Goal: Information Seeking & Learning: Learn about a topic

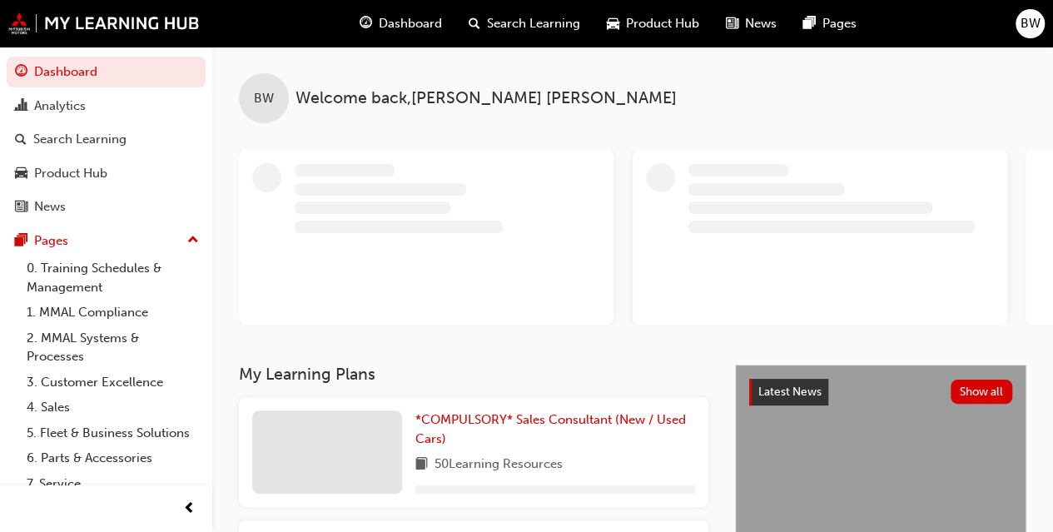
drag, startPoint x: 0, startPoint y: 0, endPoint x: 607, endPoint y: 95, distance: 614.0
click at [607, 95] on div "BW Welcome back , [PERSON_NAME]" at bounding box center [632, 85] width 840 height 77
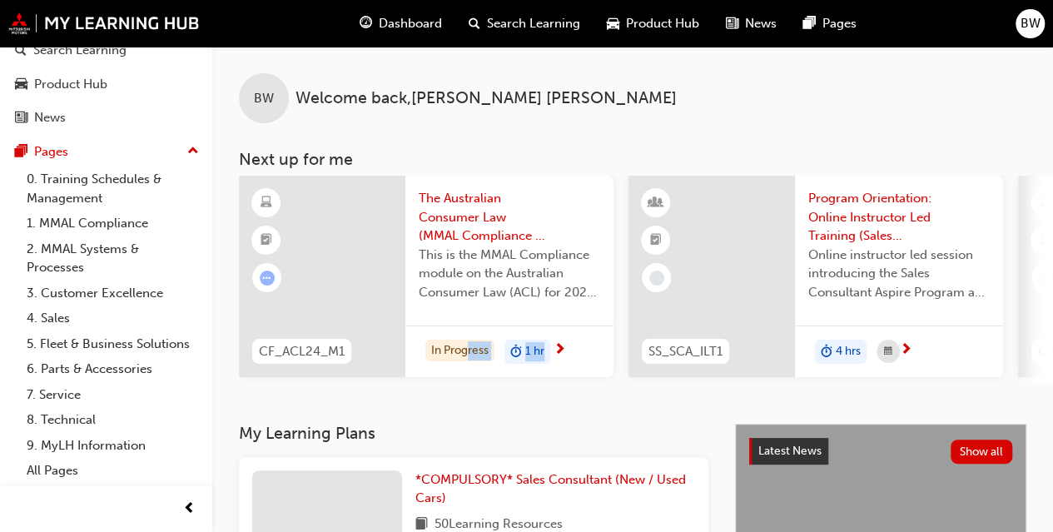
drag, startPoint x: 469, startPoint y: 379, endPoint x: 491, endPoint y: 385, distance: 22.6
click at [539, 381] on div "CF_ACL24_M1 The Australian Consumer Law (MMAL Compliance - 2024) This is the MM…" at bounding box center [426, 280] width 374 height 208
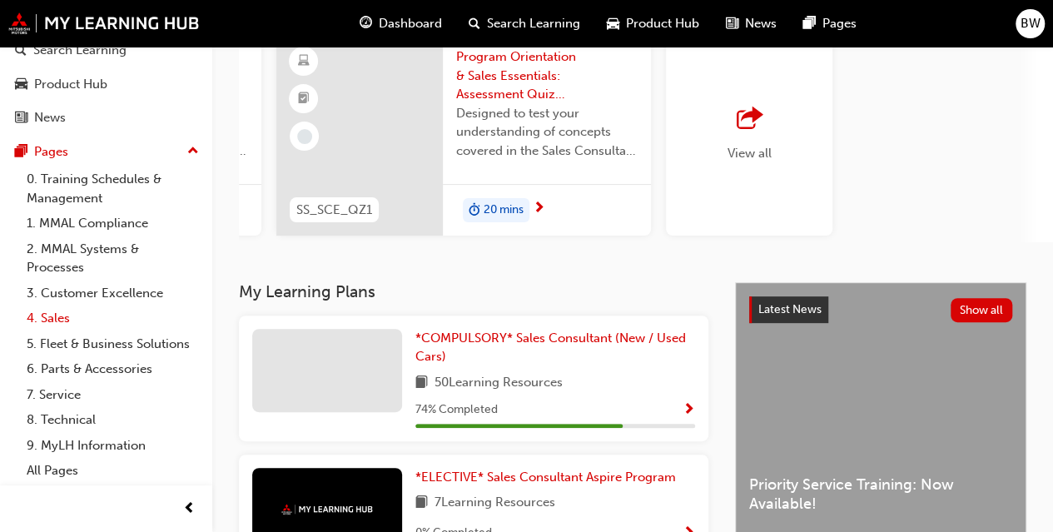
scroll to position [166, 0]
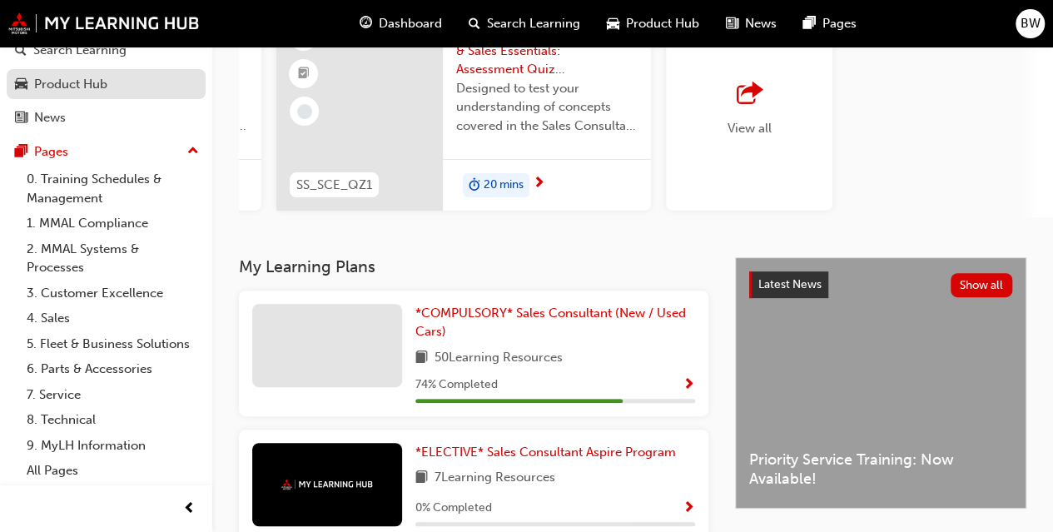
click at [78, 75] on div "Product Hub" at bounding box center [70, 84] width 73 height 19
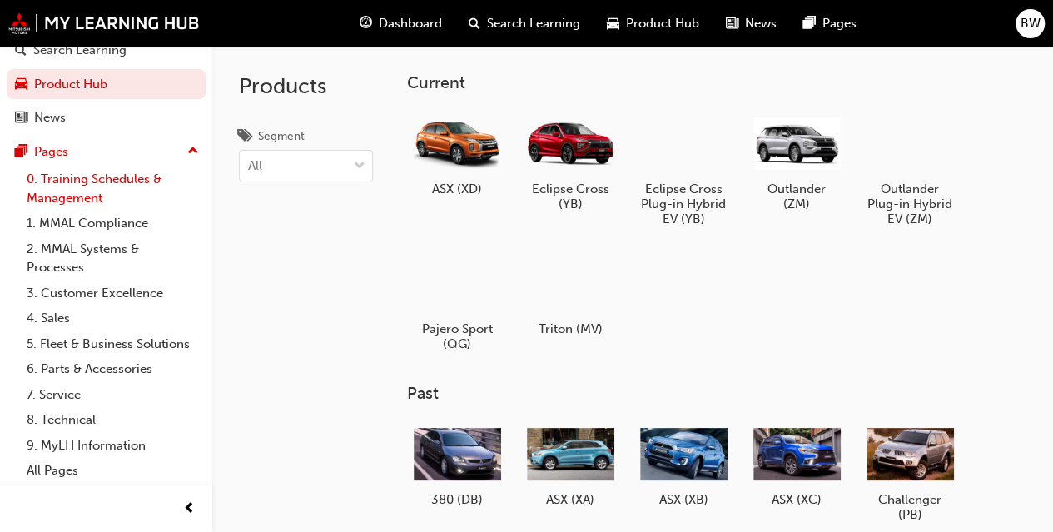
click at [83, 178] on link "0. Training Schedules & Management" at bounding box center [113, 188] width 186 height 44
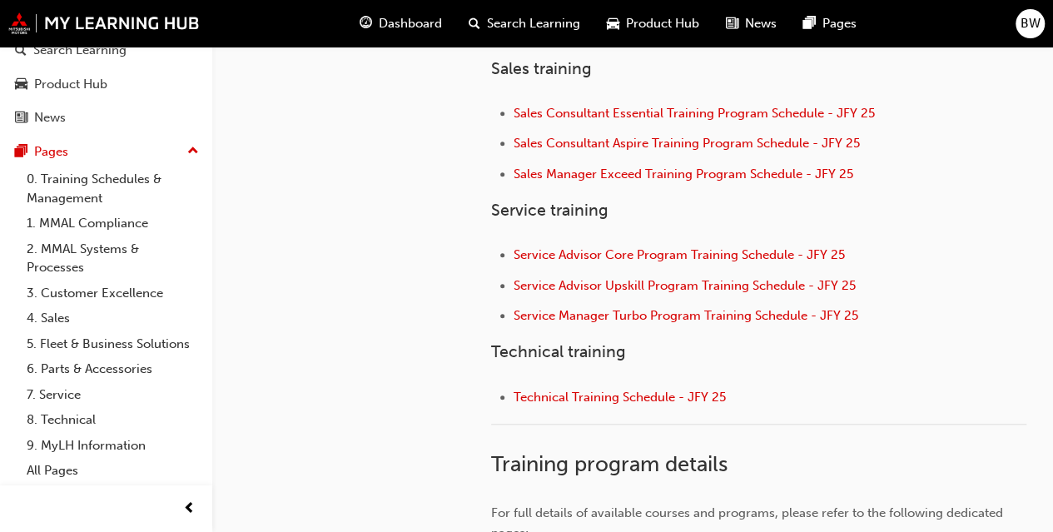
scroll to position [832, 0]
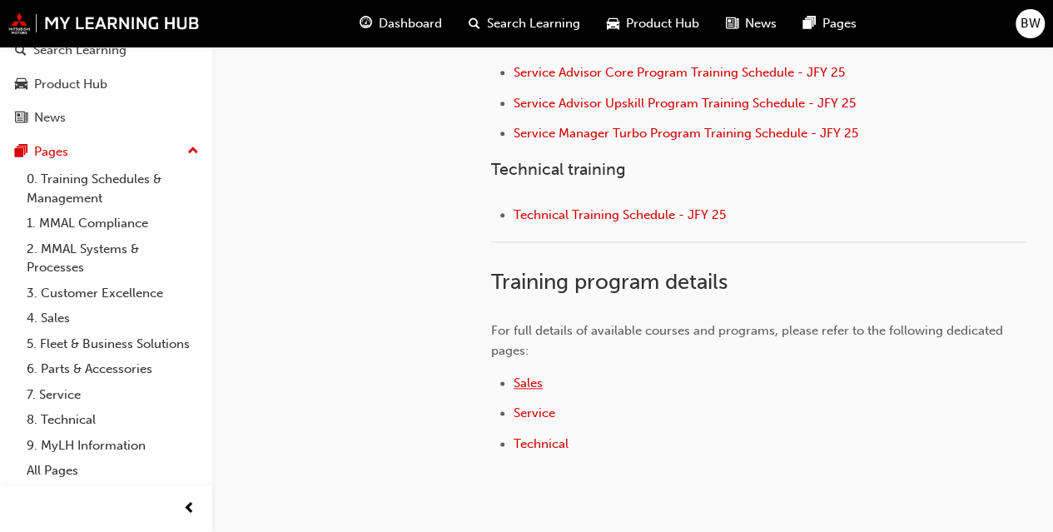
click at [529, 379] on span "Sales" at bounding box center [527, 382] width 29 height 15
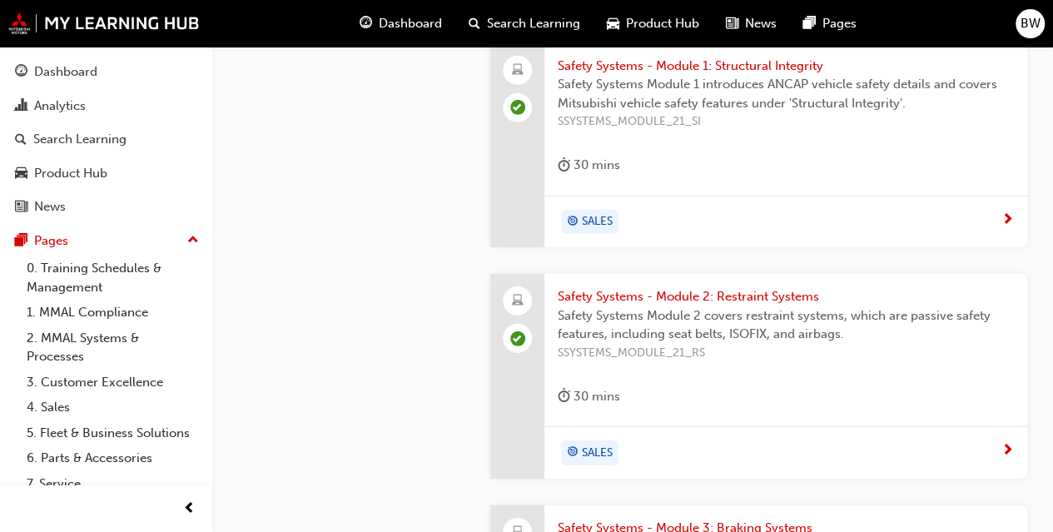
scroll to position [2413, 0]
click at [97, 146] on div "Search Learning" at bounding box center [79, 139] width 93 height 19
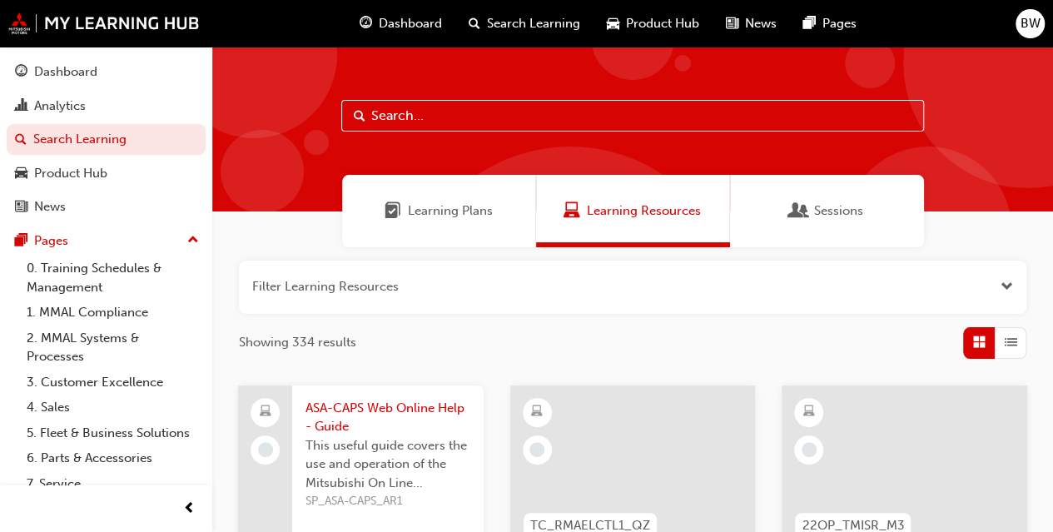
click at [384, 109] on input "text" at bounding box center [632, 116] width 582 height 32
type input "p"
type input "outlander product qui"
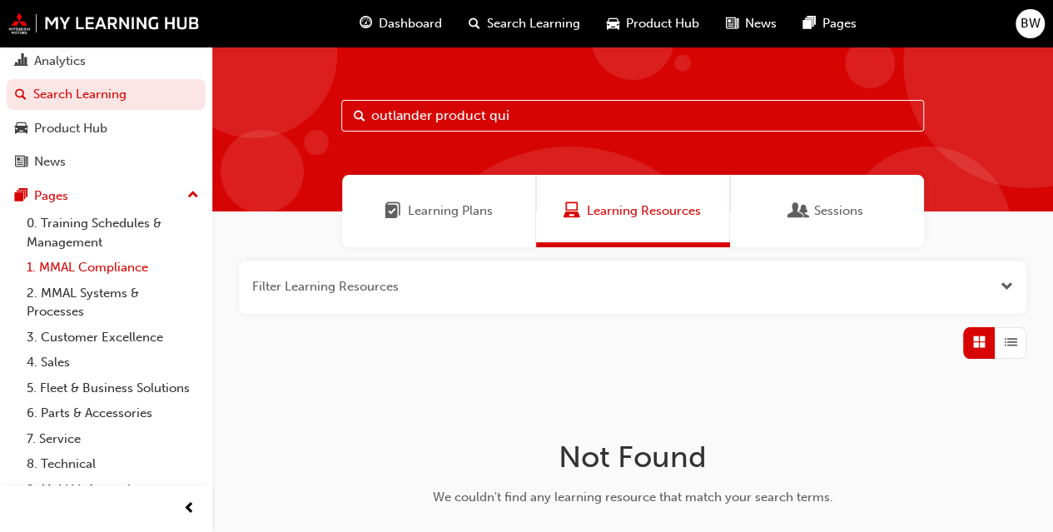
scroll to position [107, 0]
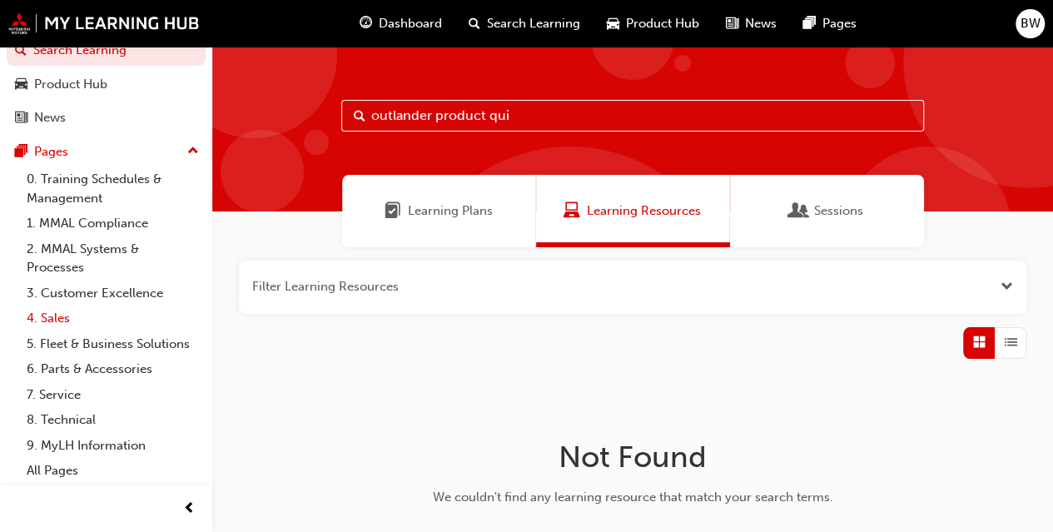
click at [101, 305] on link "4. Sales" at bounding box center [113, 318] width 186 height 26
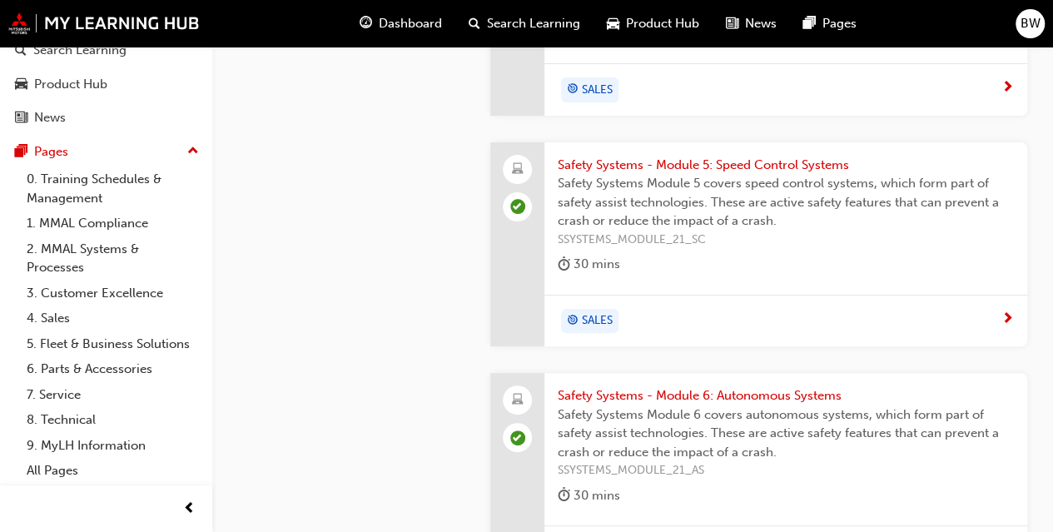
scroll to position [3439, 0]
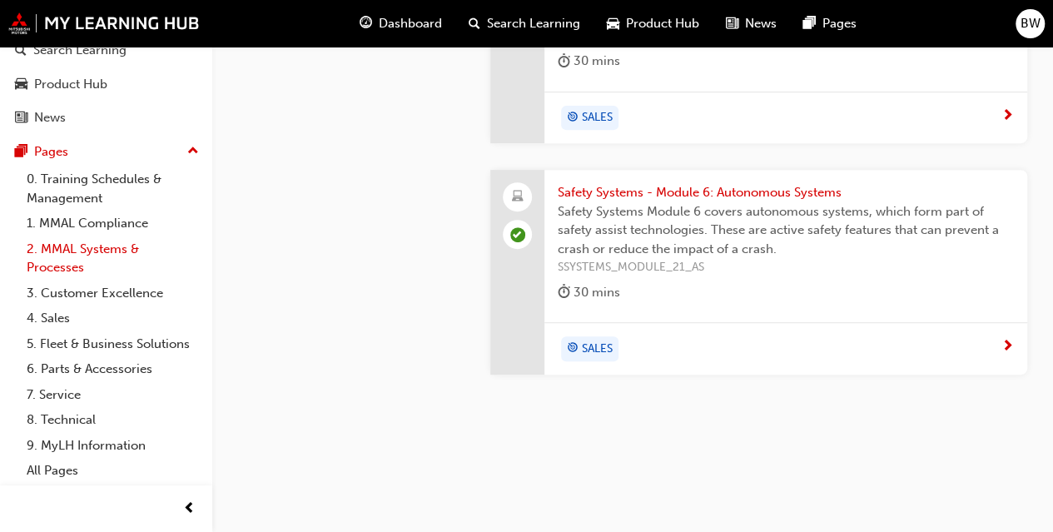
click at [77, 239] on link "2. MMAL Systems & Processes" at bounding box center [113, 258] width 186 height 44
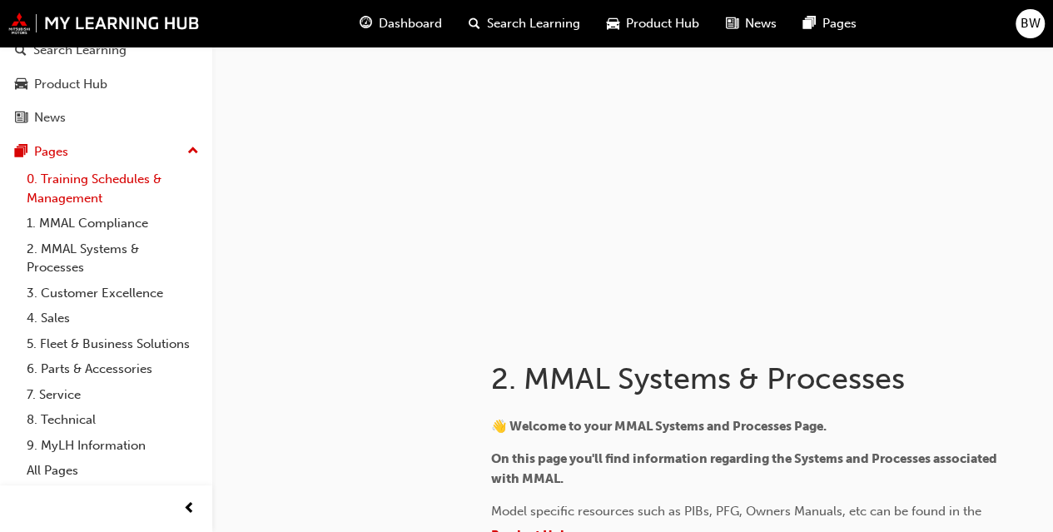
click at [86, 166] on link "0. Training Schedules & Management" at bounding box center [113, 188] width 186 height 44
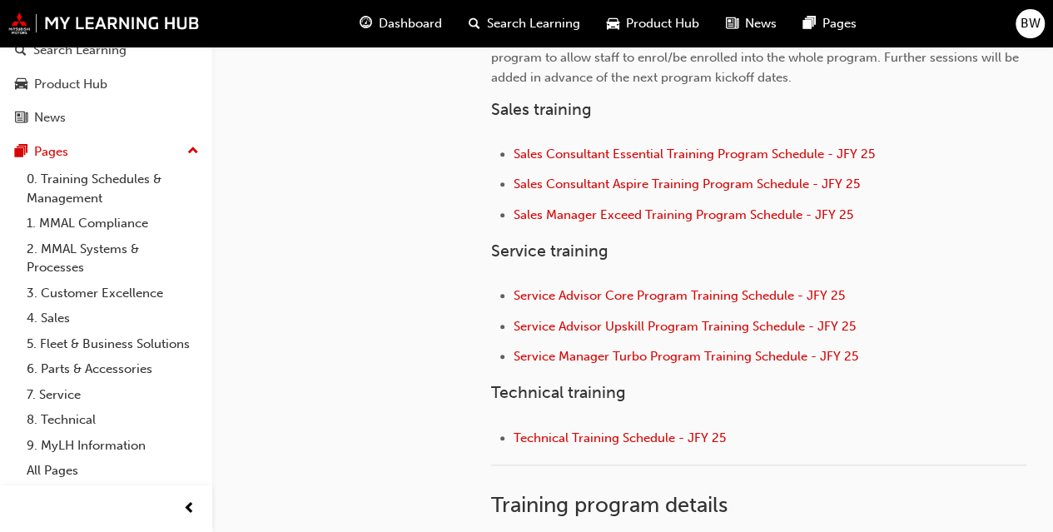
scroll to position [614, 0]
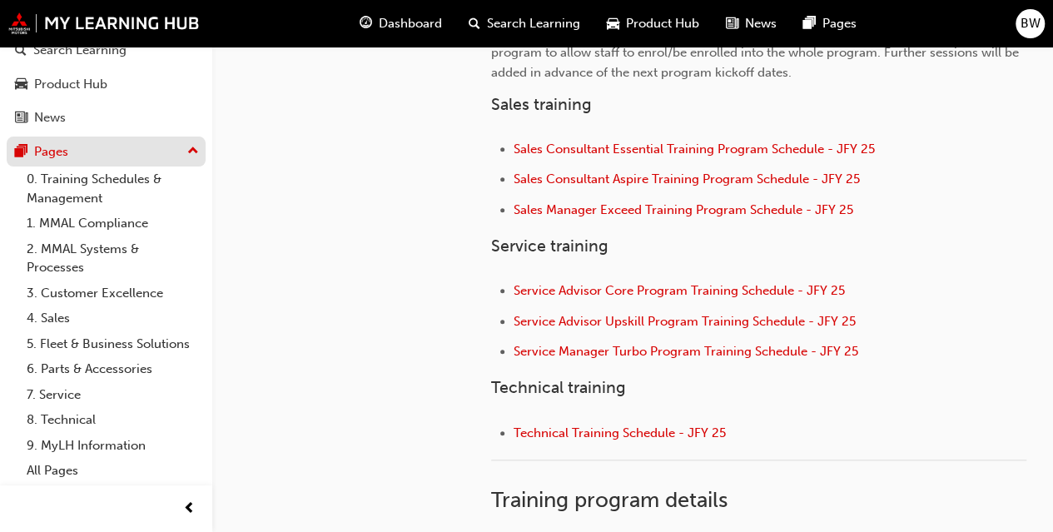
click at [61, 142] on div "Pages" at bounding box center [51, 151] width 34 height 19
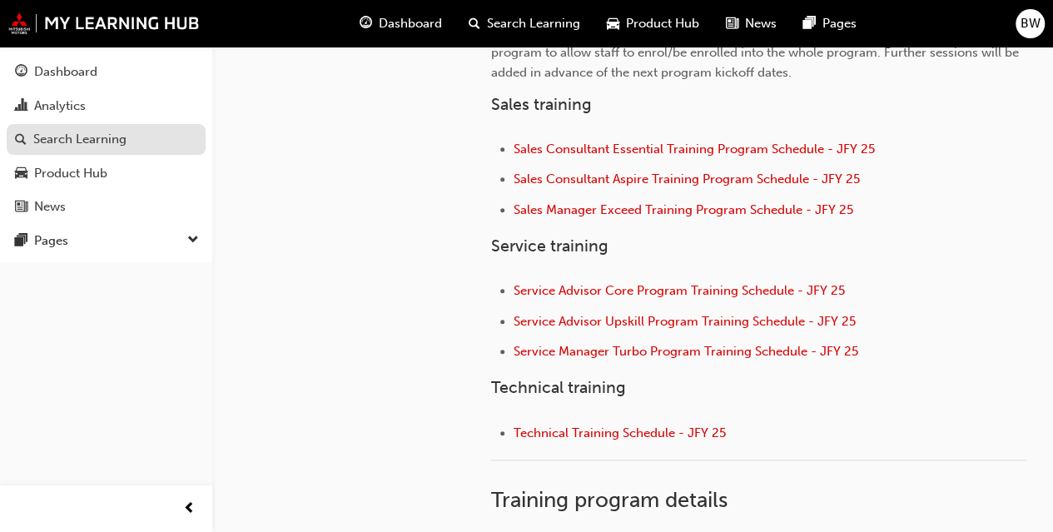
click at [140, 133] on div "Search Learning" at bounding box center [106, 139] width 182 height 21
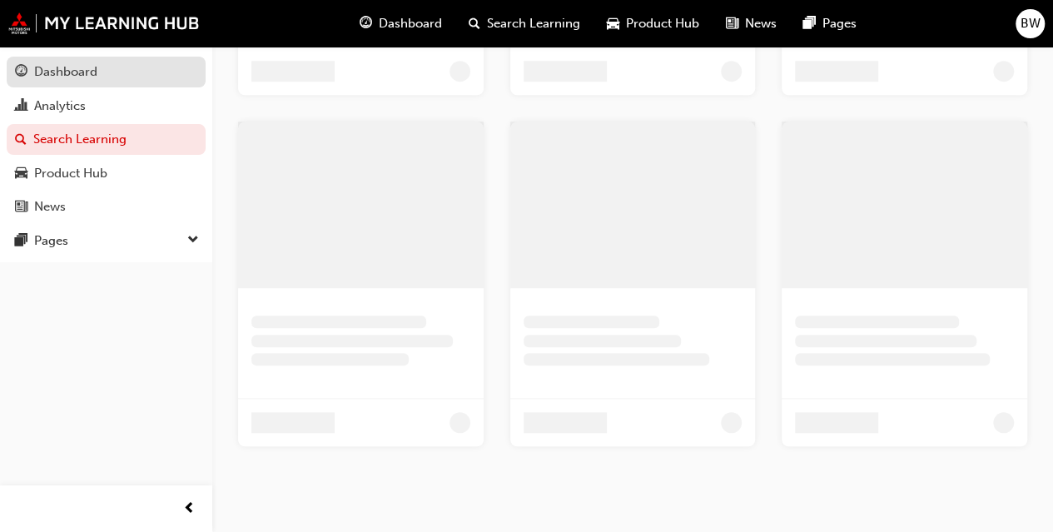
click at [87, 71] on div "Dashboard" at bounding box center [65, 71] width 63 height 19
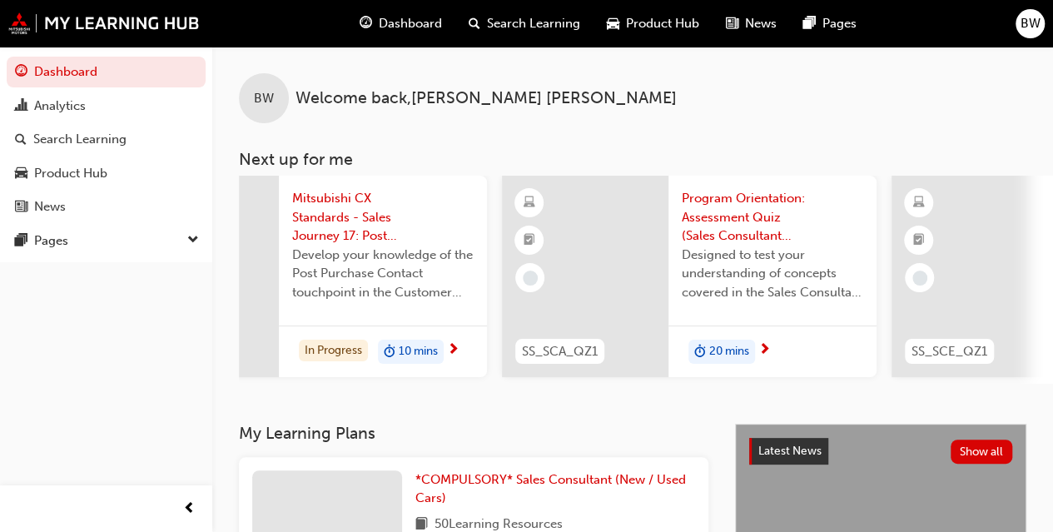
scroll to position [0, 998]
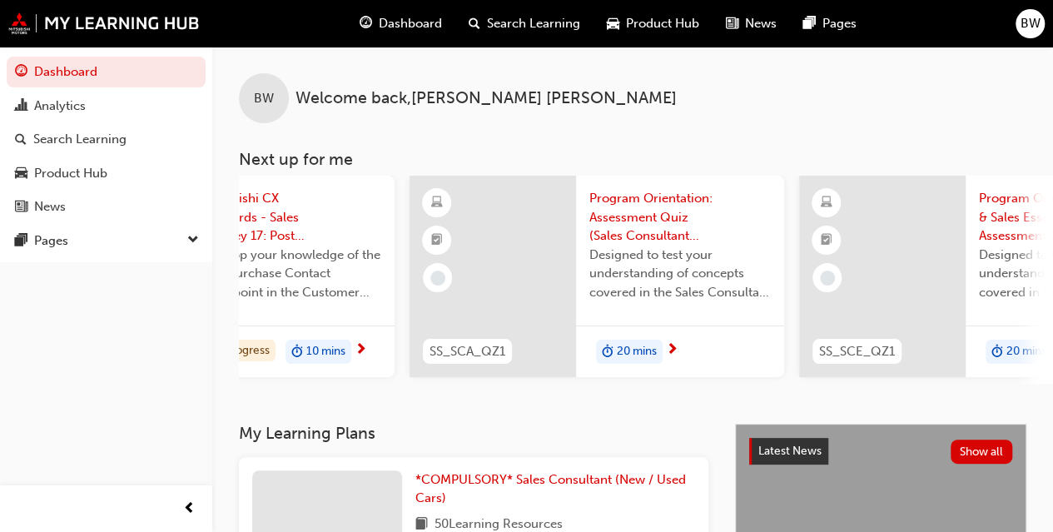
click at [661, 238] on span "Program Orientation: Assessment Quiz (Sales Consultant Aspire Program)" at bounding box center [679, 217] width 181 height 57
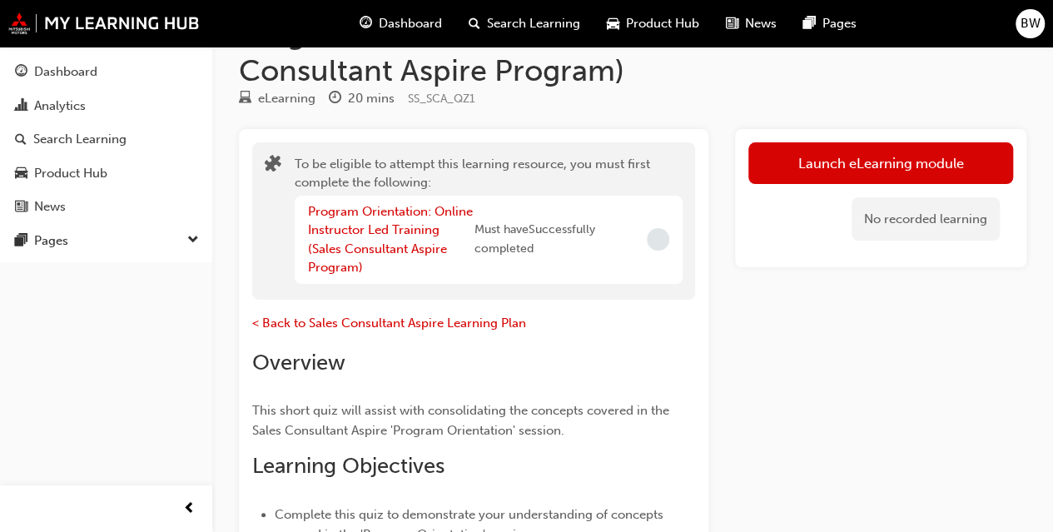
scroll to position [83, 0]
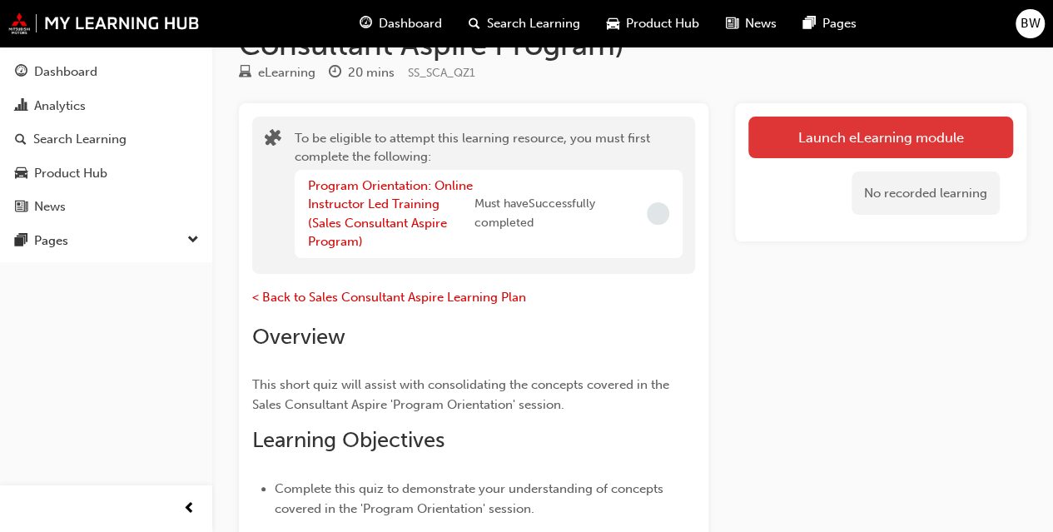
click at [930, 148] on button "Launch eLearning module" at bounding box center [880, 137] width 265 height 42
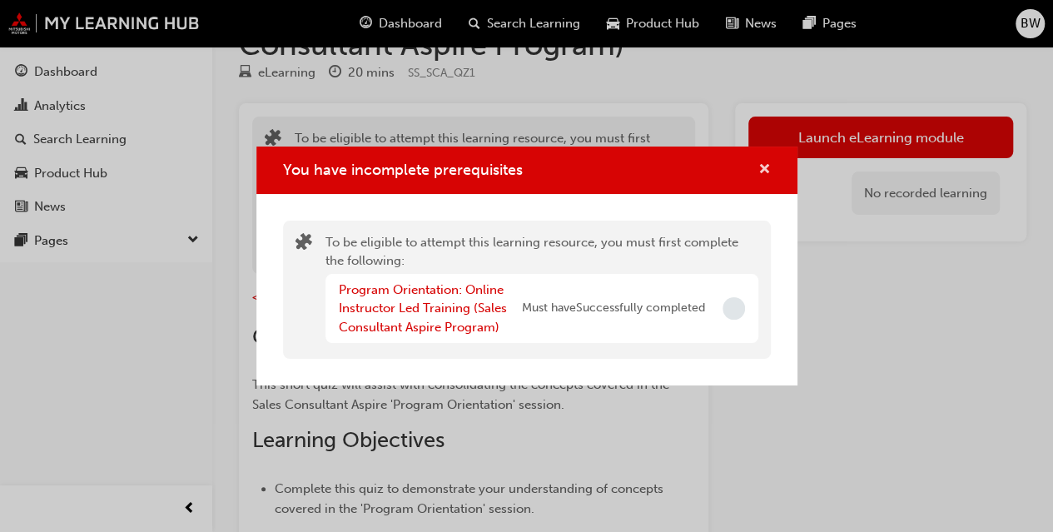
click at [763, 169] on span "cross-icon" at bounding box center [764, 170] width 12 height 15
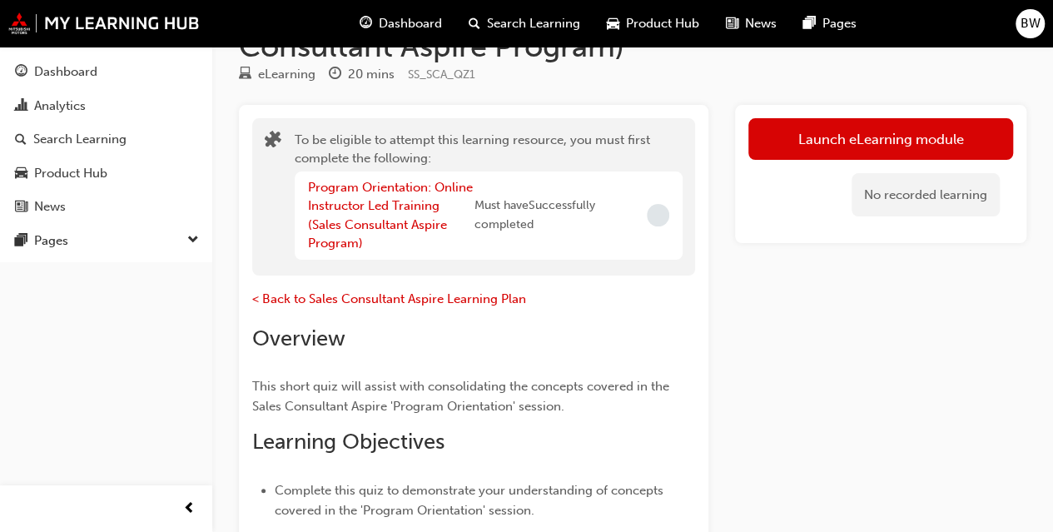
scroll to position [0, 0]
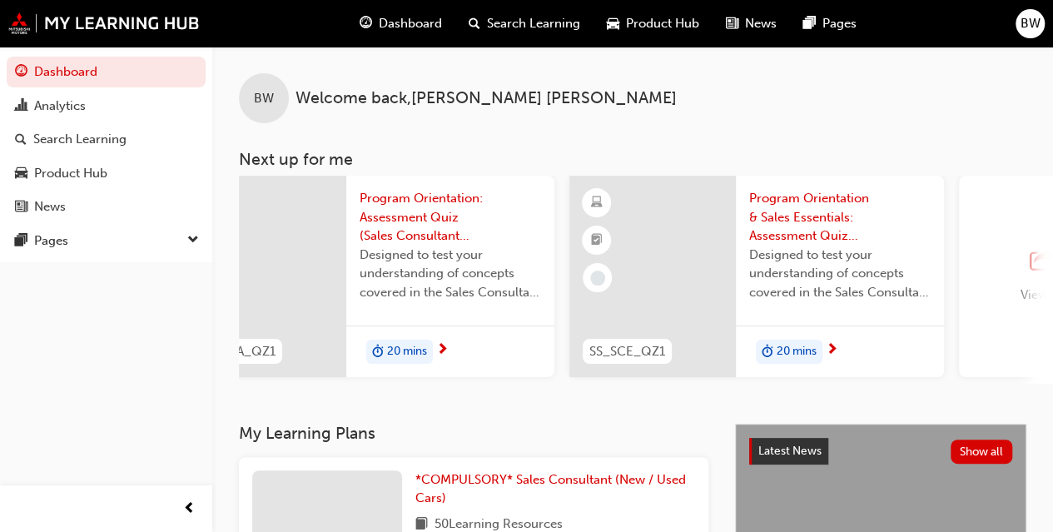
scroll to position [0, 1520]
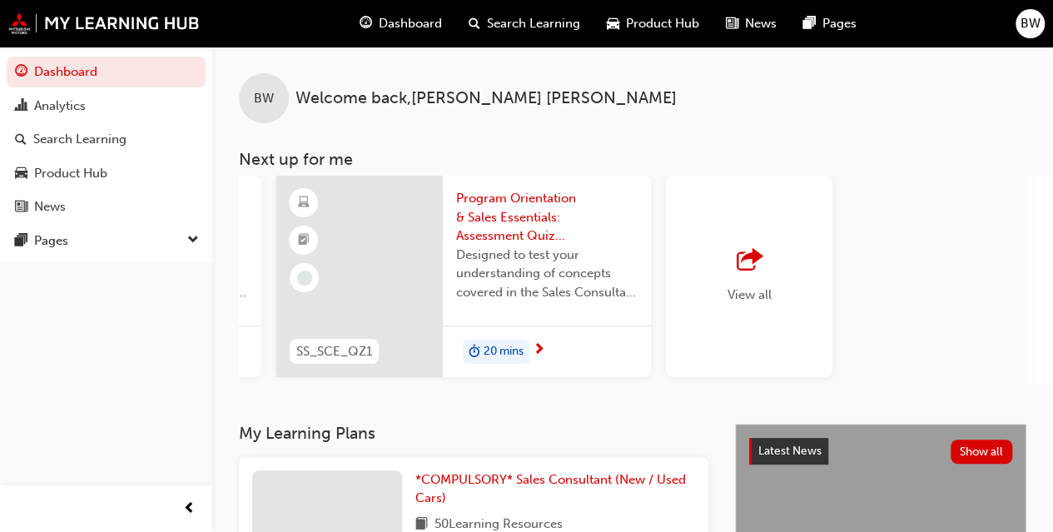
click at [776, 250] on div "View all" at bounding box center [749, 276] width 166 height 201
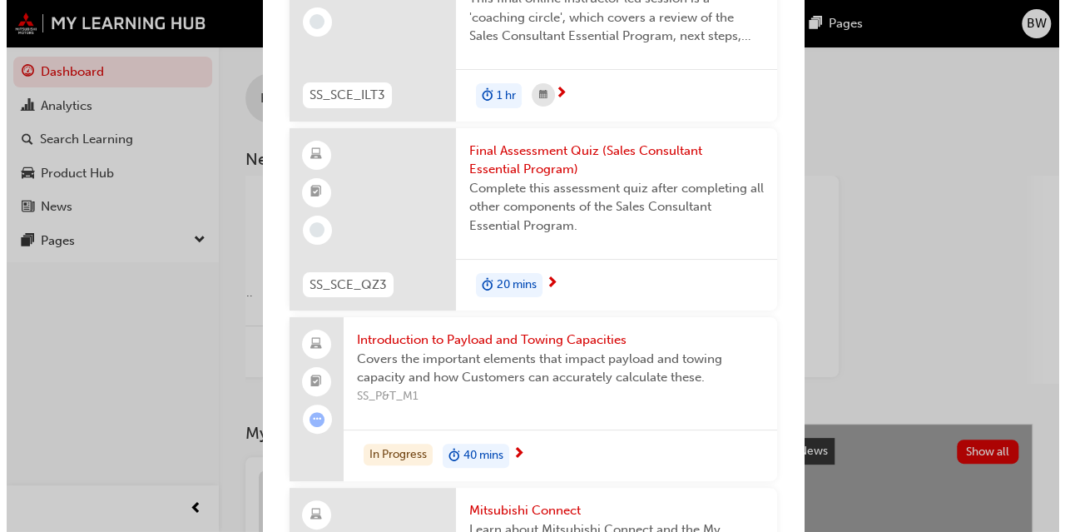
scroll to position [3501, 0]
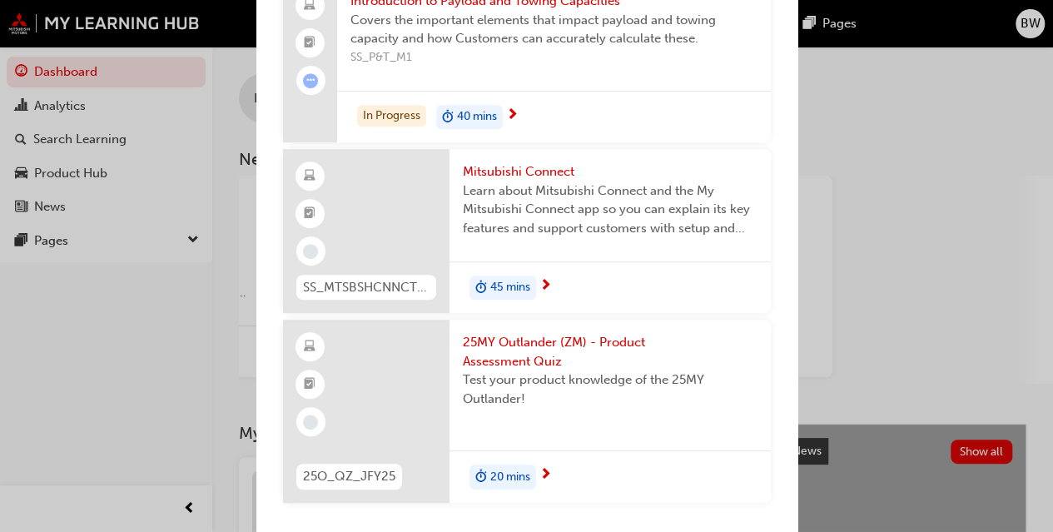
click at [527, 341] on span "25MY Outlander (ZM) - Product Assessment Quiz" at bounding box center [610, 351] width 295 height 37
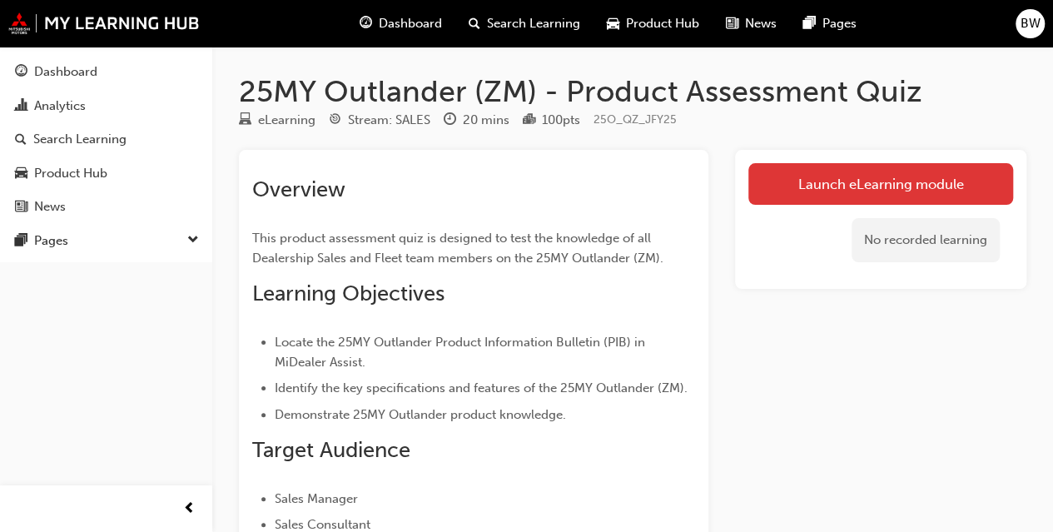
click at [801, 177] on link "Launch eLearning module" at bounding box center [880, 184] width 265 height 42
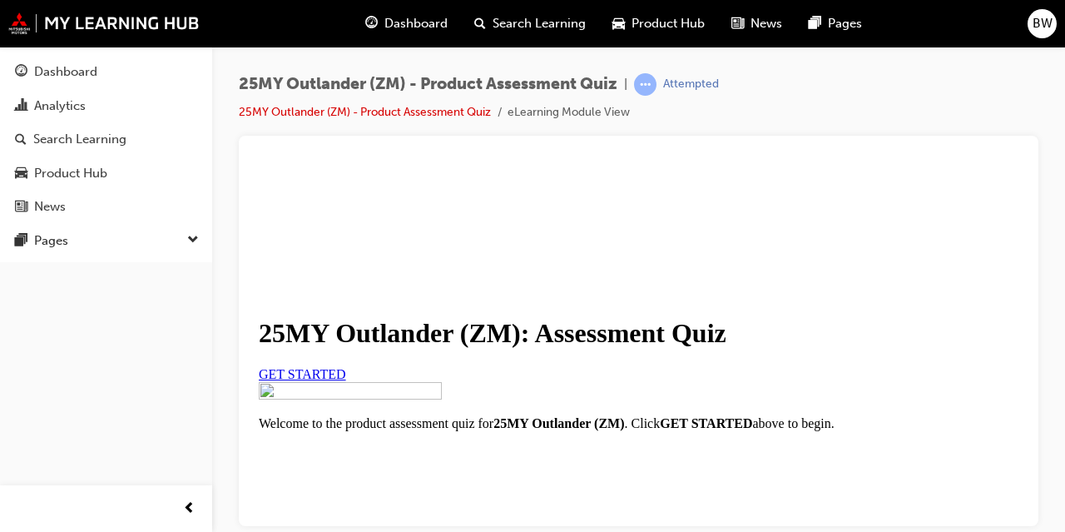
scroll to position [83, 0]
click at [346, 380] on span "GET STARTED" at bounding box center [302, 373] width 87 height 14
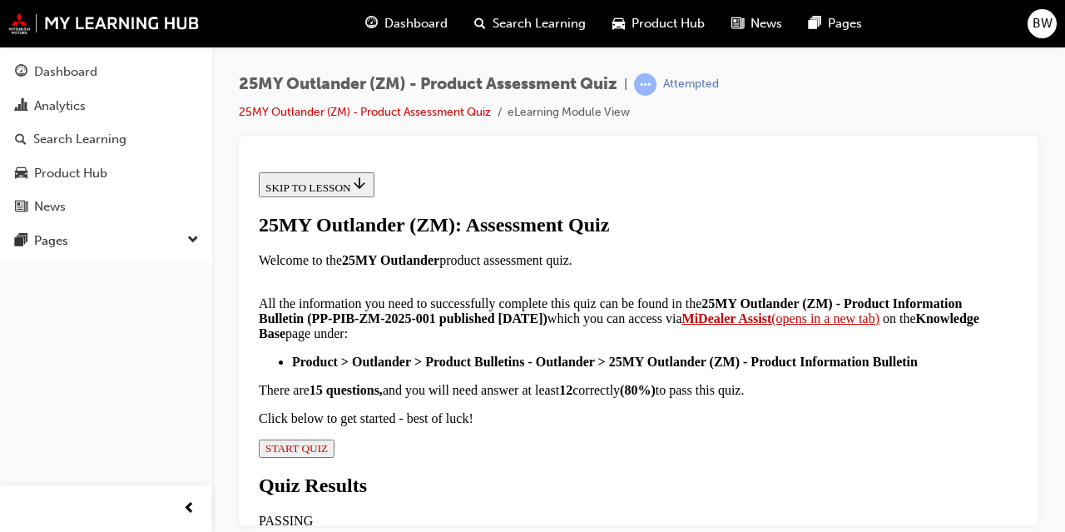
scroll to position [499, 0]
click at [328, 454] on span "START QUIZ" at bounding box center [296, 447] width 62 height 12
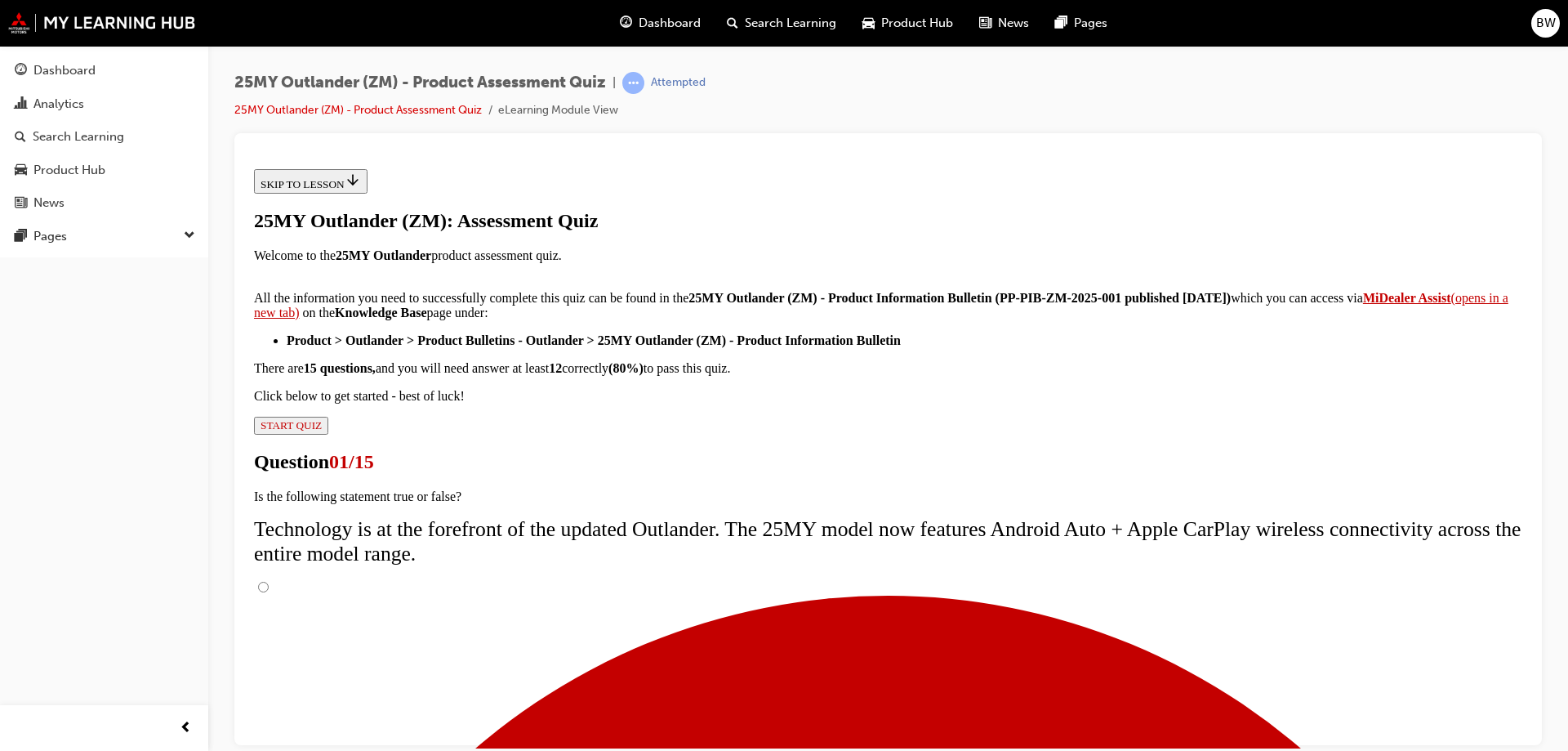
scroll to position [139, 0]
drag, startPoint x: 1131, startPoint y: 345, endPoint x: 596, endPoint y: 326, distance: 535.3
copy span "Technology is at the forefront of the updated Outlander. The 25MY model now fea…"
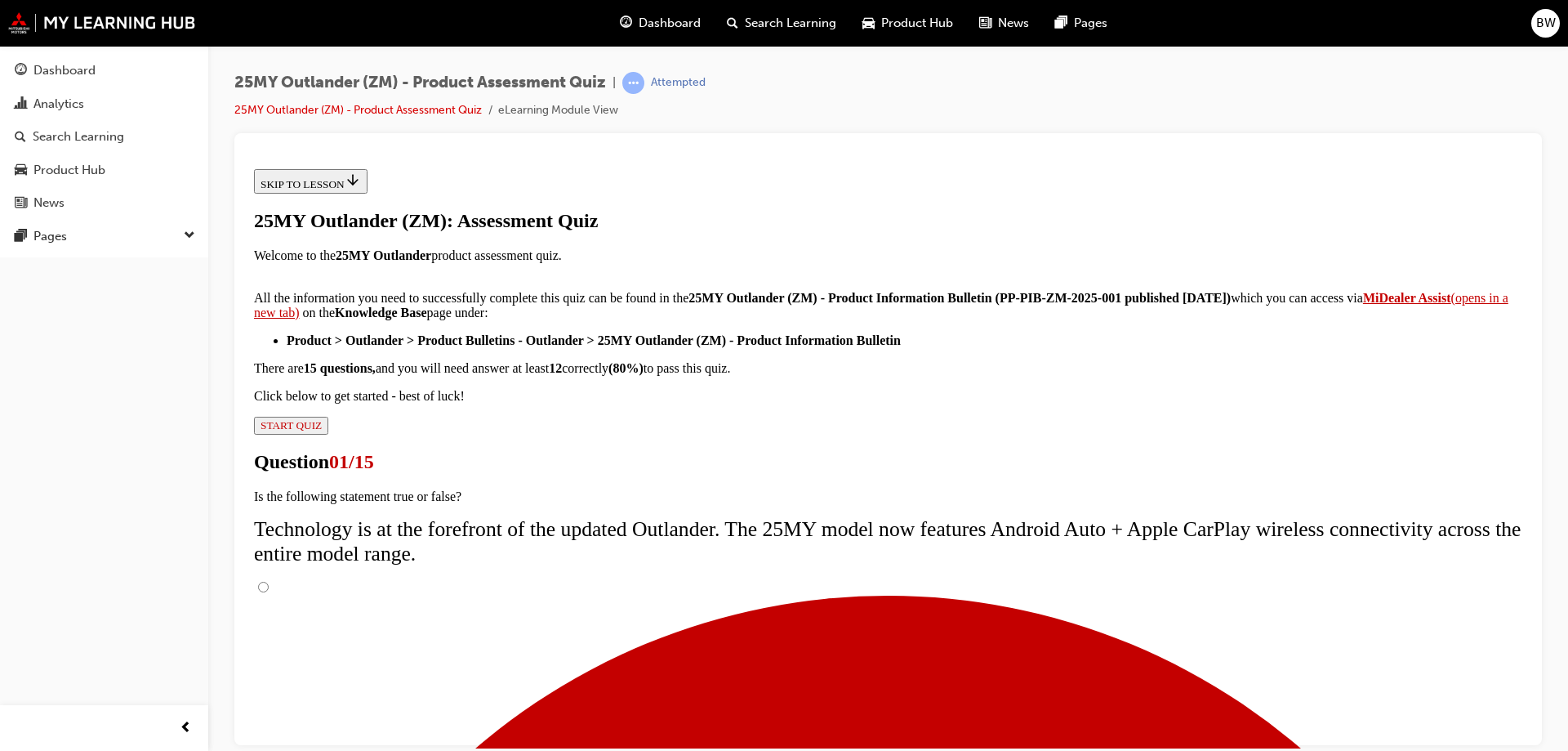
click at [269, 521] on input "True" at bounding box center [263, 586] width 11 height 11
radio input "true"
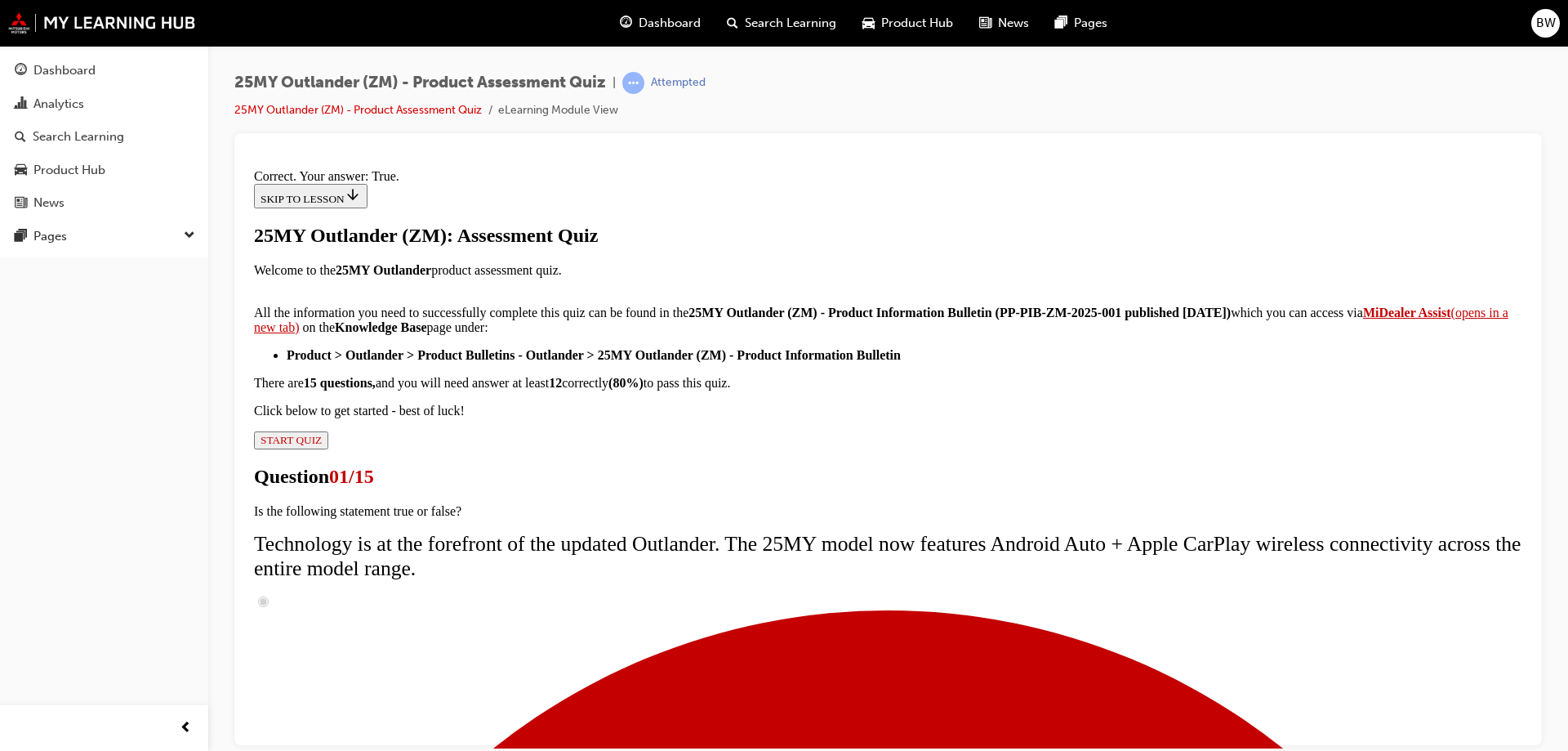
scroll to position [191, 0]
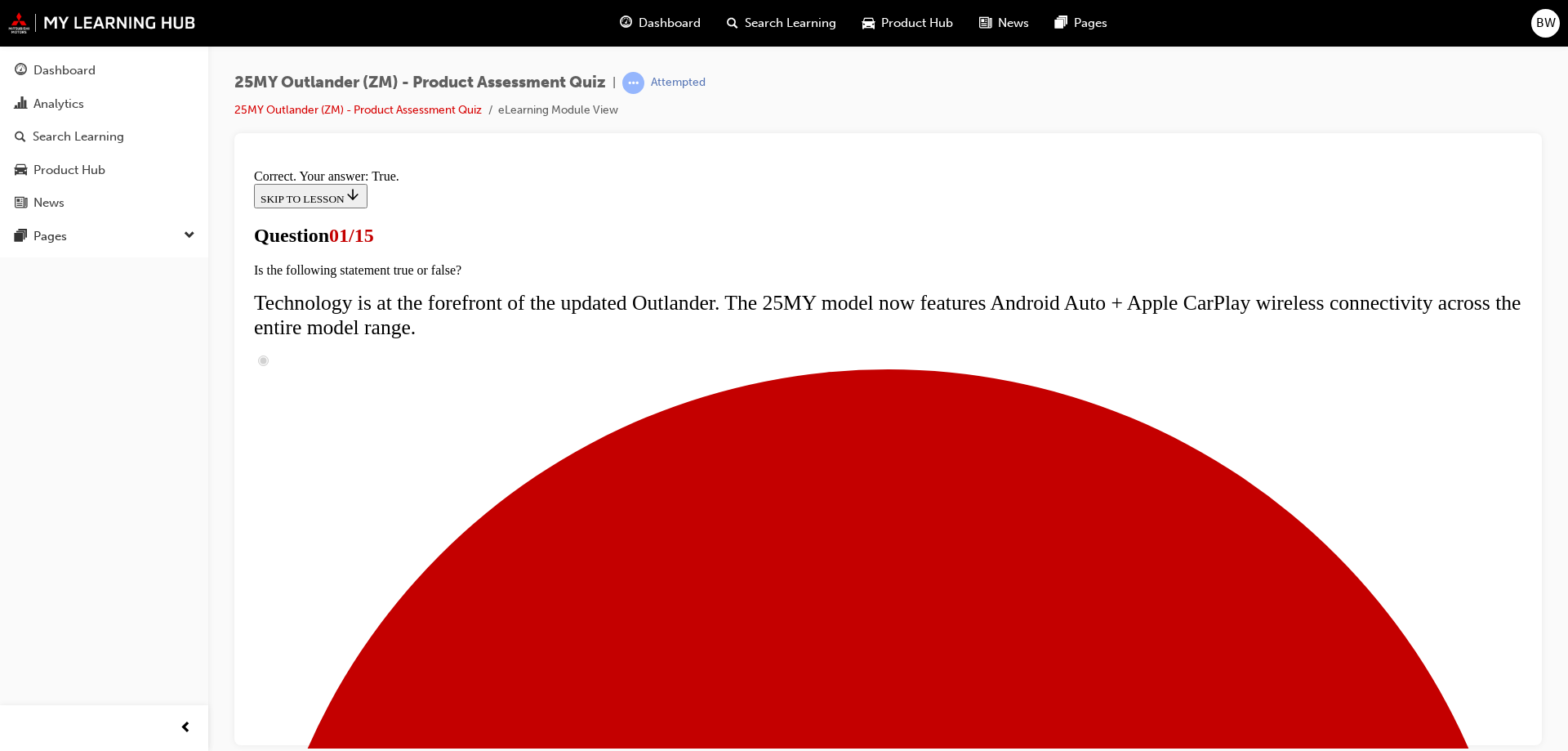
scroll to position [0, 0]
drag, startPoint x: 1033, startPoint y: 427, endPoint x: 573, endPoint y: 409, distance: 460.4
copy span "Adding to its already sleek and distinct styling, which colour is a brand-new a…"
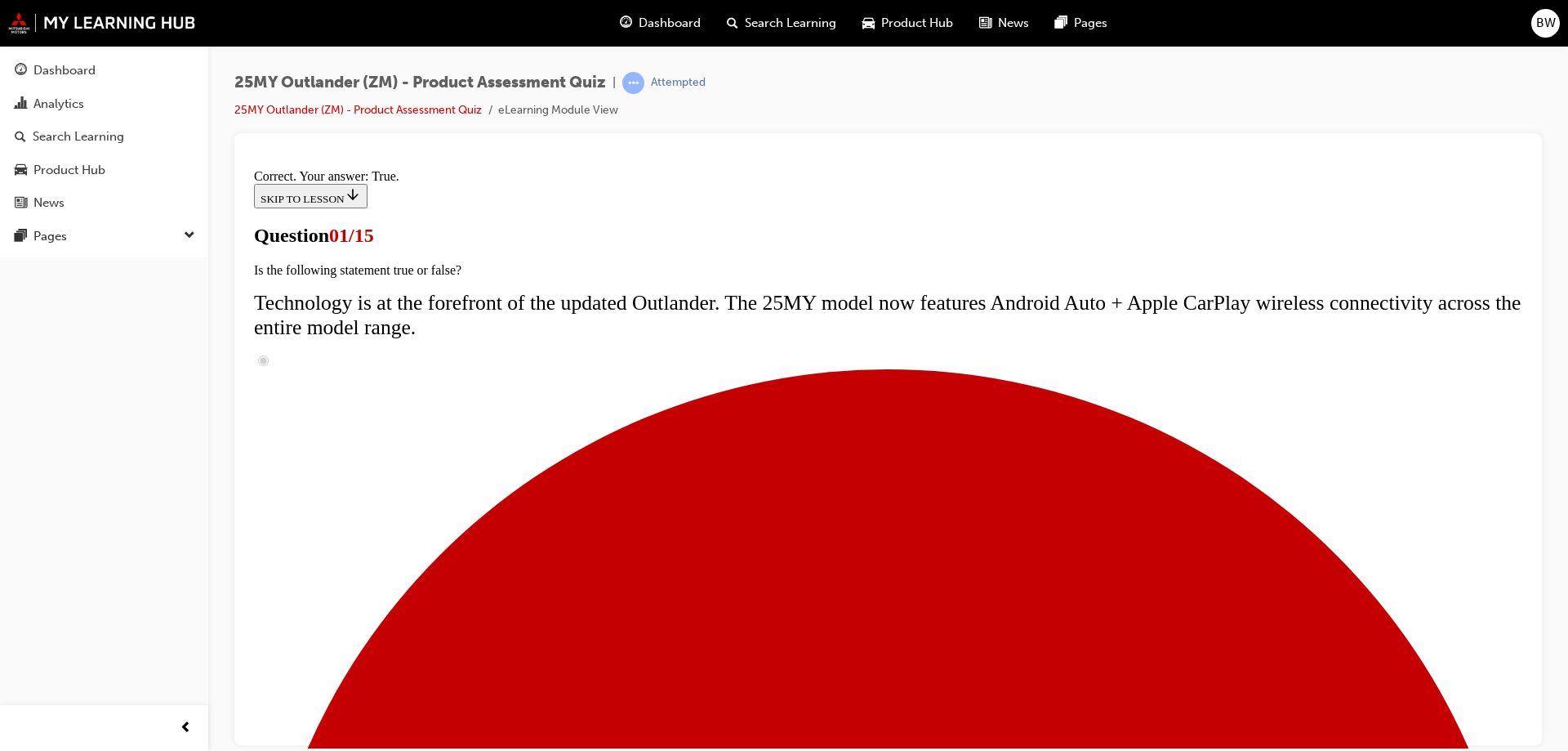
radio input "true"
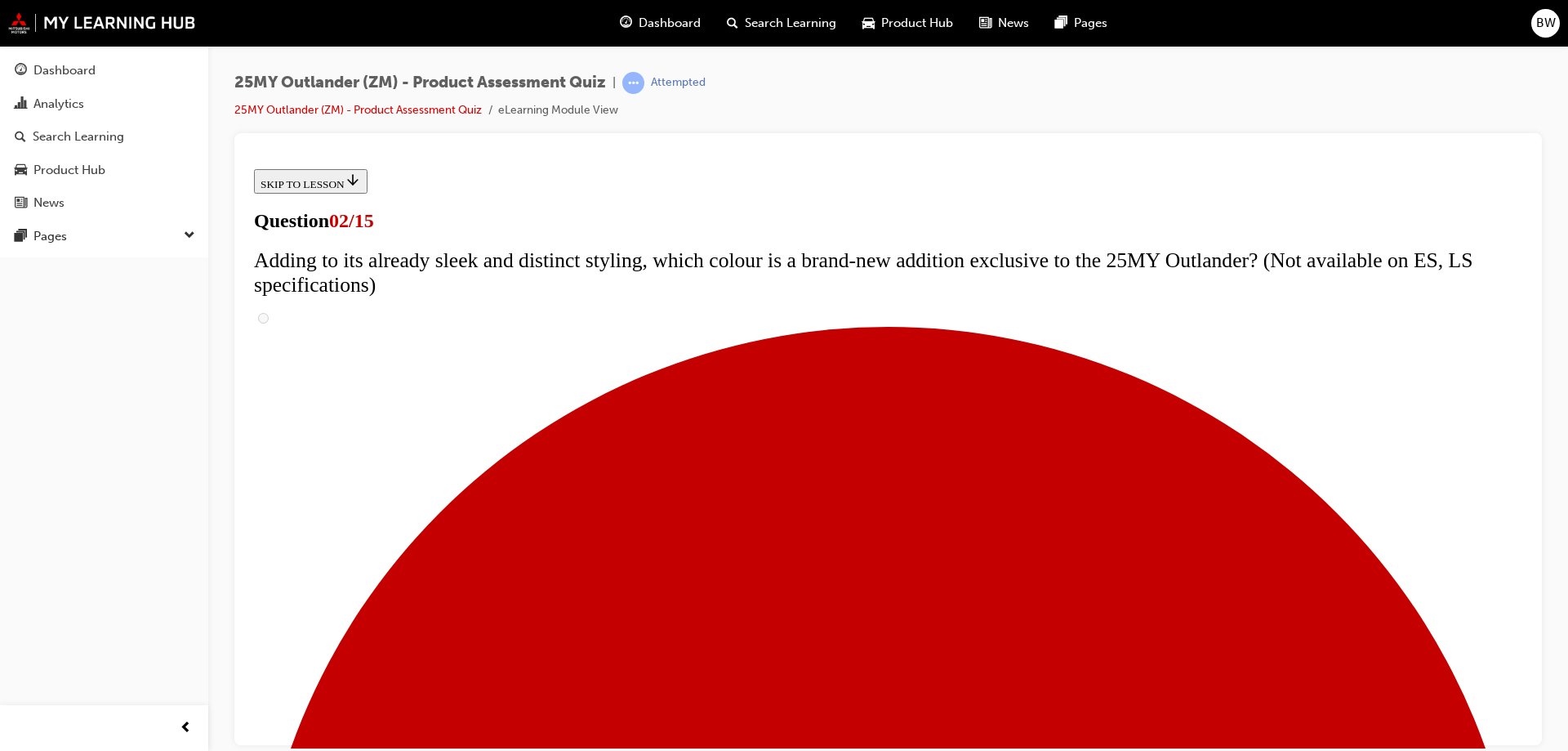
scroll to position [156, 0]
drag, startPoint x: 1100, startPoint y: 465, endPoint x: 605, endPoint y: 251, distance: 539.3
copy div "The upgrades for the 25MY Outlander are not just superficial. Which mechanical …"
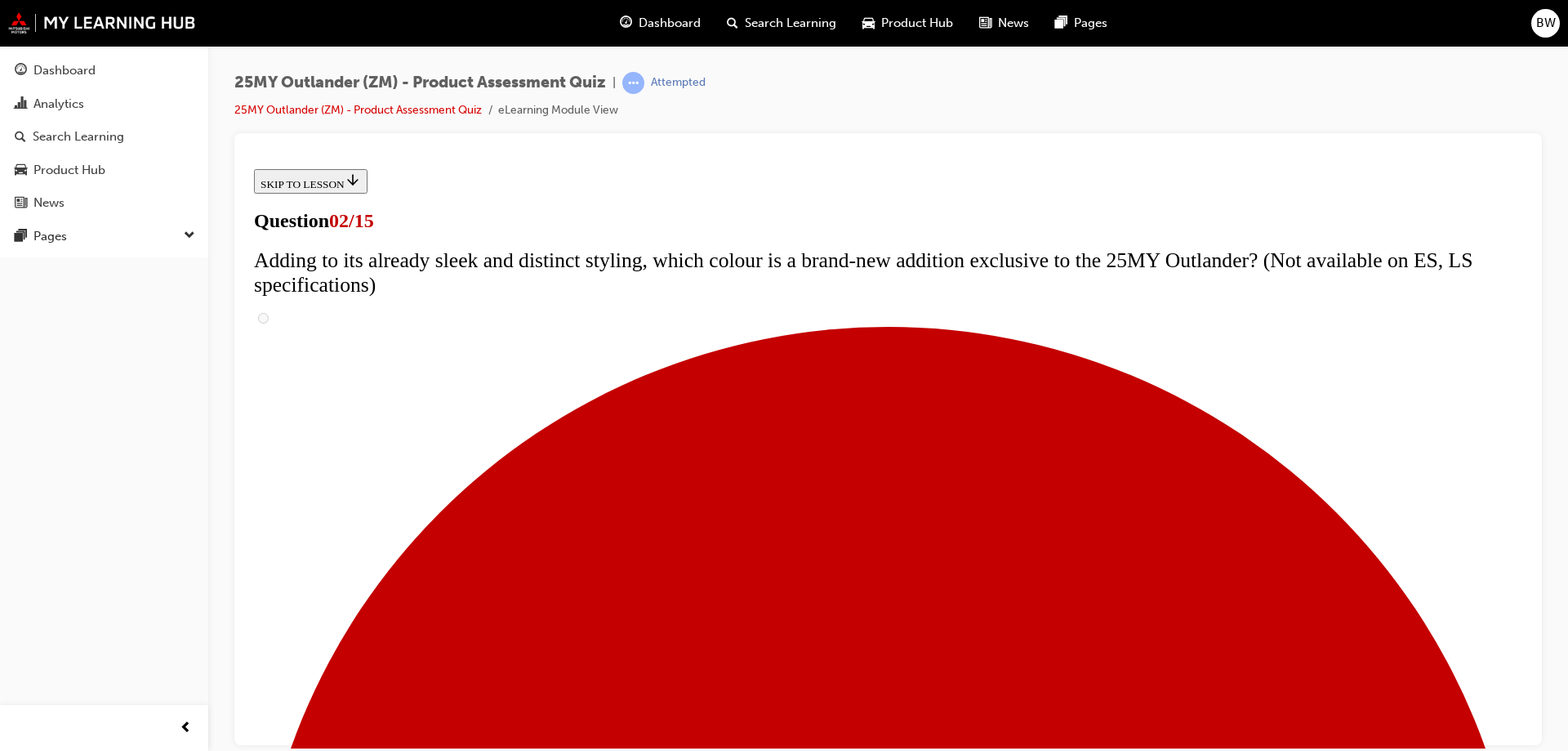
checkbox input "true"
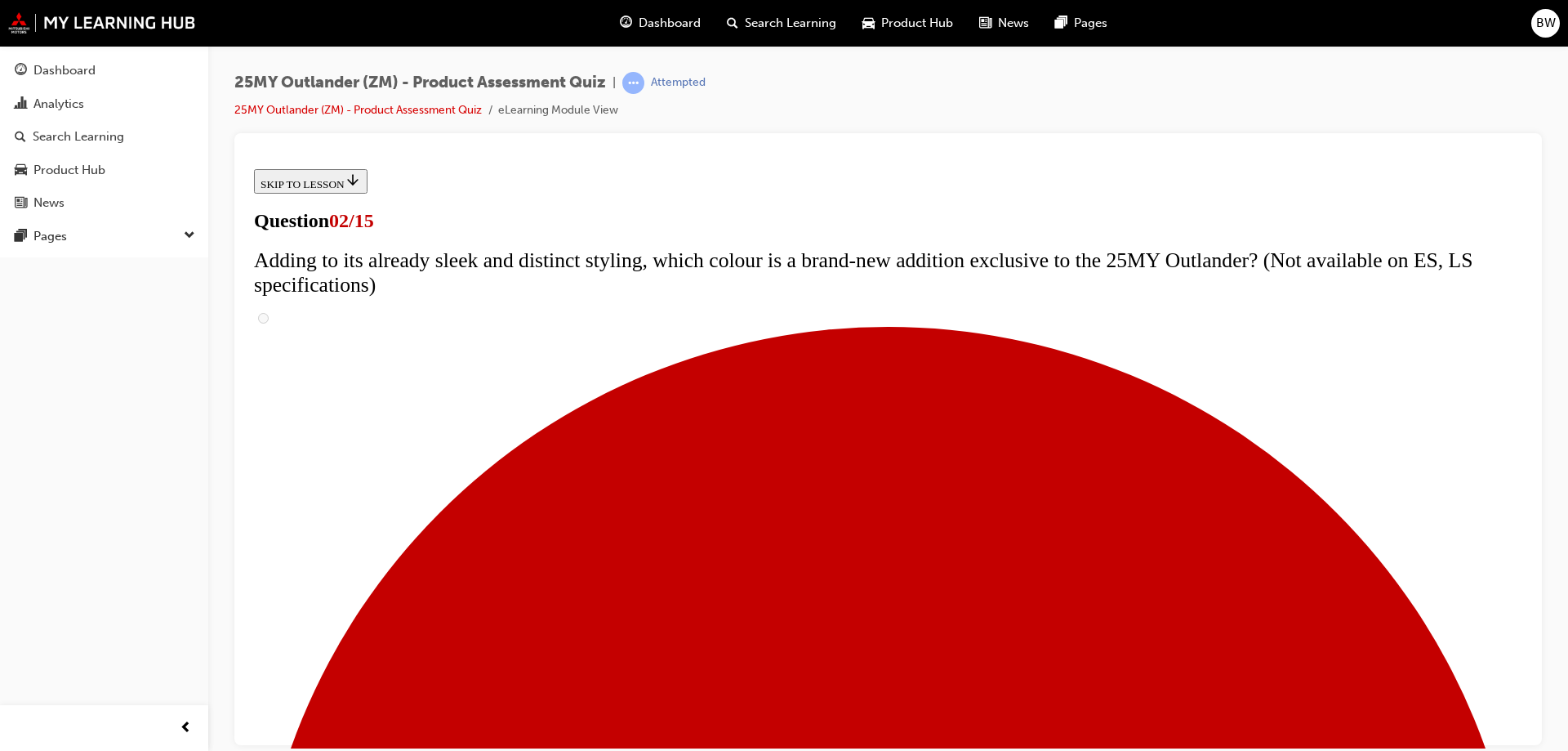
checkbox input "true"
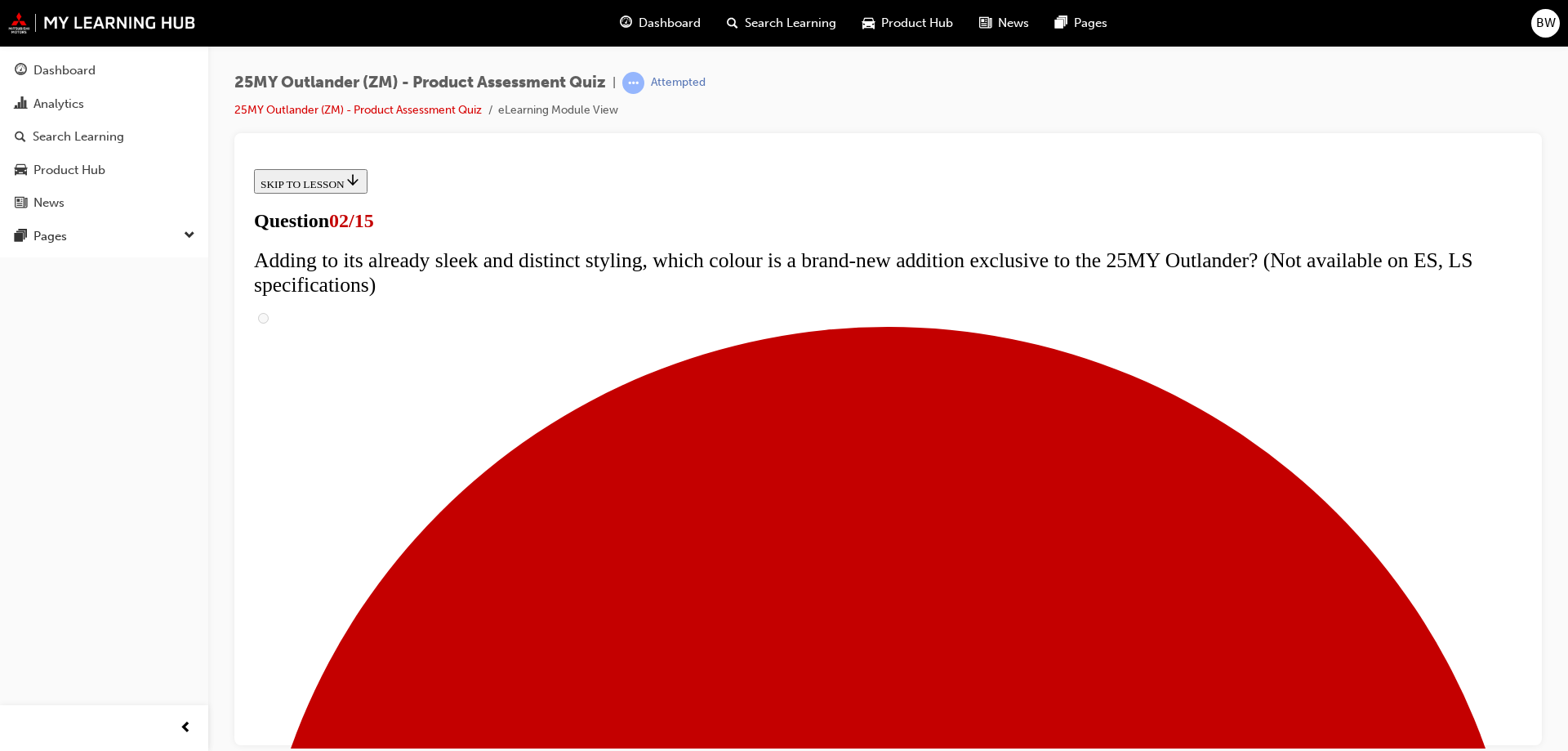
checkbox input "true"
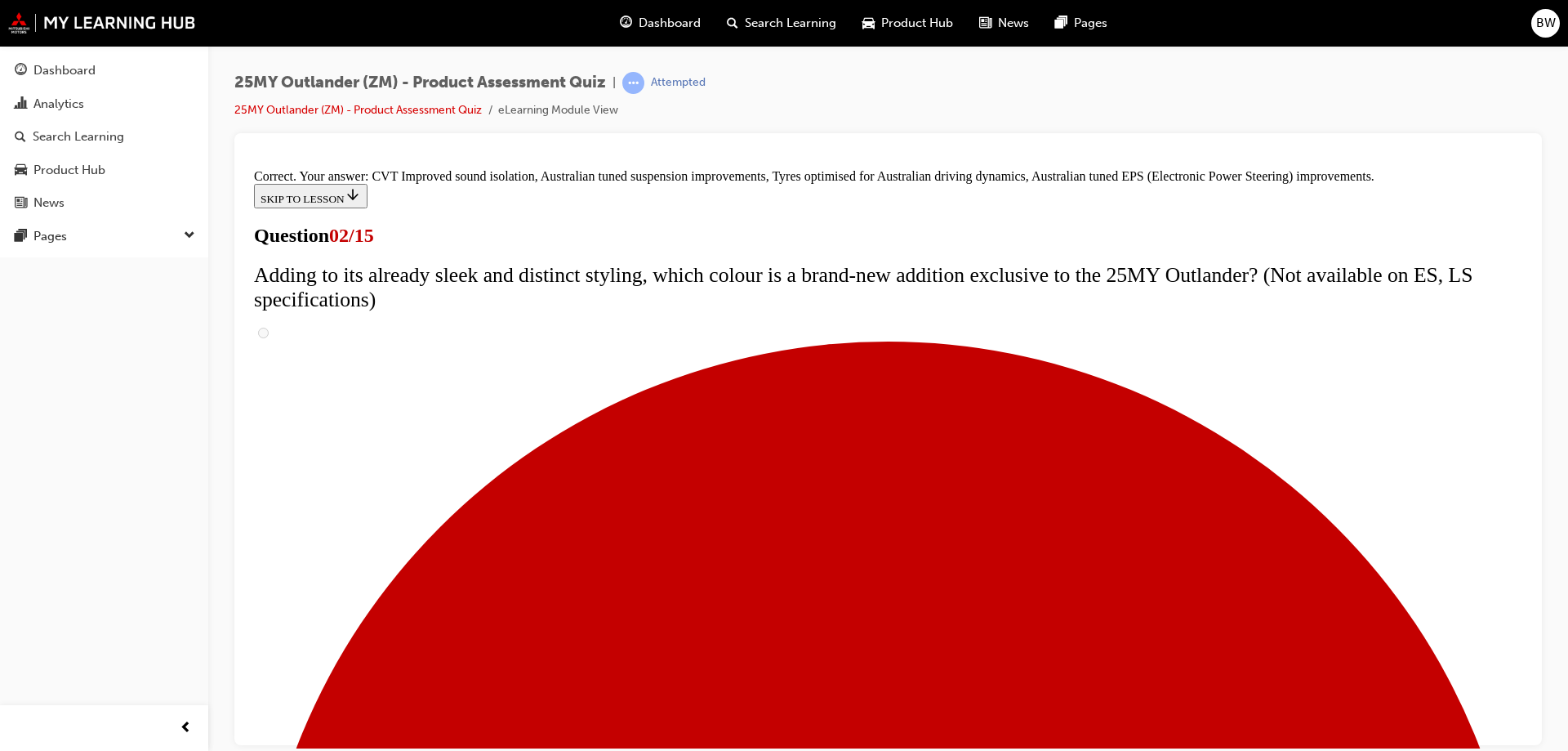
scroll to position [453, 0]
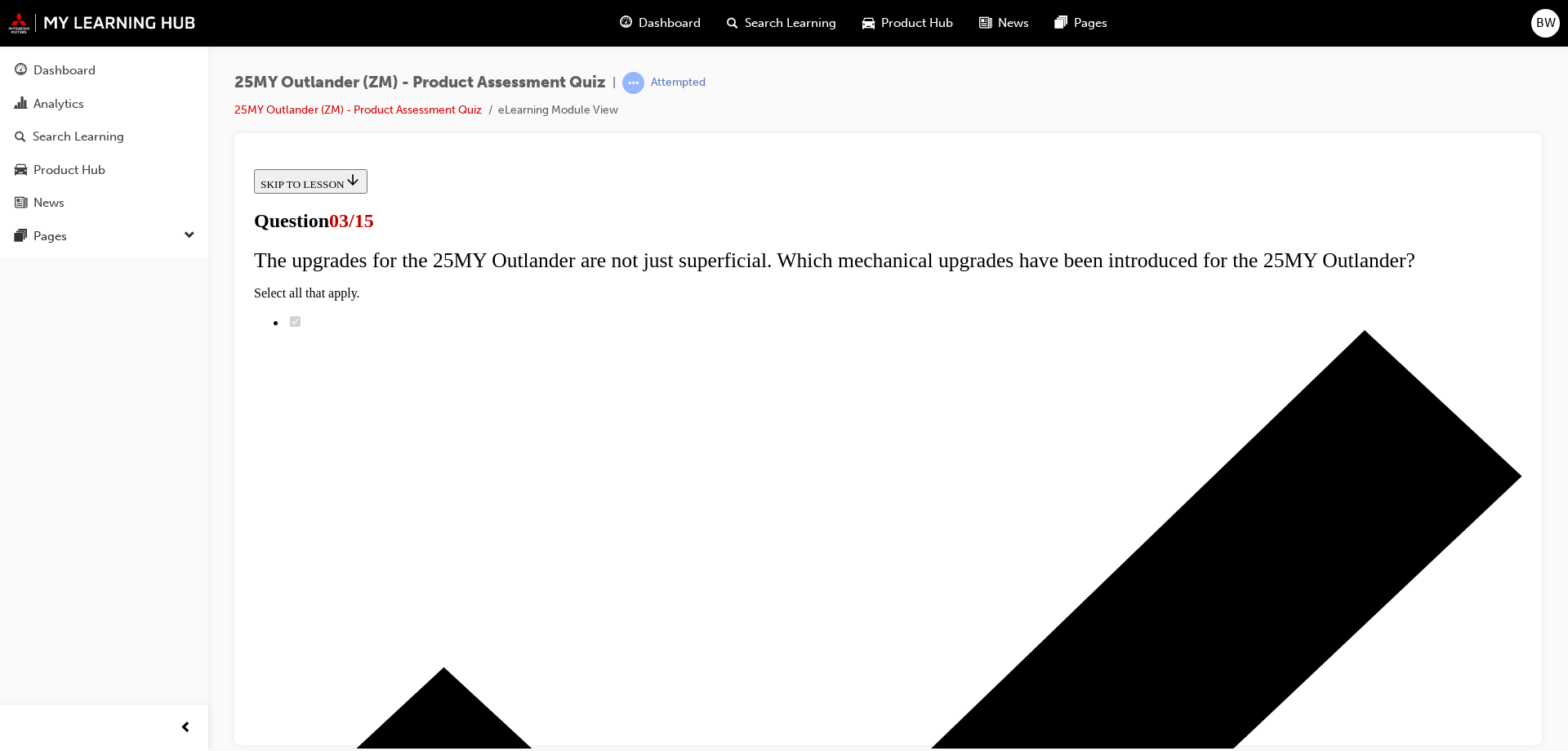
scroll to position [163, 0]
drag, startPoint x: 1019, startPoint y: 530, endPoint x: 592, endPoint y: 232, distance: 520.7
copy div "Adding to what is already a value focused line up, what is the speaker system n…"
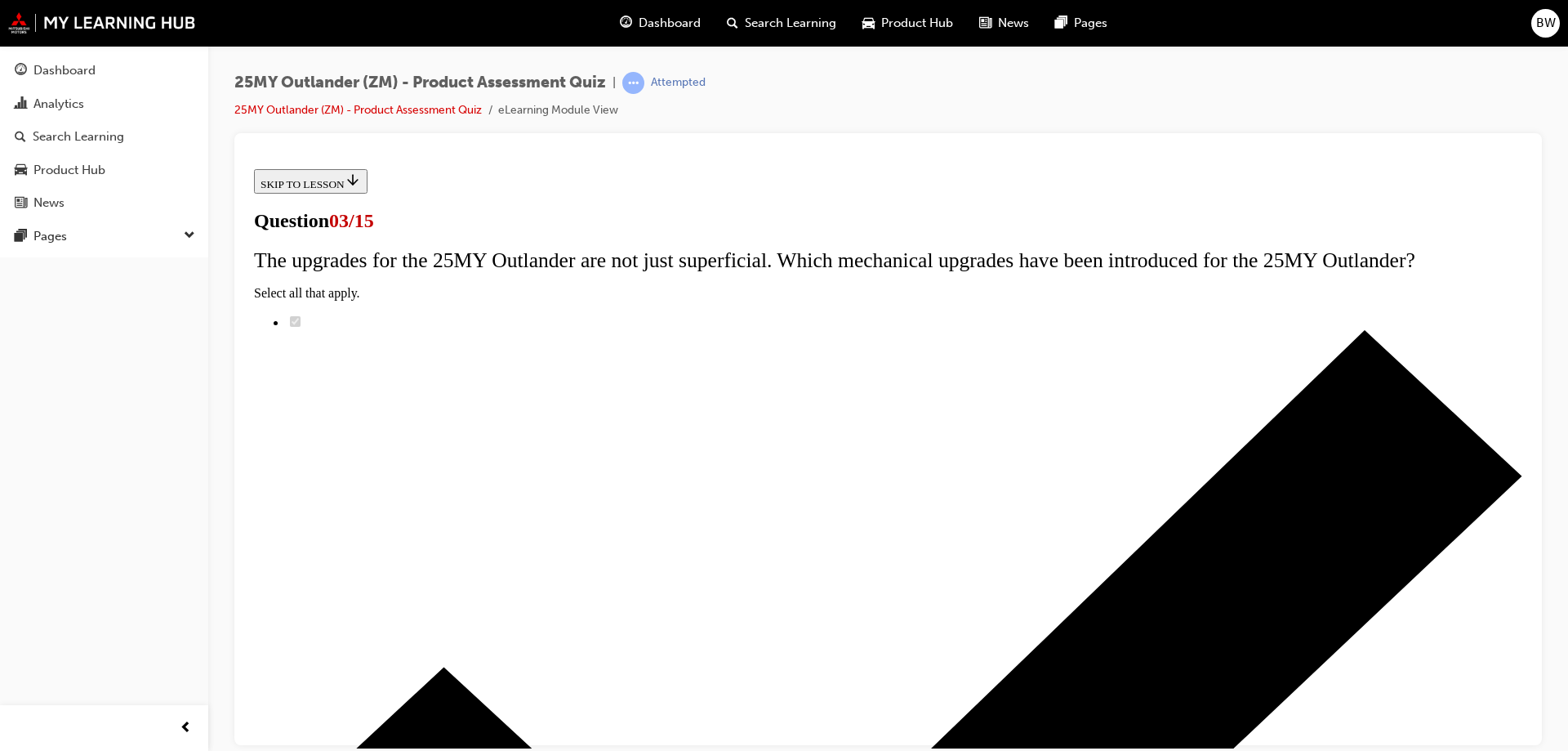
radio input "true"
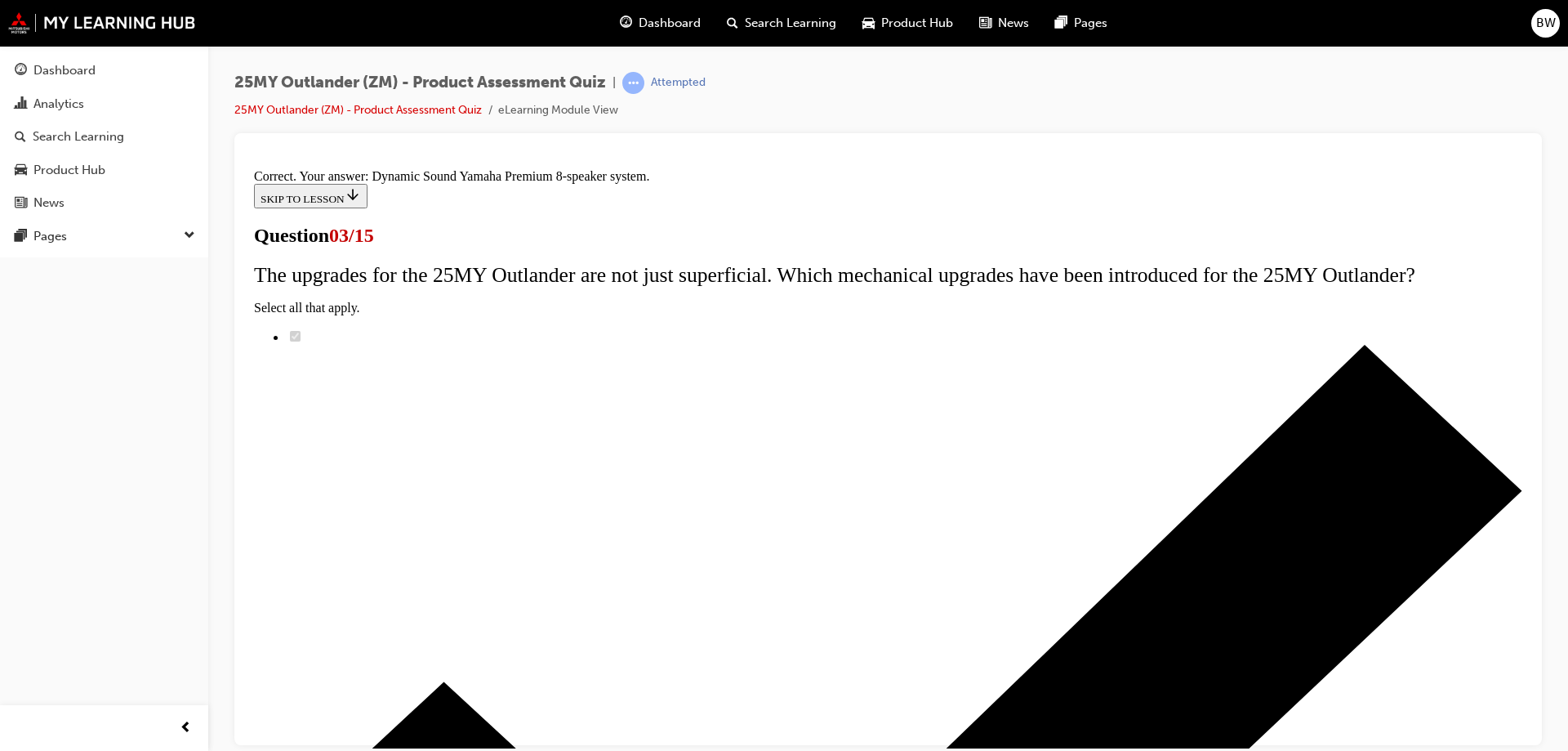
scroll to position [266, 0]
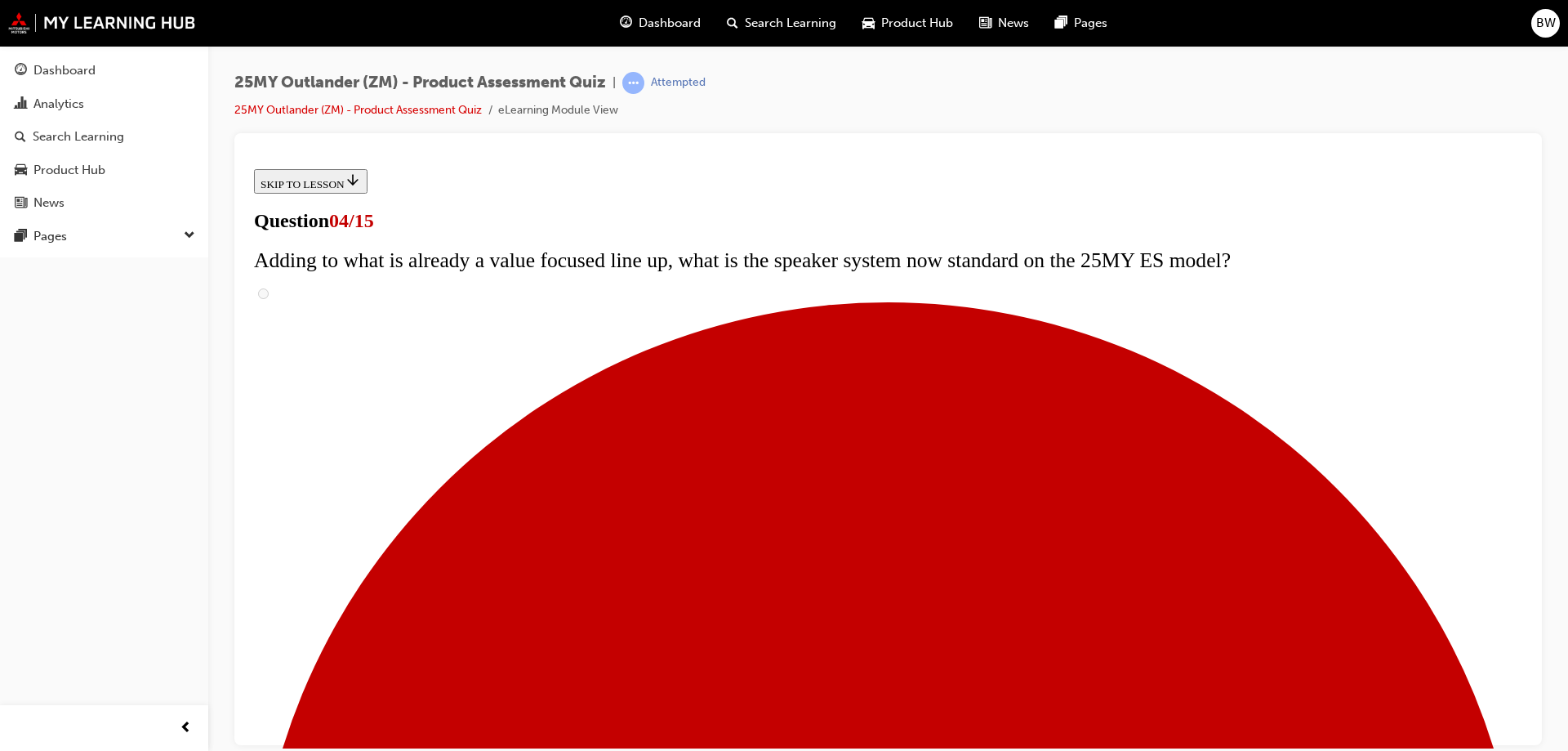
scroll to position [0, 0]
drag, startPoint x: 687, startPoint y: 391, endPoint x: 826, endPoint y: 320, distance: 156.1
drag, startPoint x: 992, startPoint y: 550, endPoint x: 605, endPoint y: 315, distance: 452.8
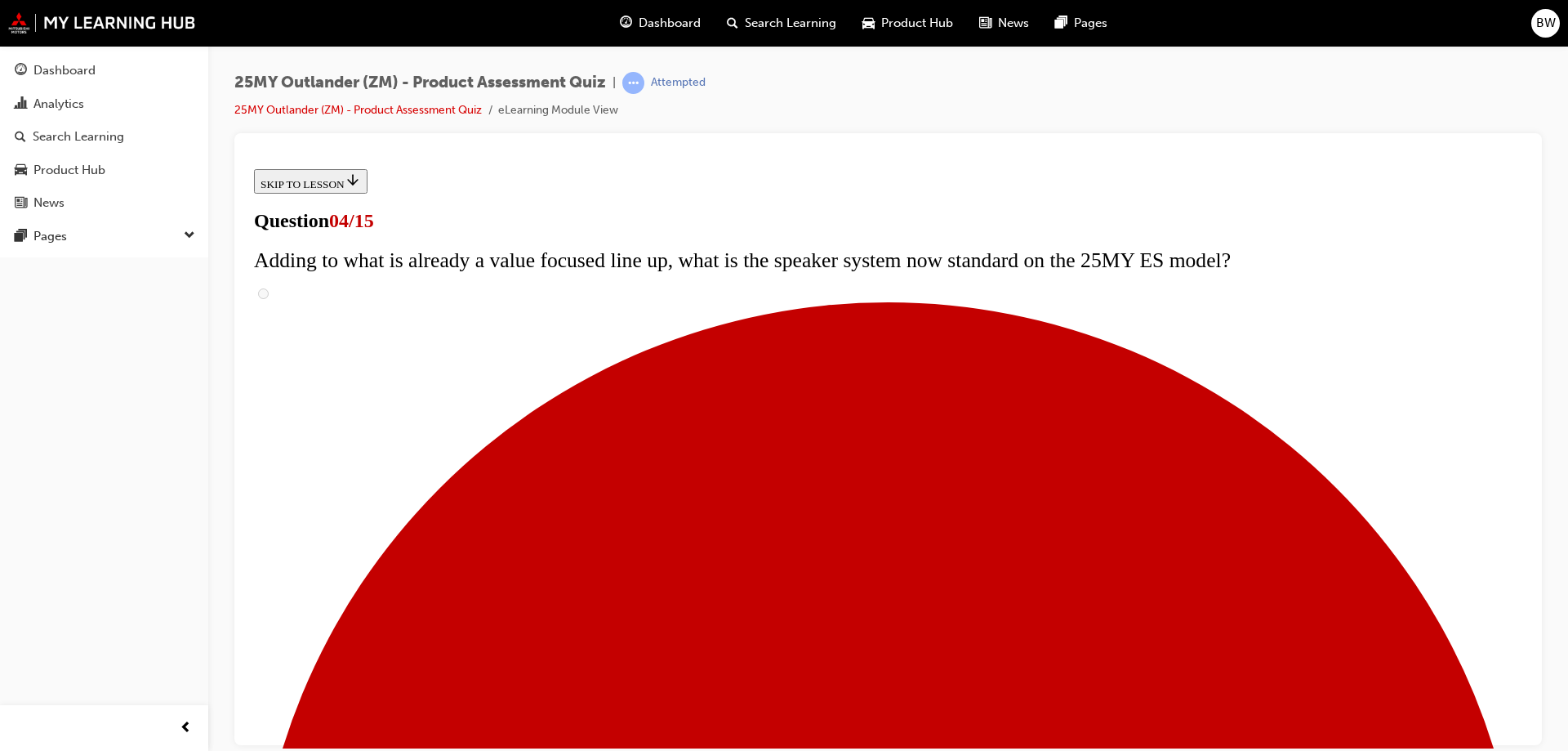
copy div "The Exceed and Exceed Tourer reach new heights of luxury and class. Which upgra…"
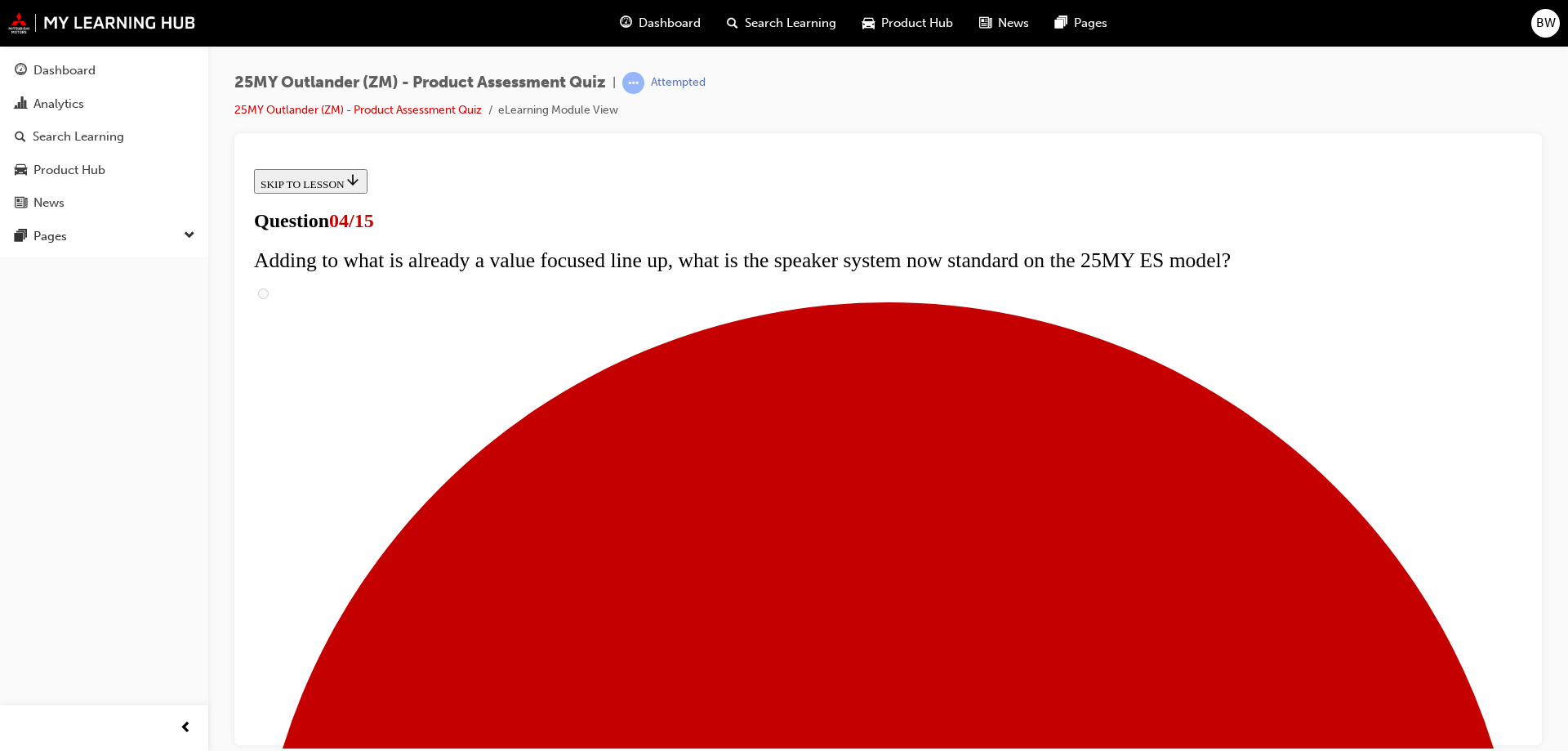
checkbox input "true"
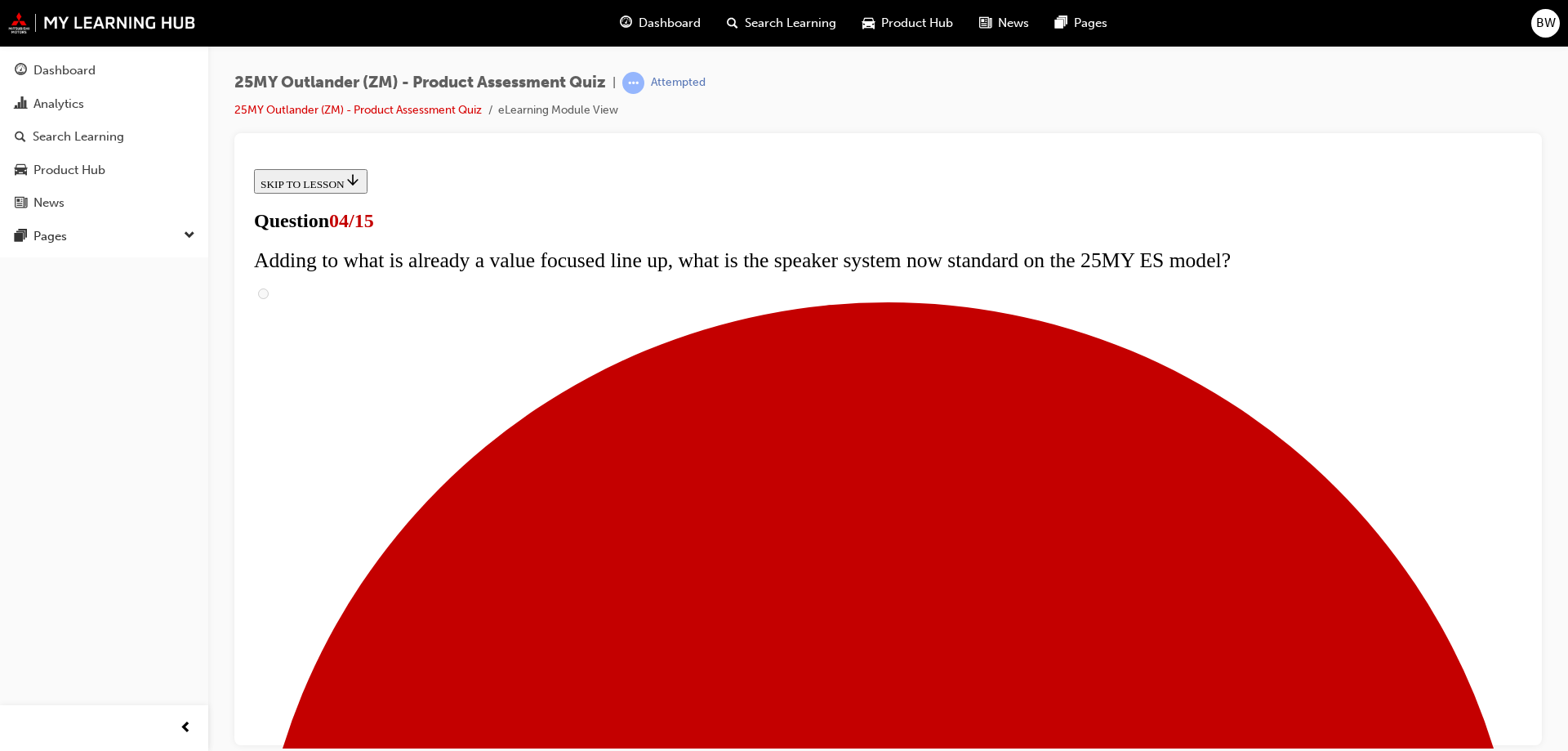
scroll to position [245, 0]
checkbox input "true"
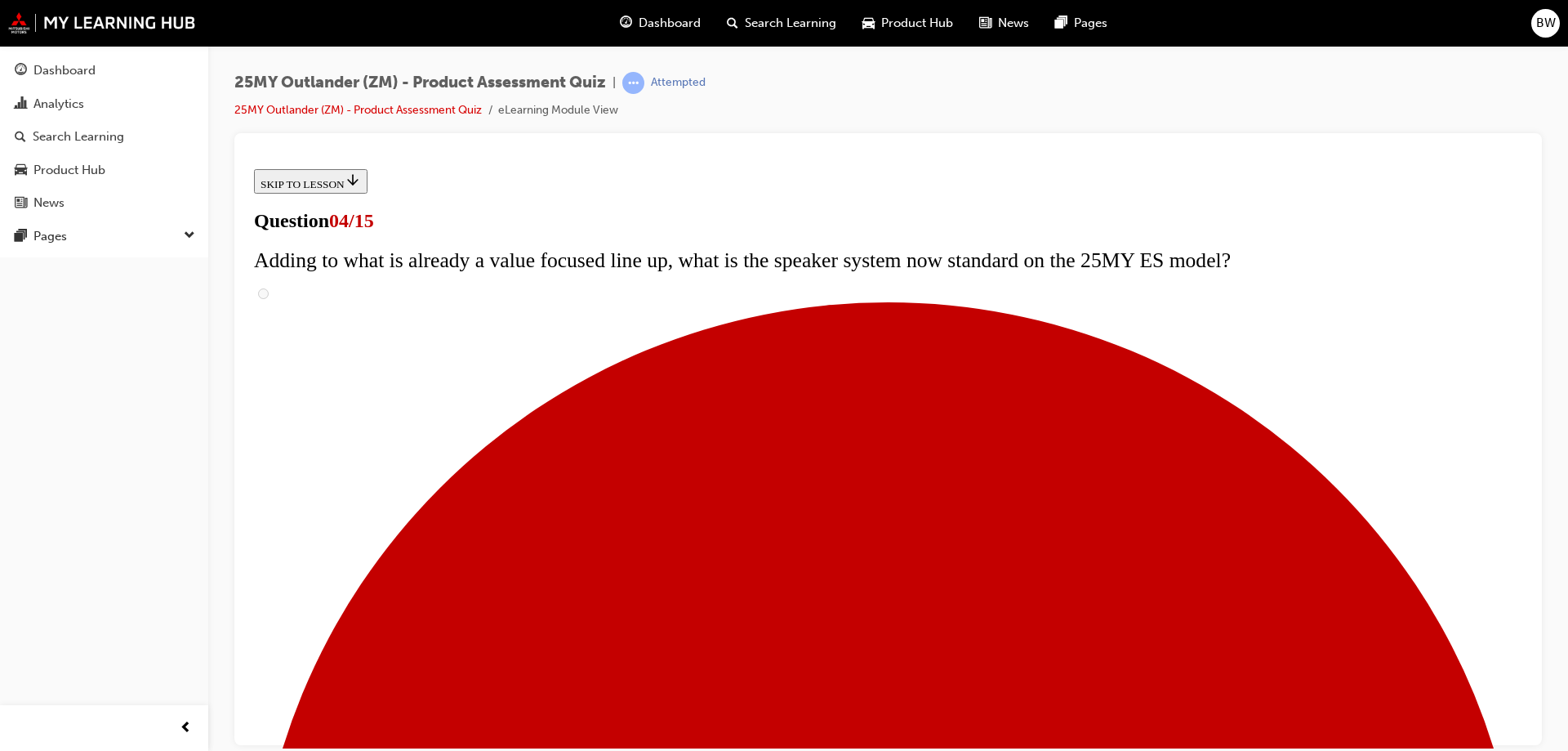
checkbox input "true"
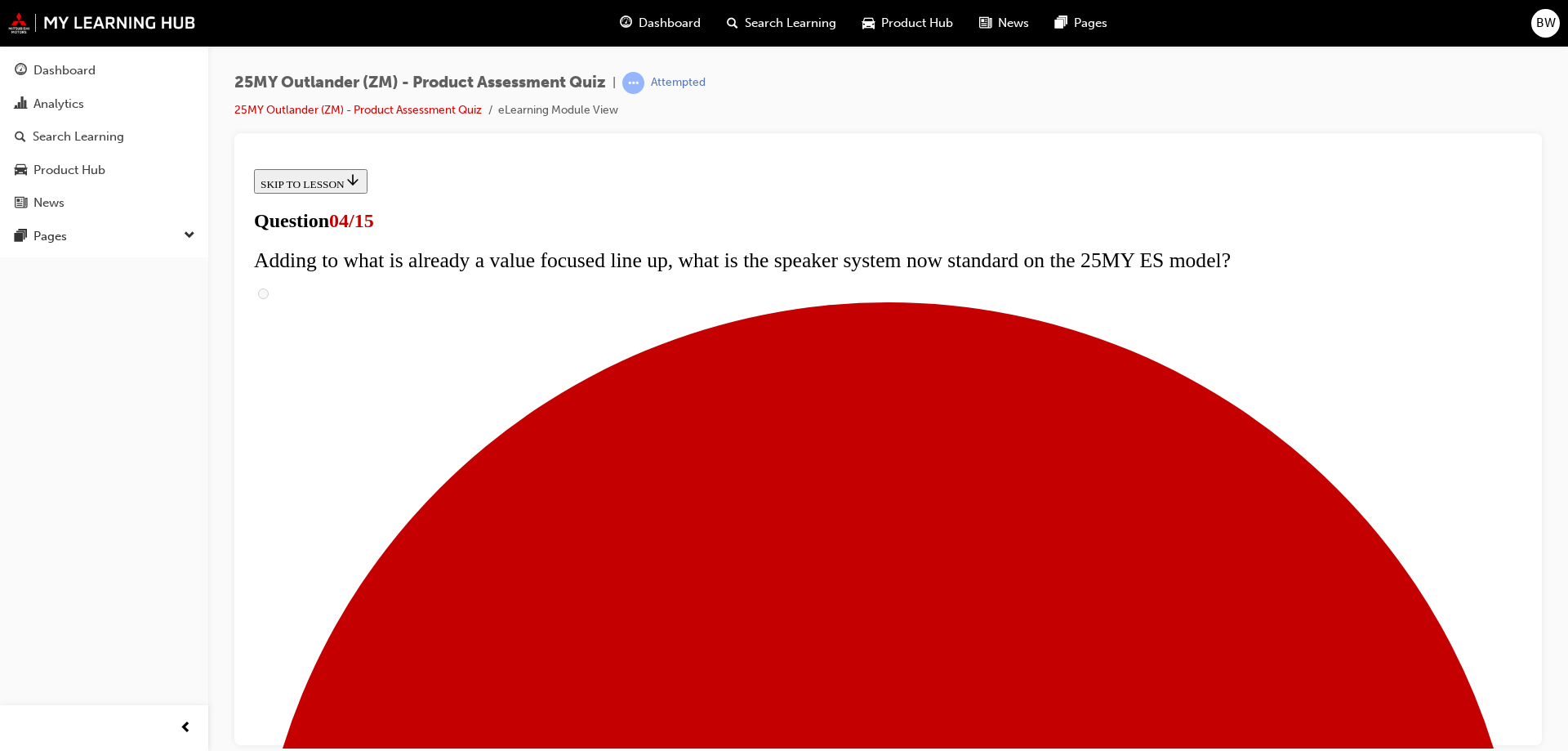
checkbox input "true"
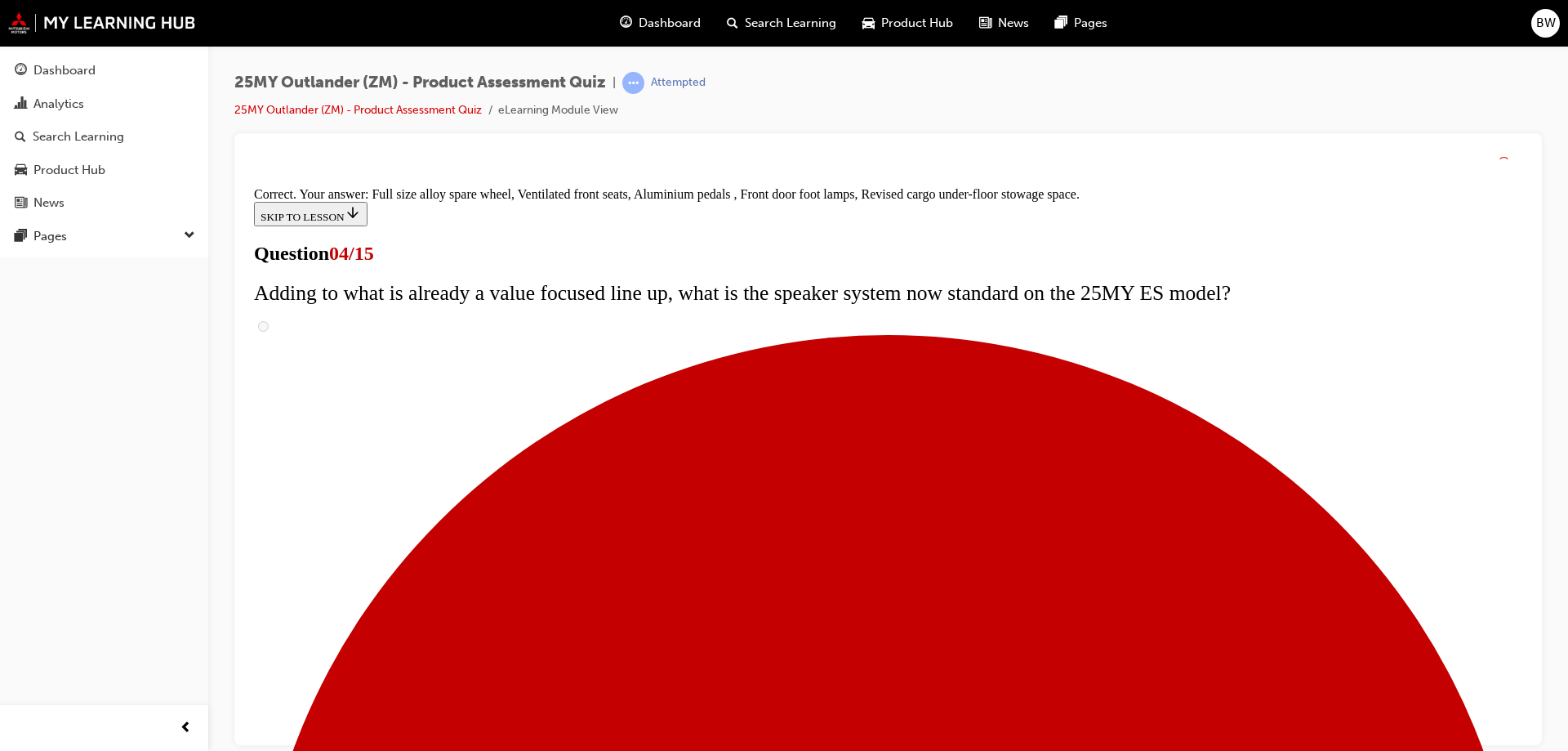
scroll to position [518, 0]
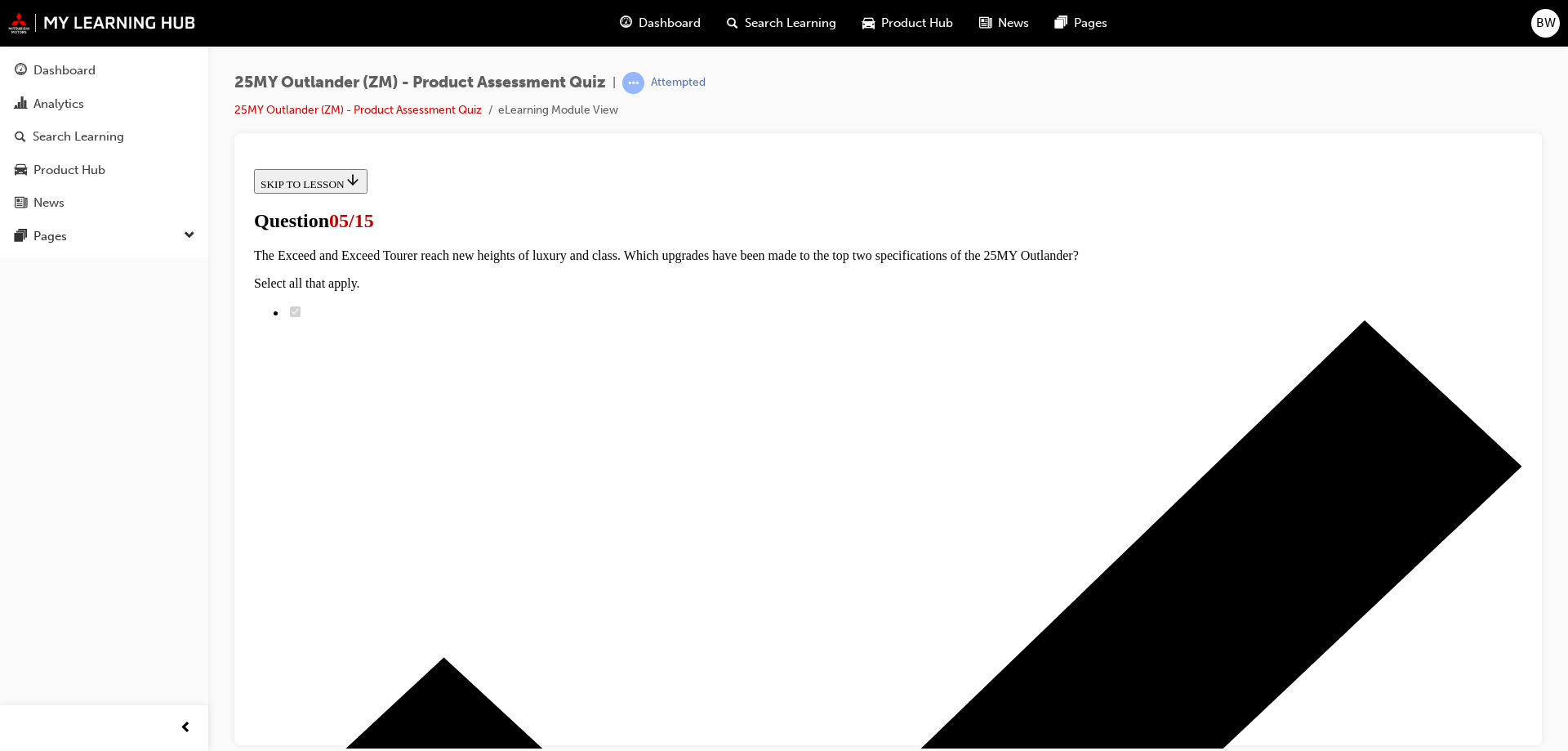
scroll to position [245, 0]
radio input "true"
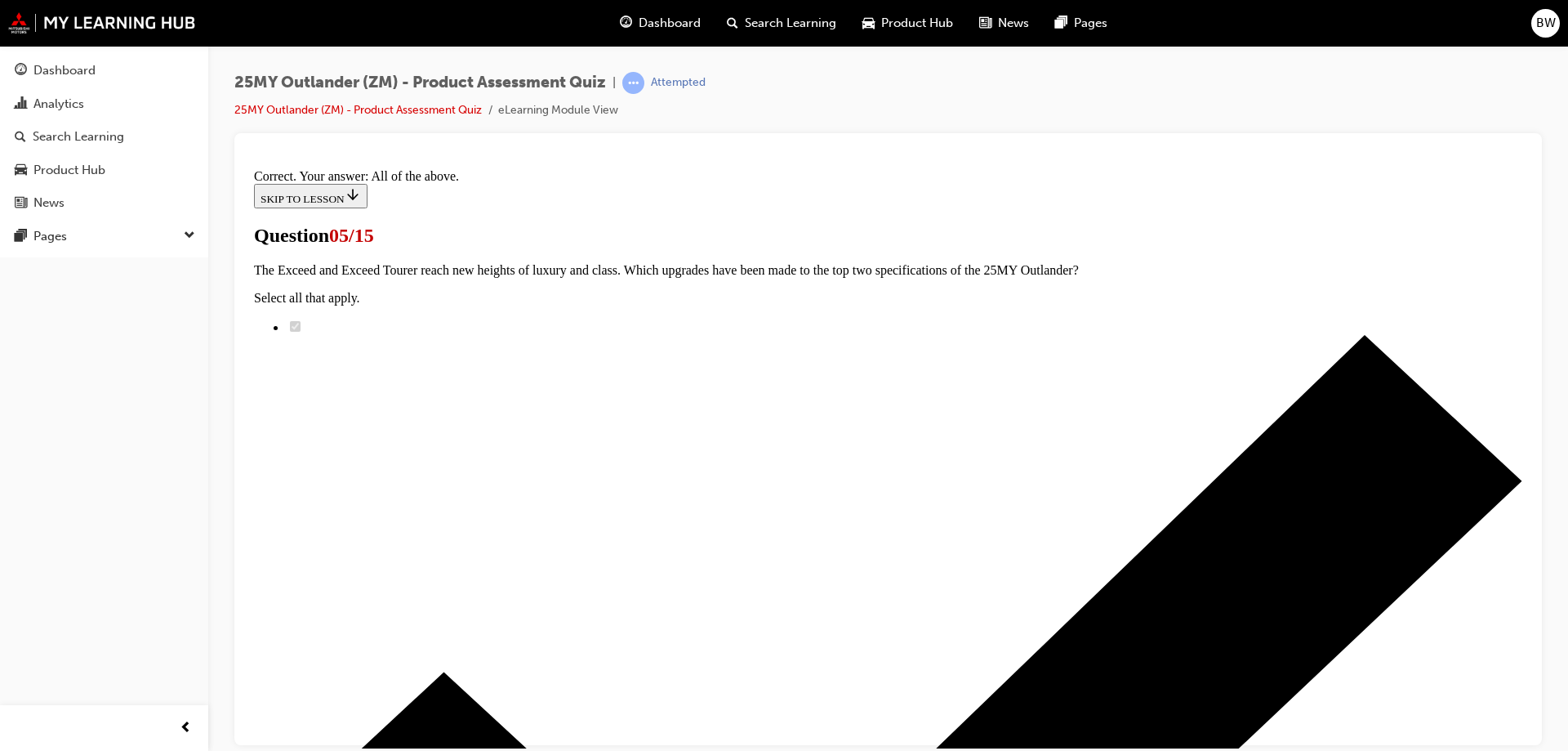
scroll to position [397, 0]
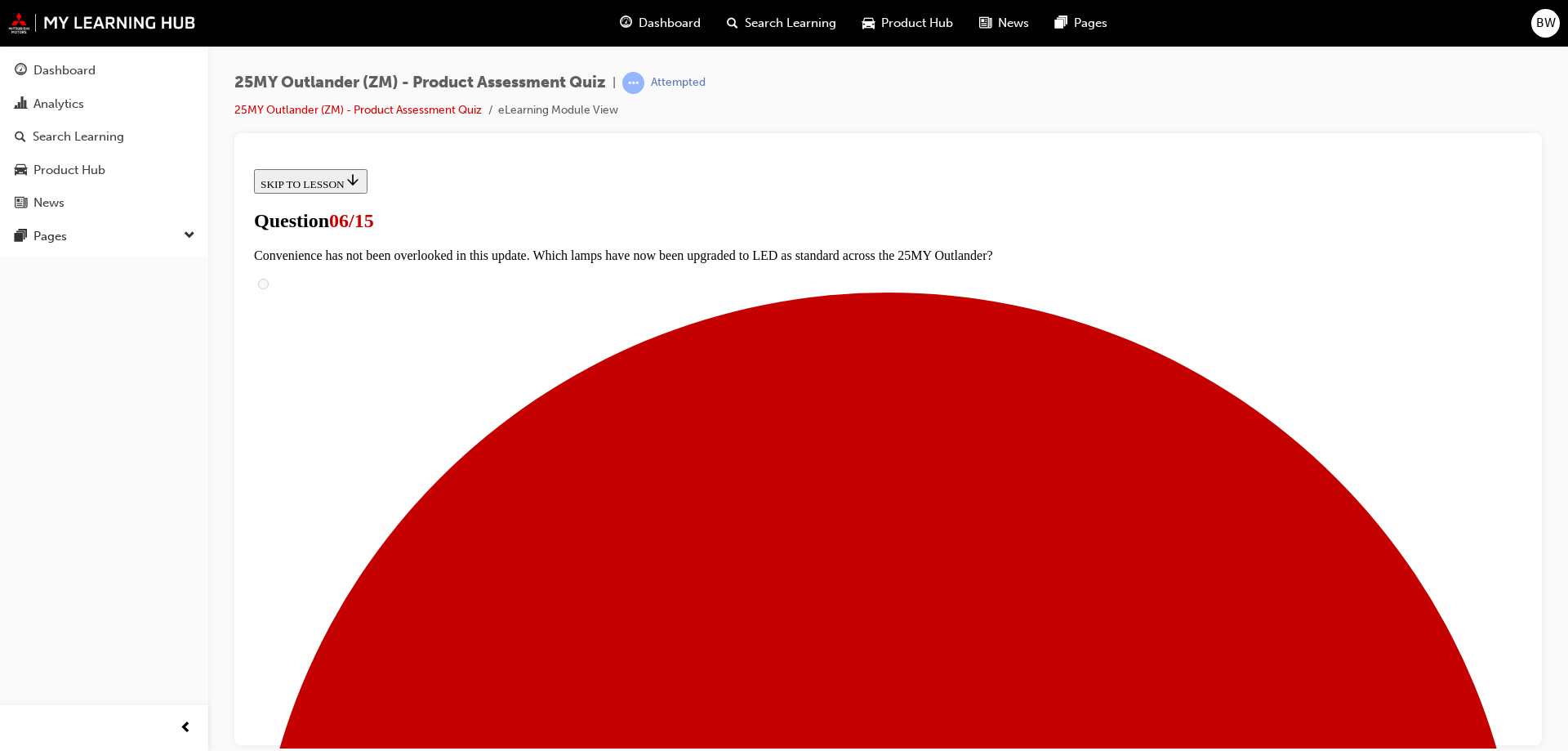
scroll to position [163, 0]
drag, startPoint x: 1067, startPoint y: 492, endPoint x: 591, endPoint y: 237, distance: 540.0
copy div "Sophistication and accessibility have reached new heights inside the car. The 2…"
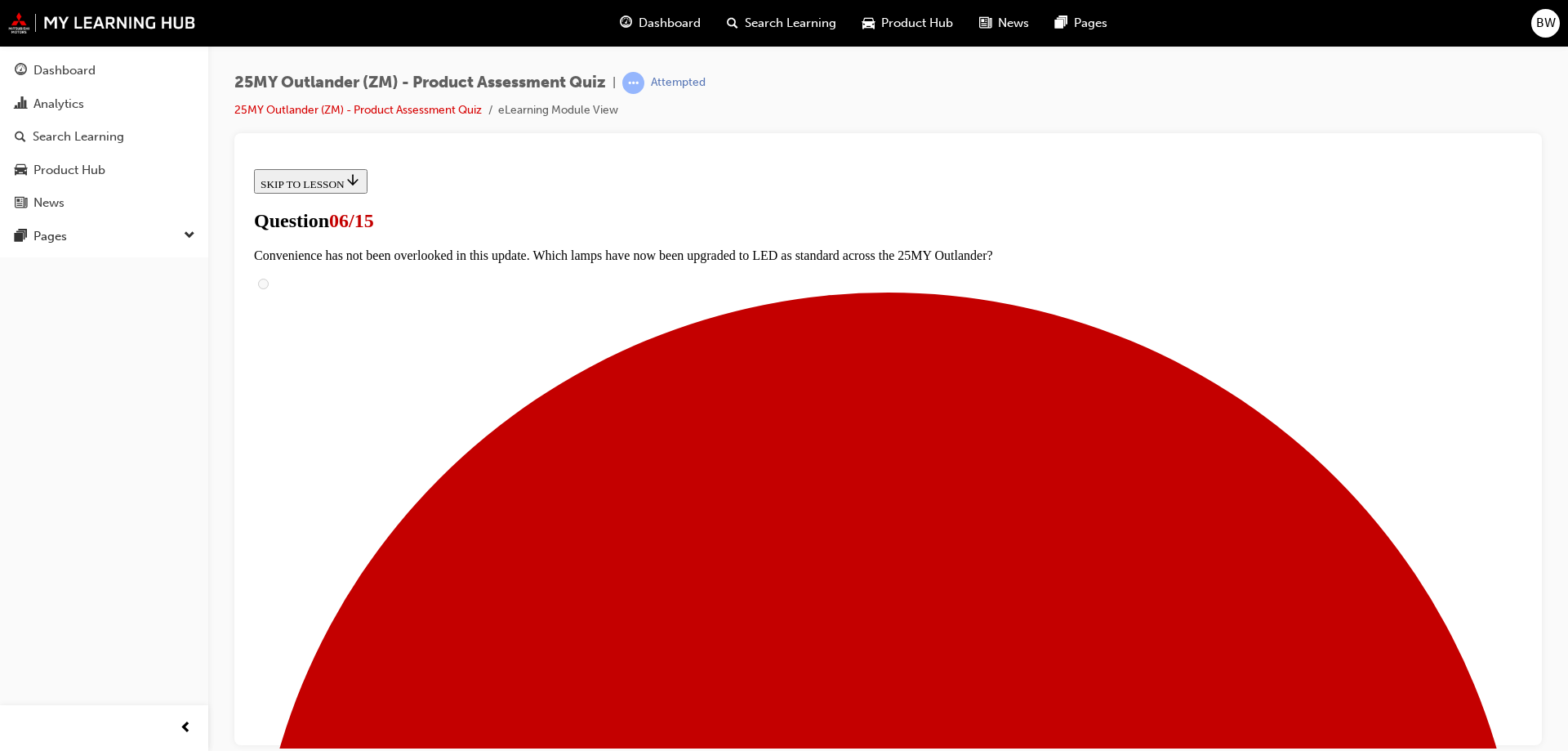
scroll to position [418, 0]
radio input "true"
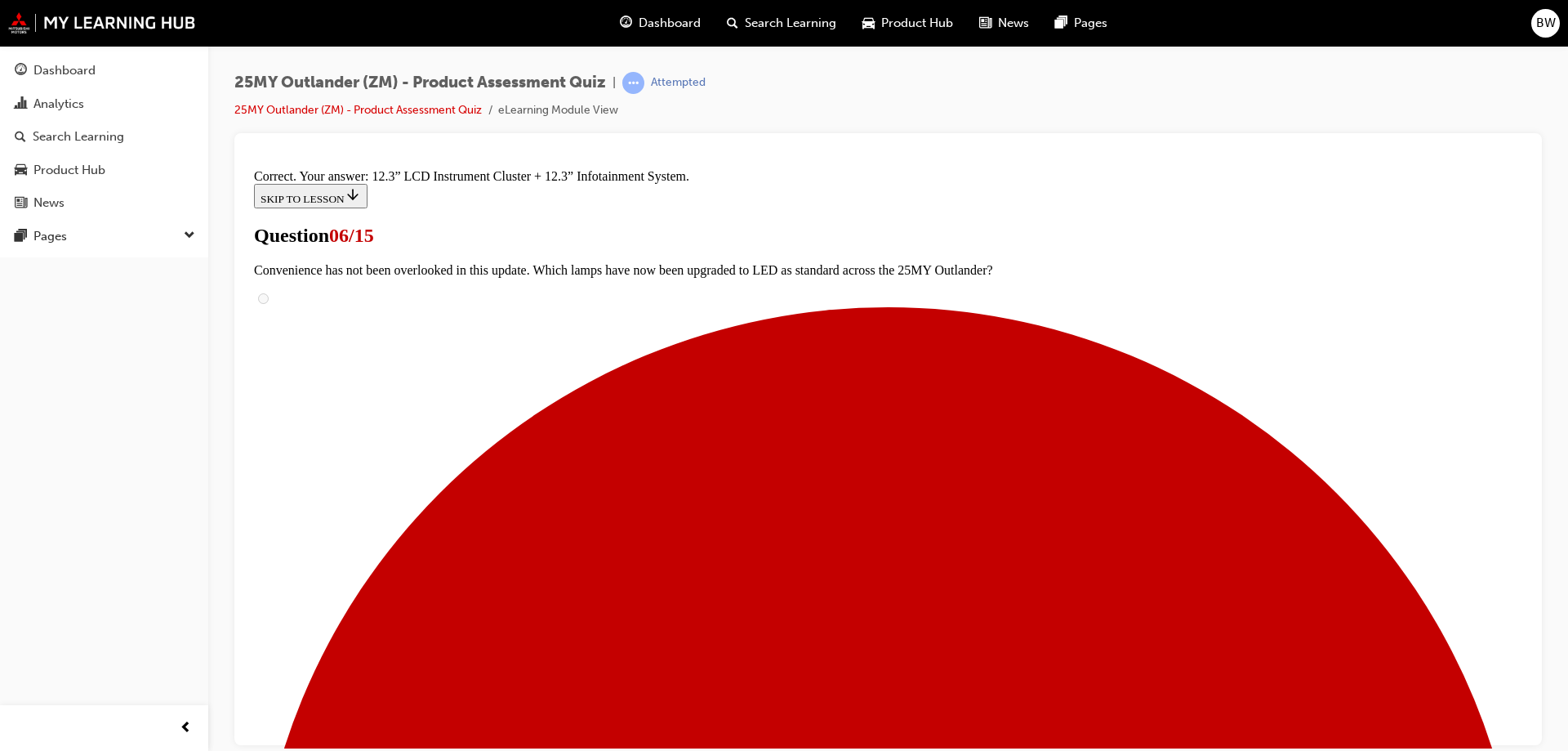
scroll to position [552, 0]
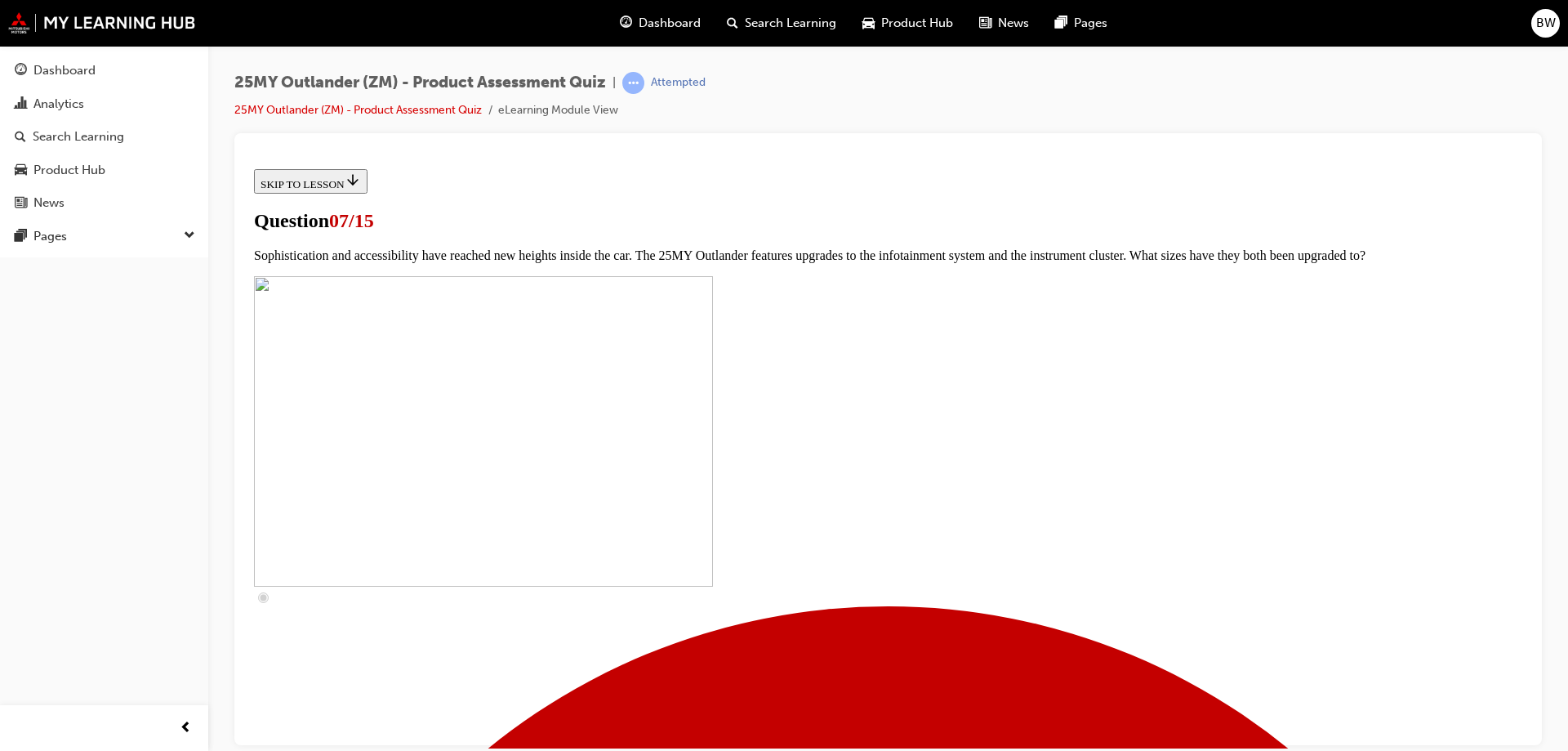
scroll to position [81, 0]
drag, startPoint x: 951, startPoint y: 611, endPoint x: 597, endPoint y: 315, distance: 461.4
copy div "The 25MY Outlander will feature new levels of connectivity with Mitsubishi Conn…"
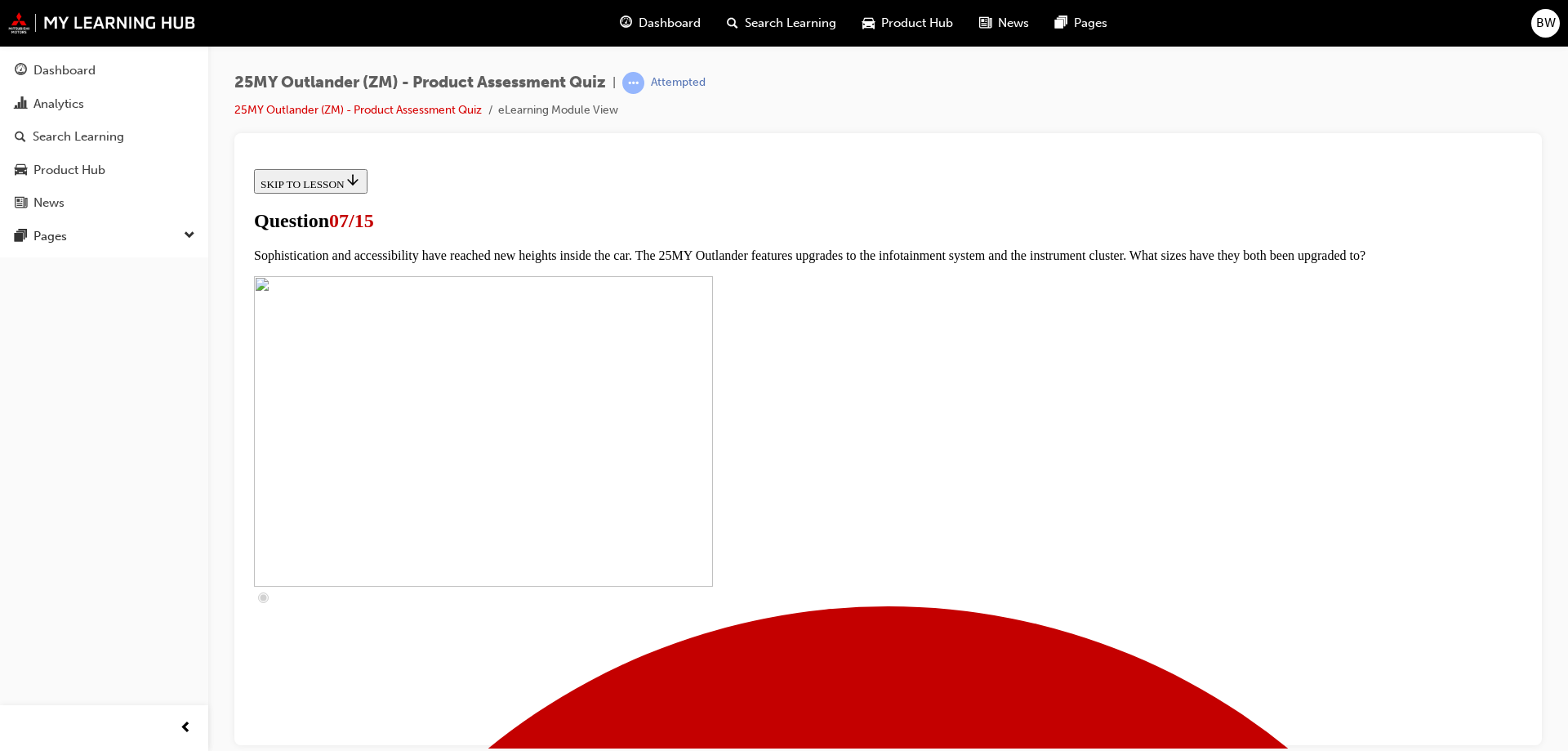
scroll to position [571, 0]
checkbox input "true"
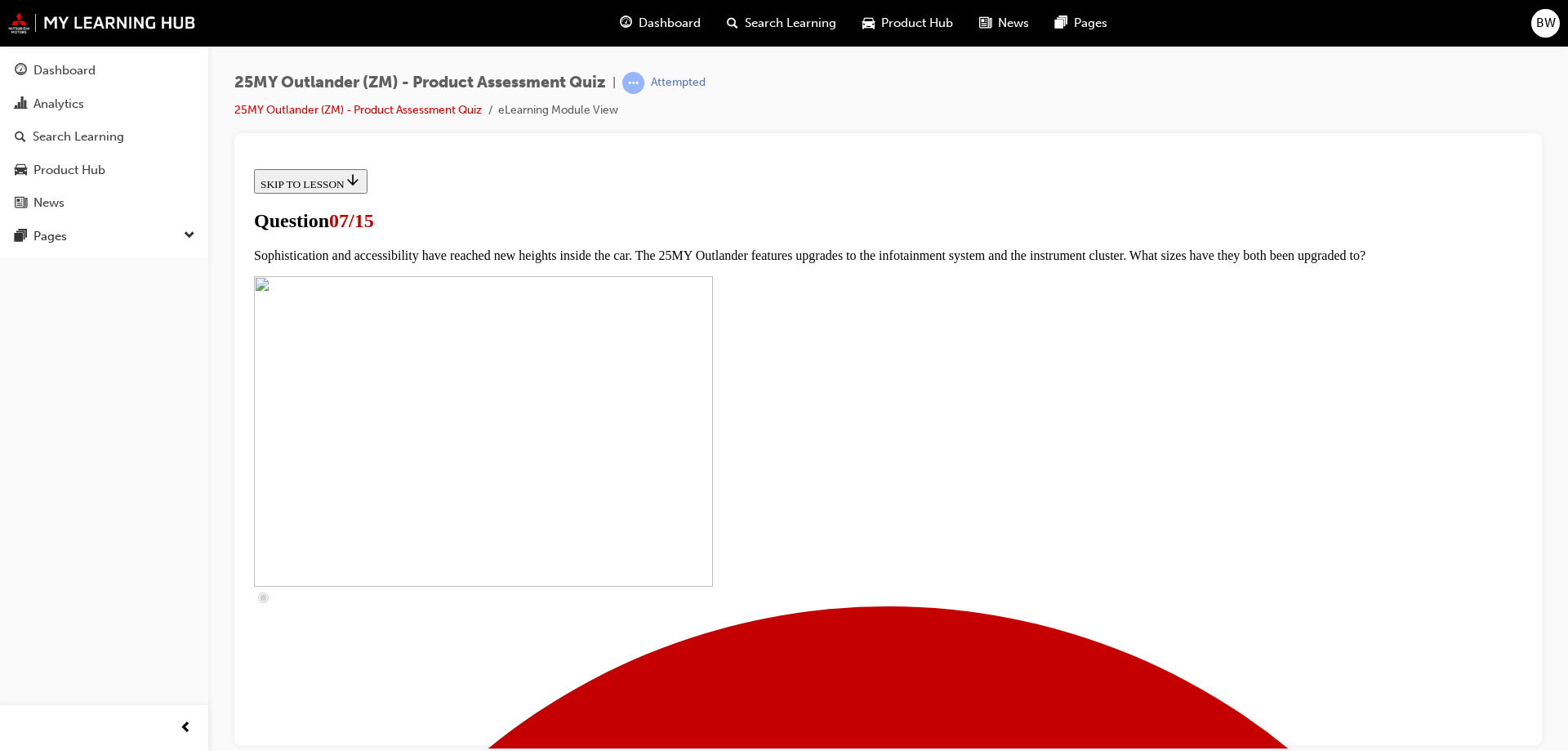
checkbox input "true"
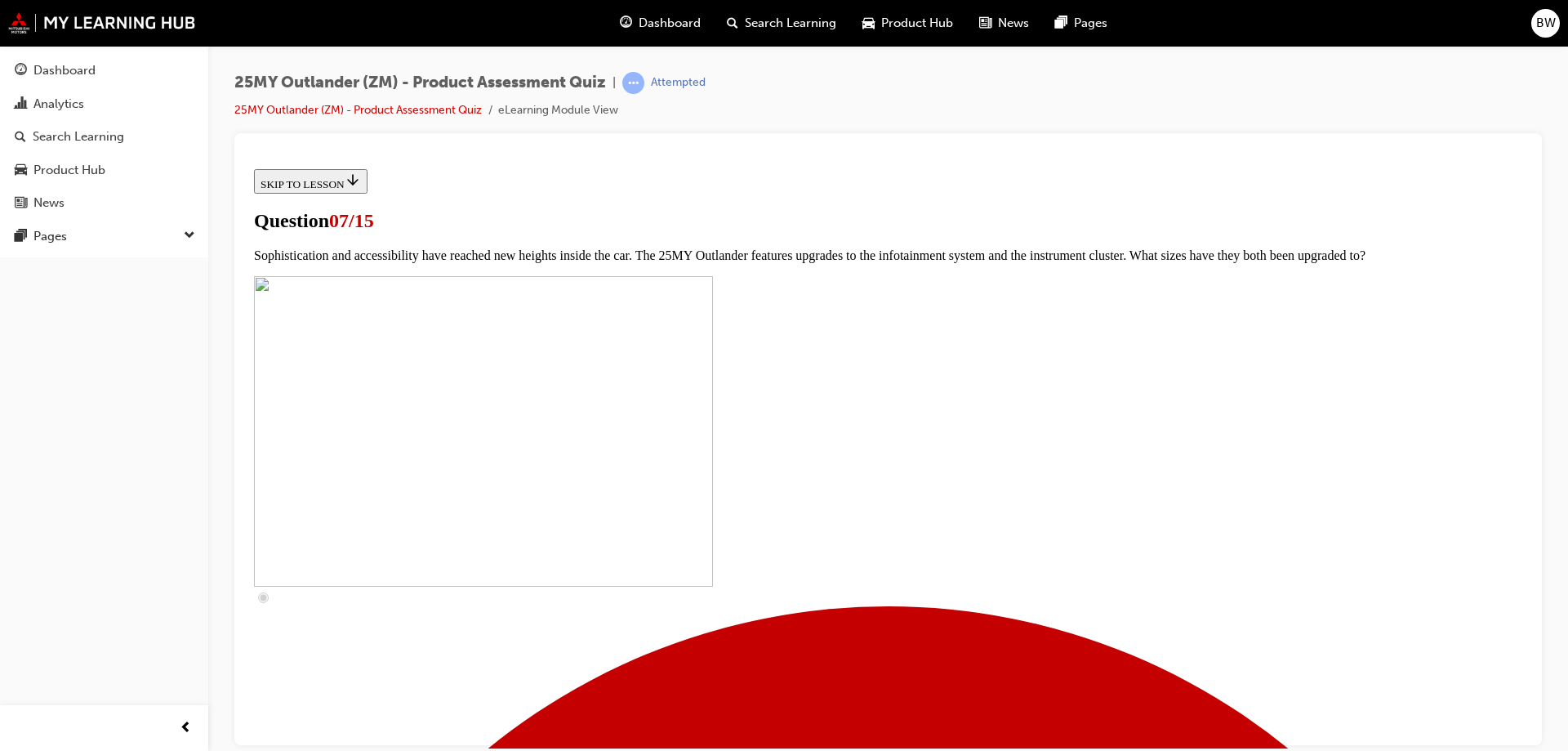
drag, startPoint x: 714, startPoint y: 601, endPoint x: 731, endPoint y: 605, distance: 17.5
checkbox input "true"
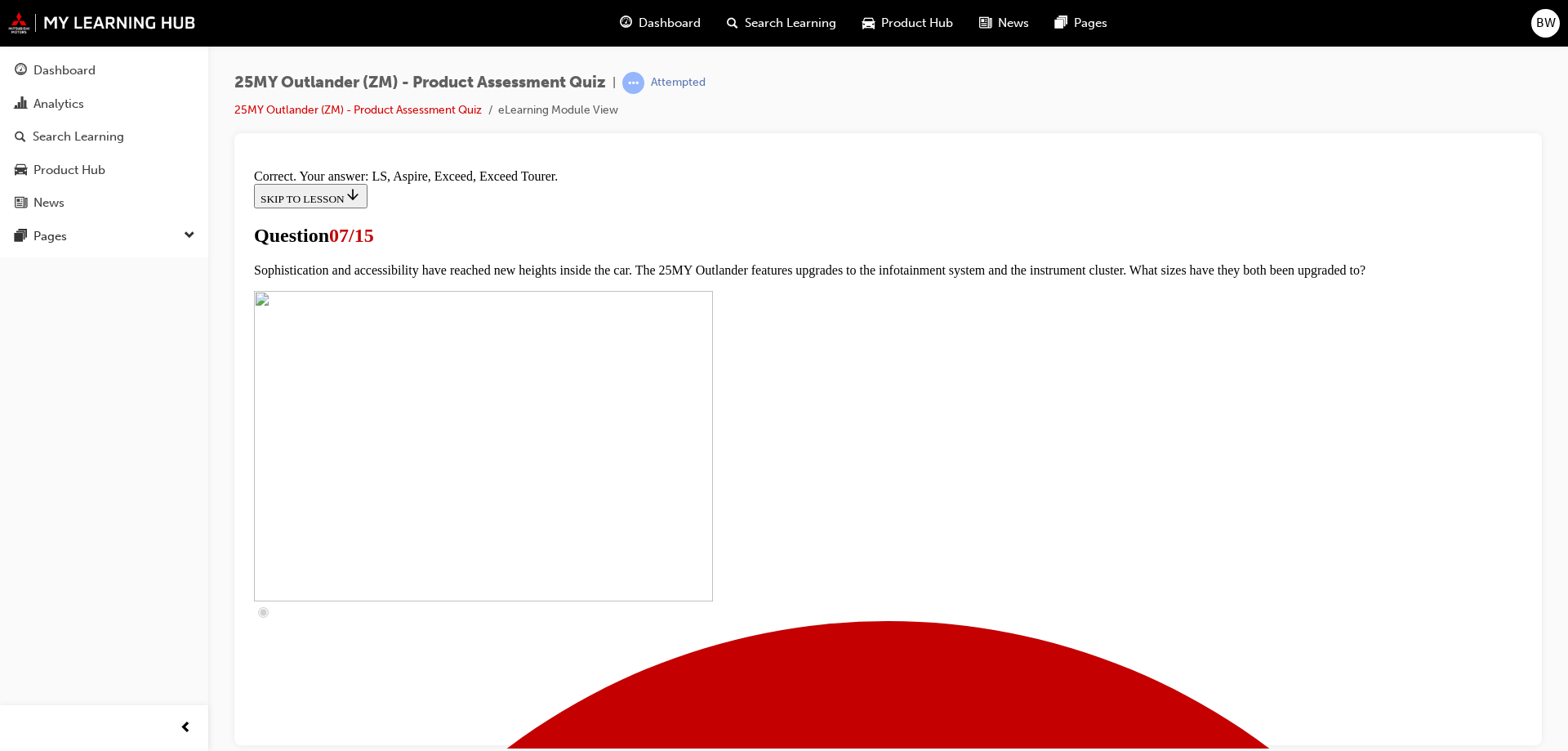
scroll to position [737, 0]
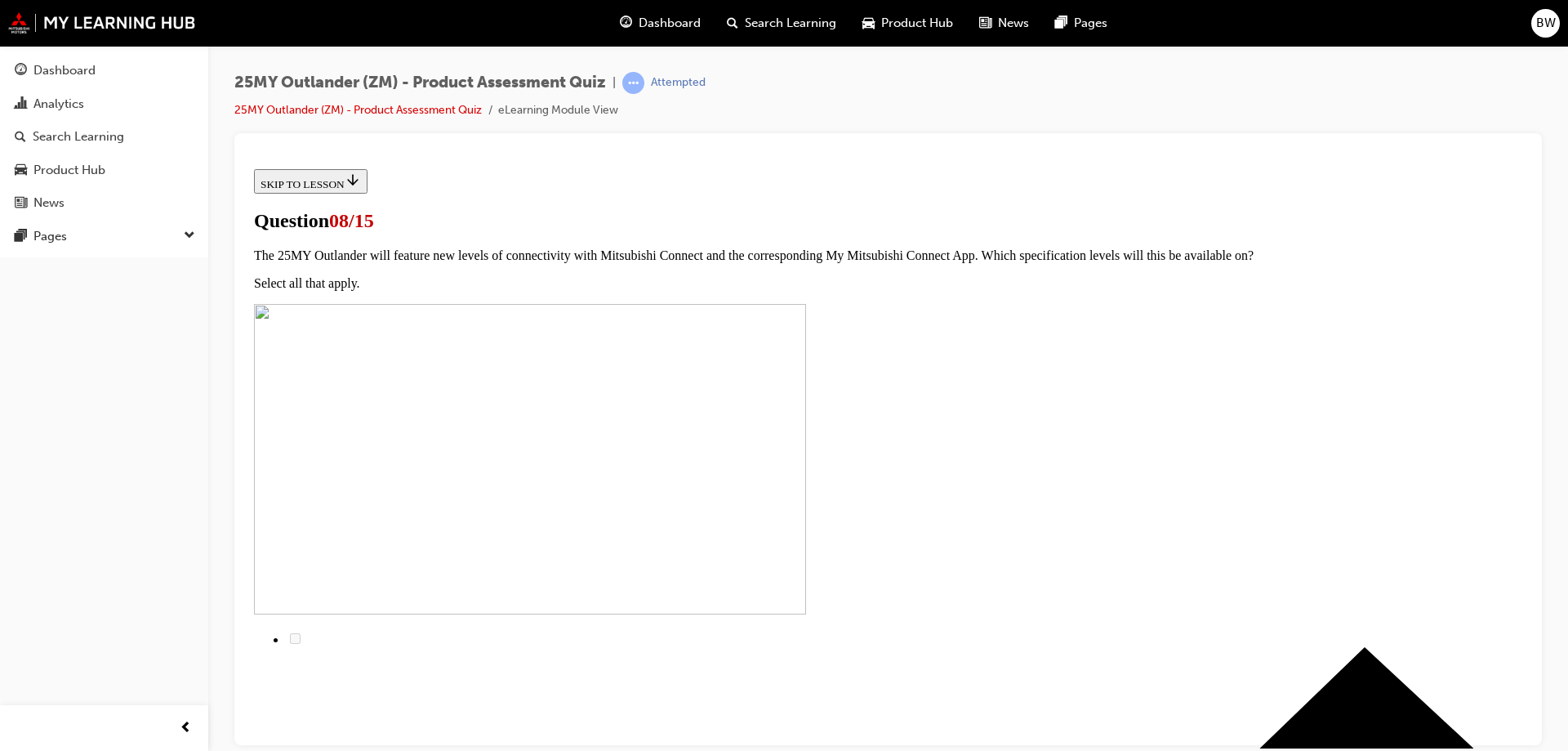
scroll to position [215, 0]
drag, startPoint x: 1011, startPoint y: 490, endPoint x: 598, endPoint y: 184, distance: 514.0
copy div "The top grade Exceed Tourer features a new sound system called Dynamic Sound YA…"
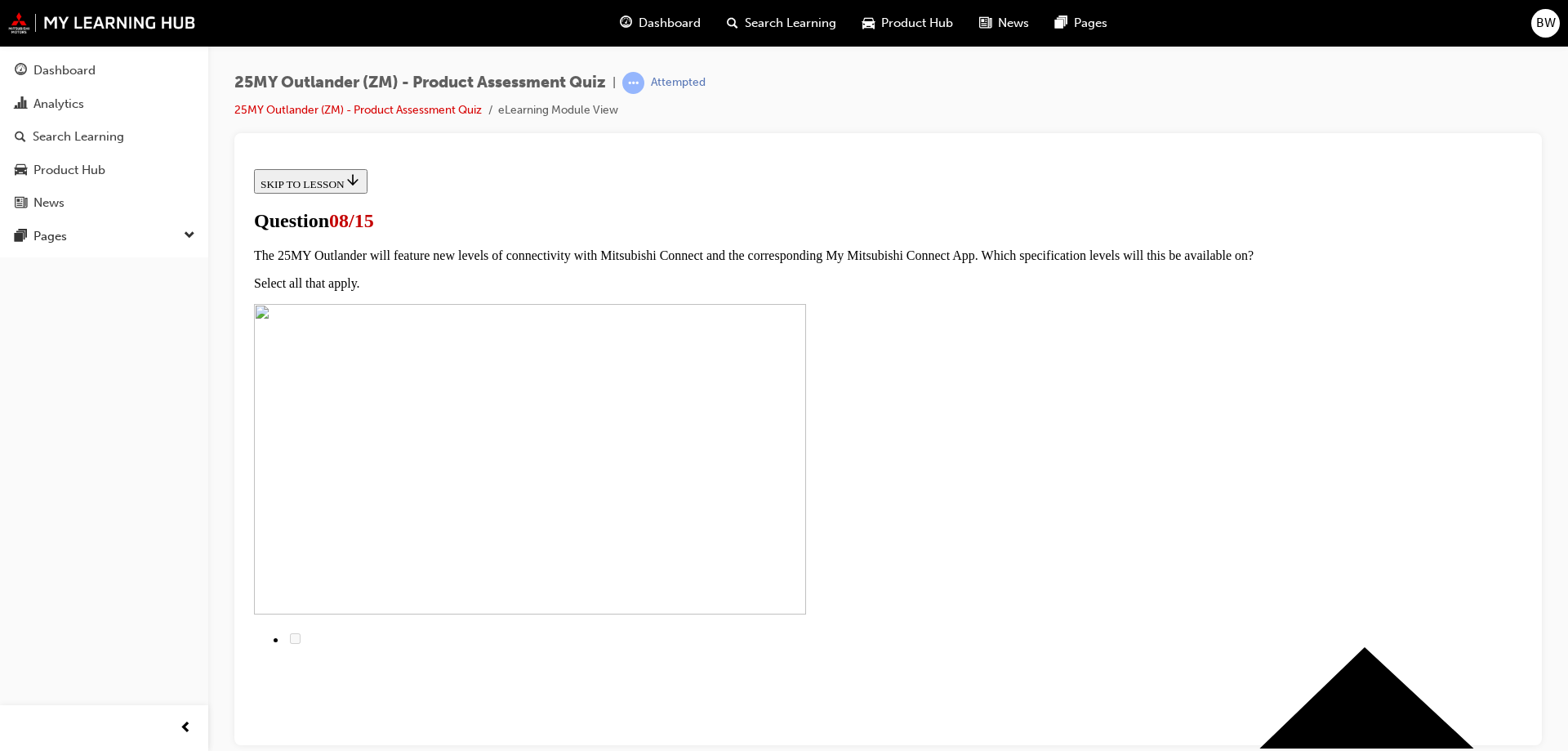
radio input "true"
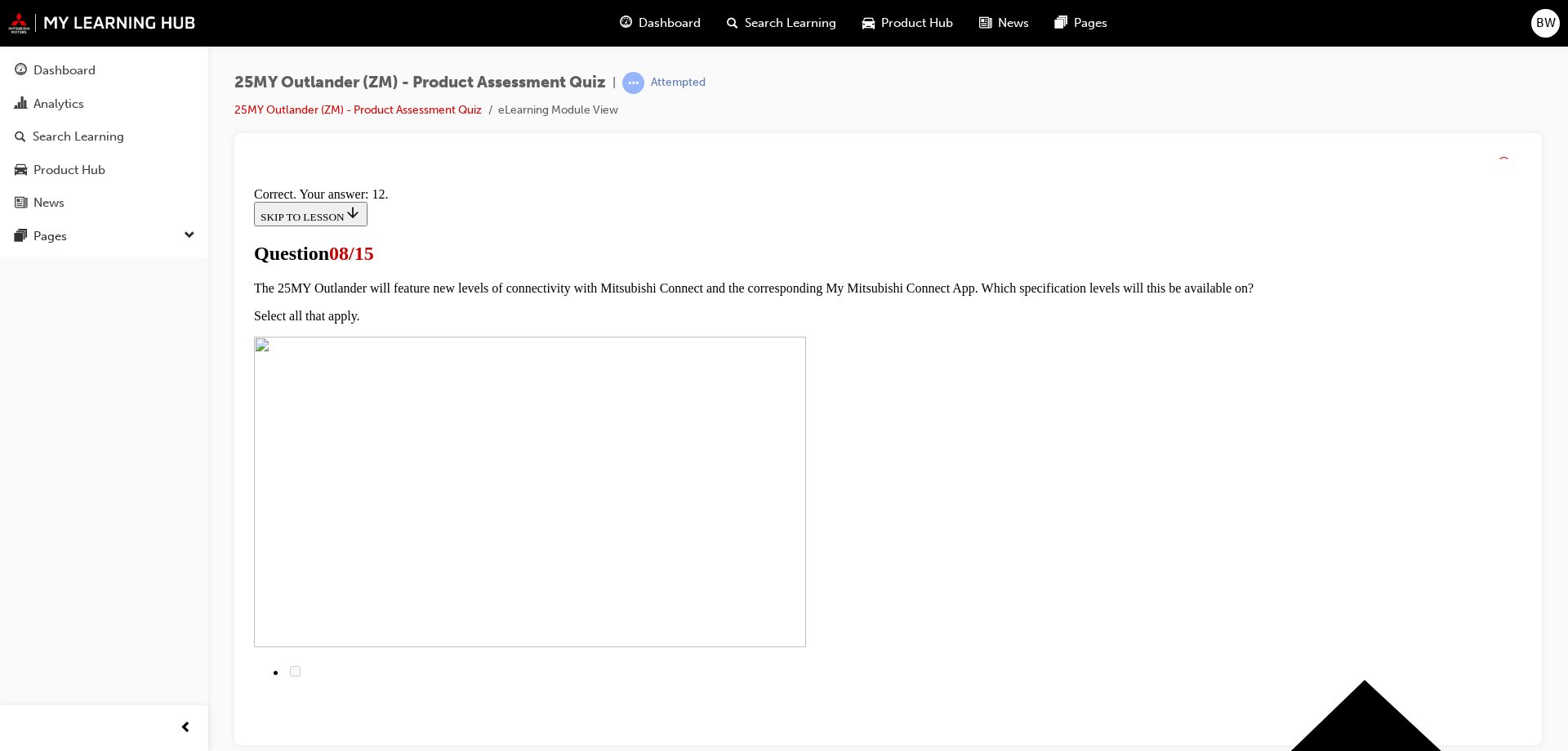
scroll to position [266, 0]
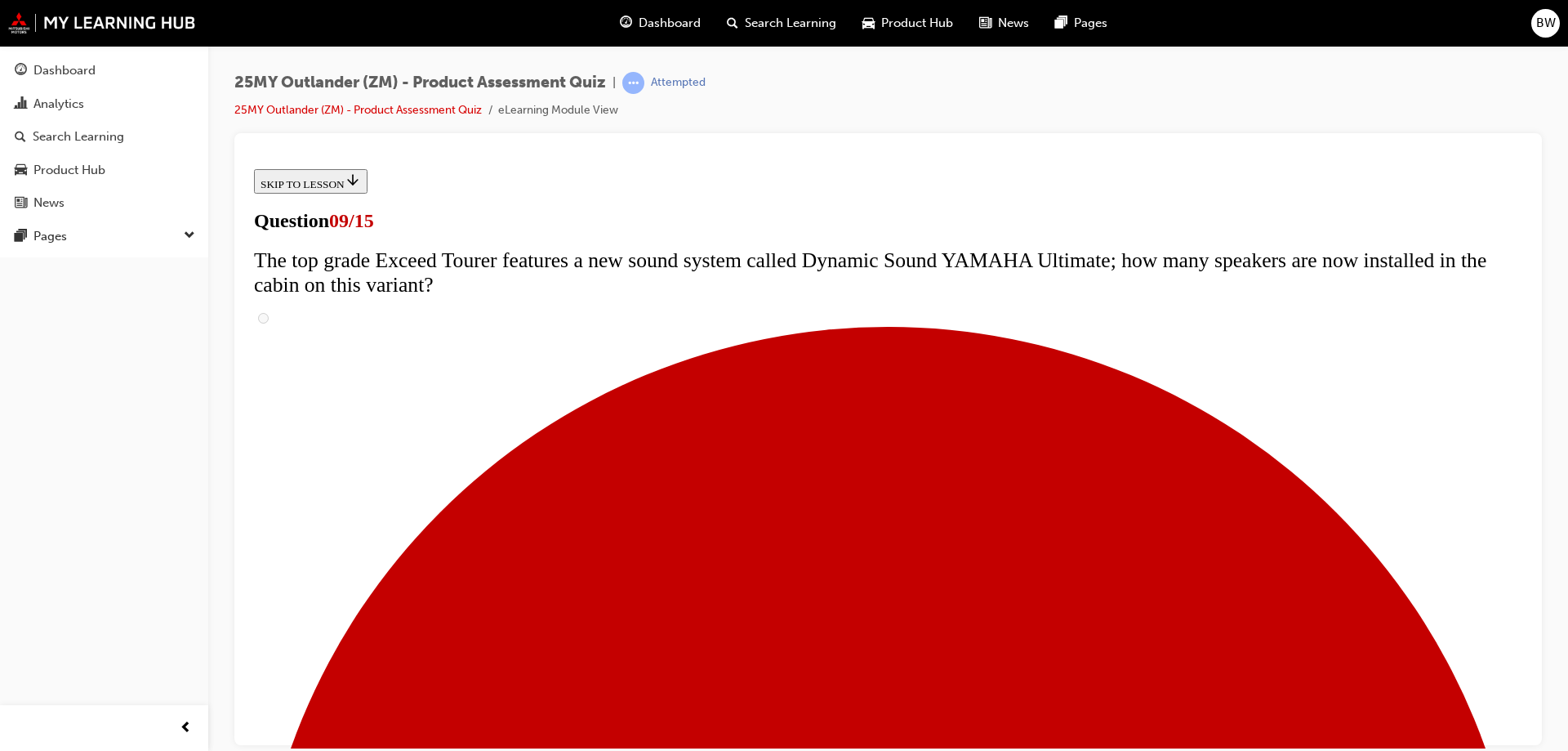
scroll to position [799, 0]
drag, startPoint x: 973, startPoint y: 481, endPoint x: 953, endPoint y: 489, distance: 21.5
radio input "true"
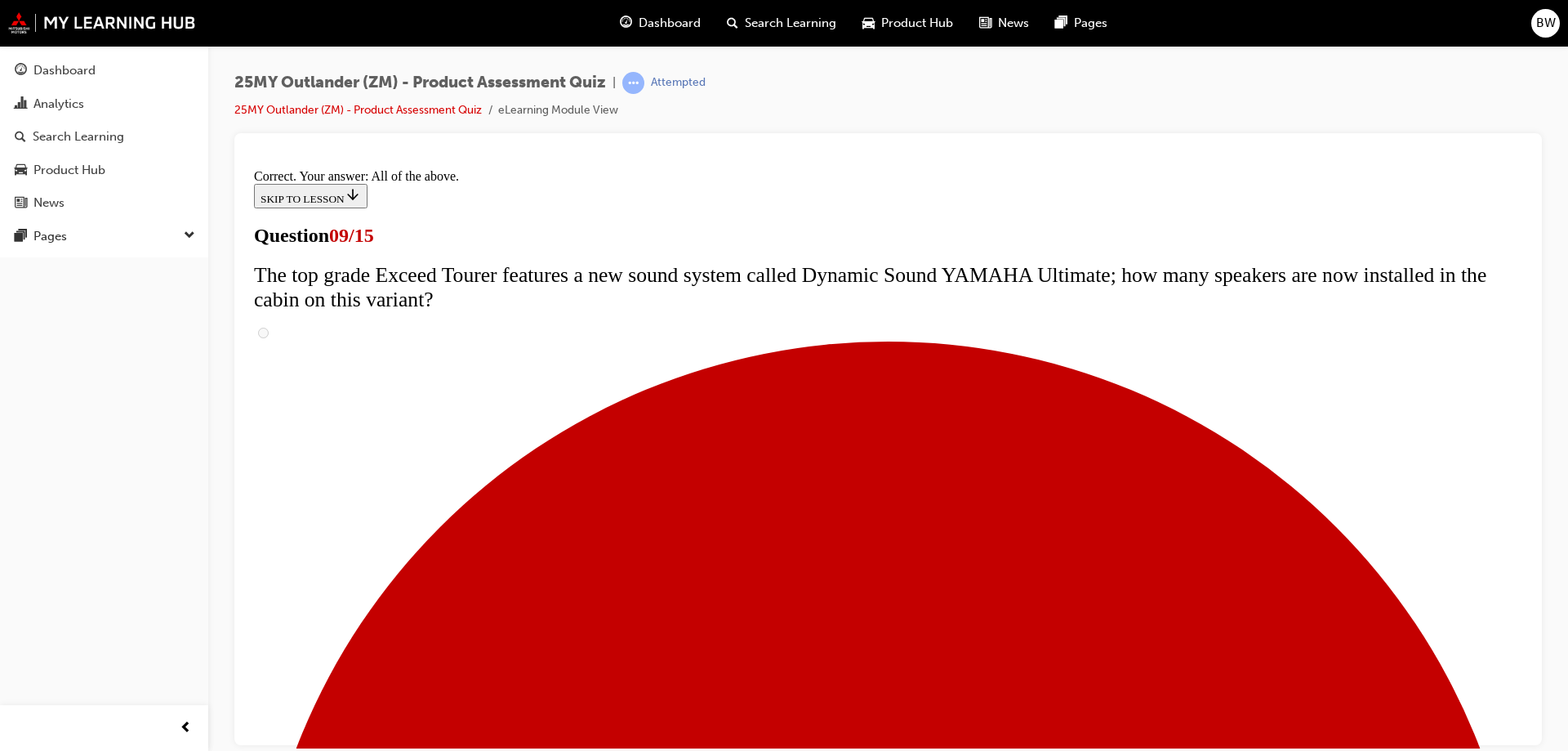
scroll to position [850, 0]
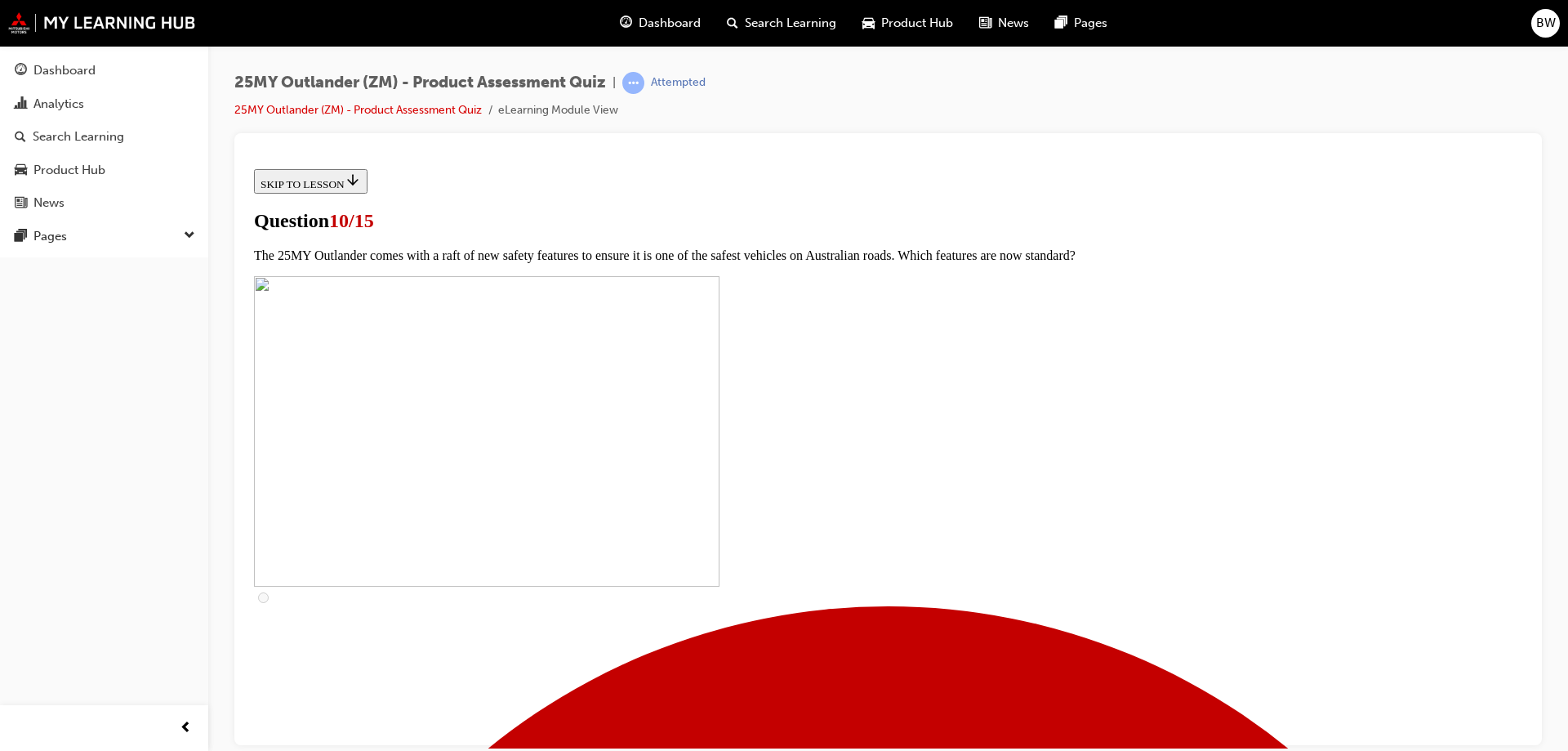
scroll to position [81, 0]
drag, startPoint x: 996, startPoint y: 640, endPoint x: 646, endPoint y: 315, distance: 477.6
copy div "The 25MY Outlander features improvements to the centre console, further enhanci…"
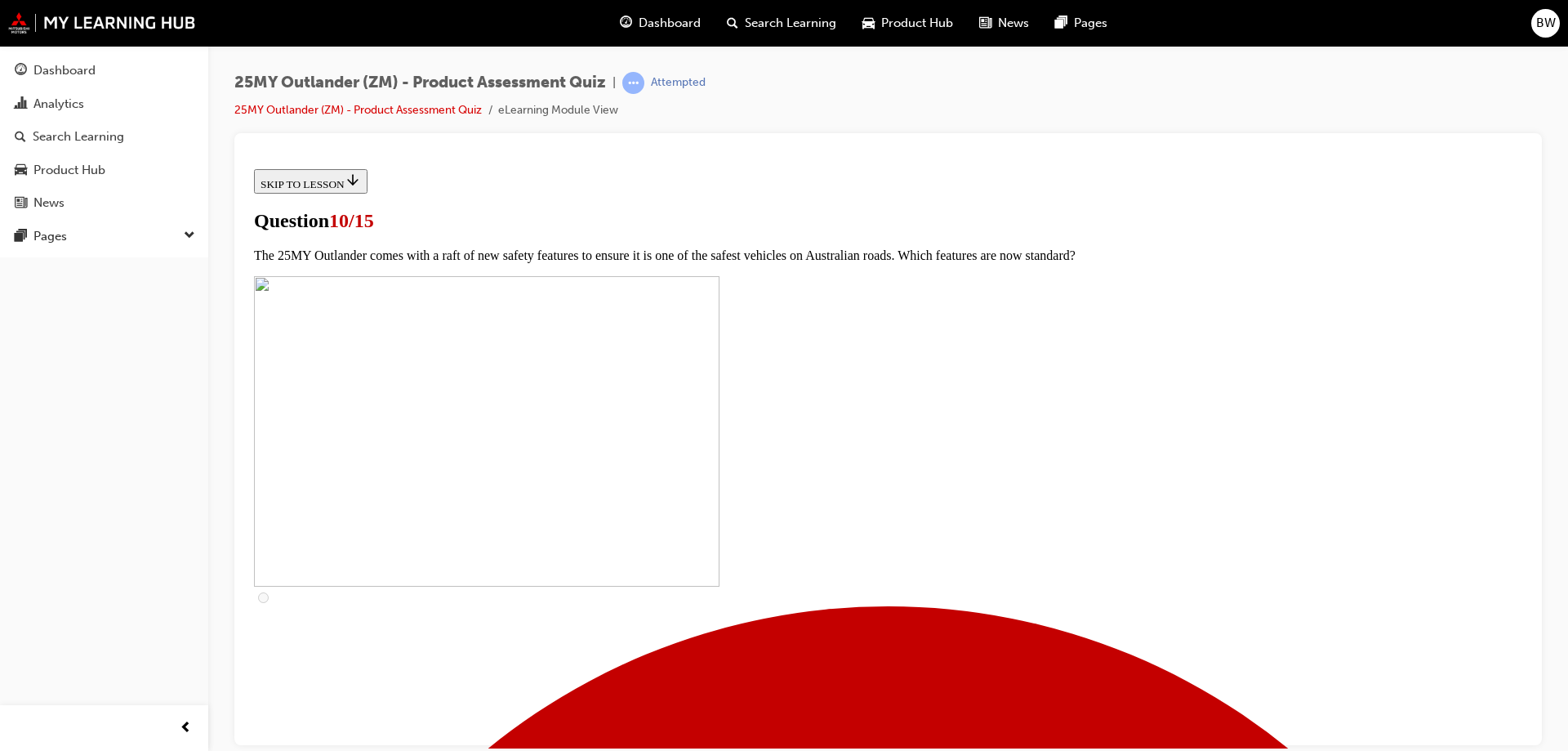
scroll to position [327, 0]
checkbox input "true"
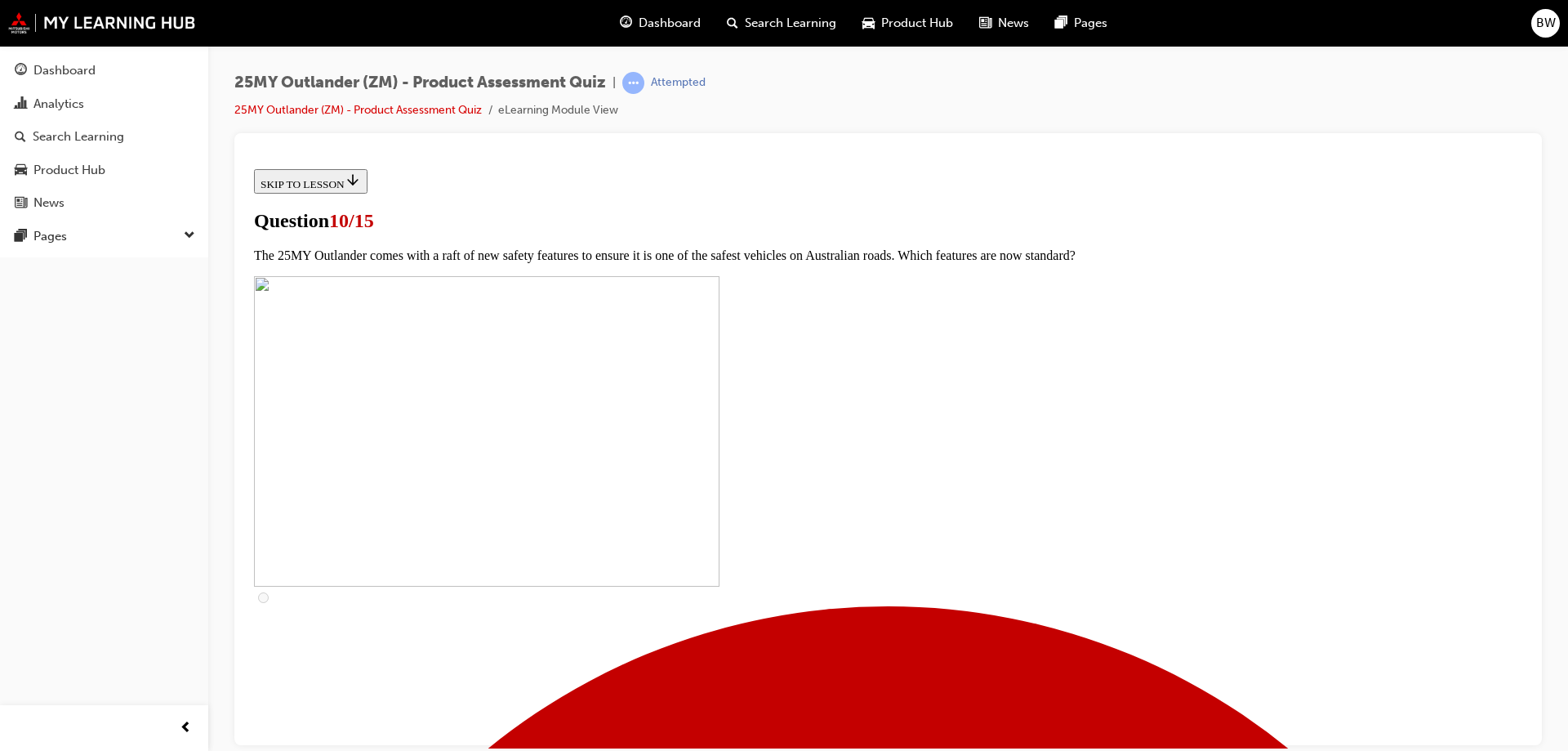
checkbox input "true"
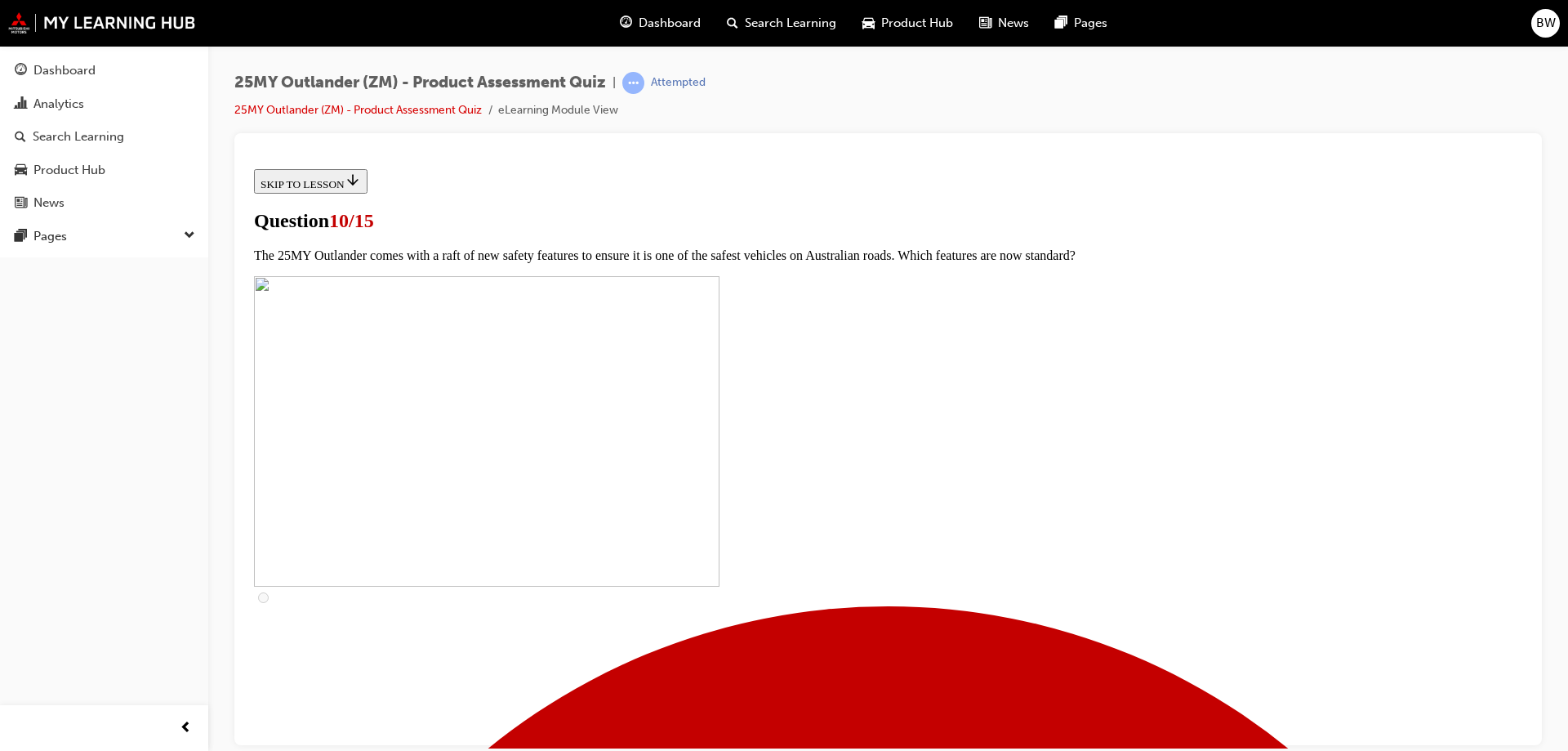
checkbox input "true"
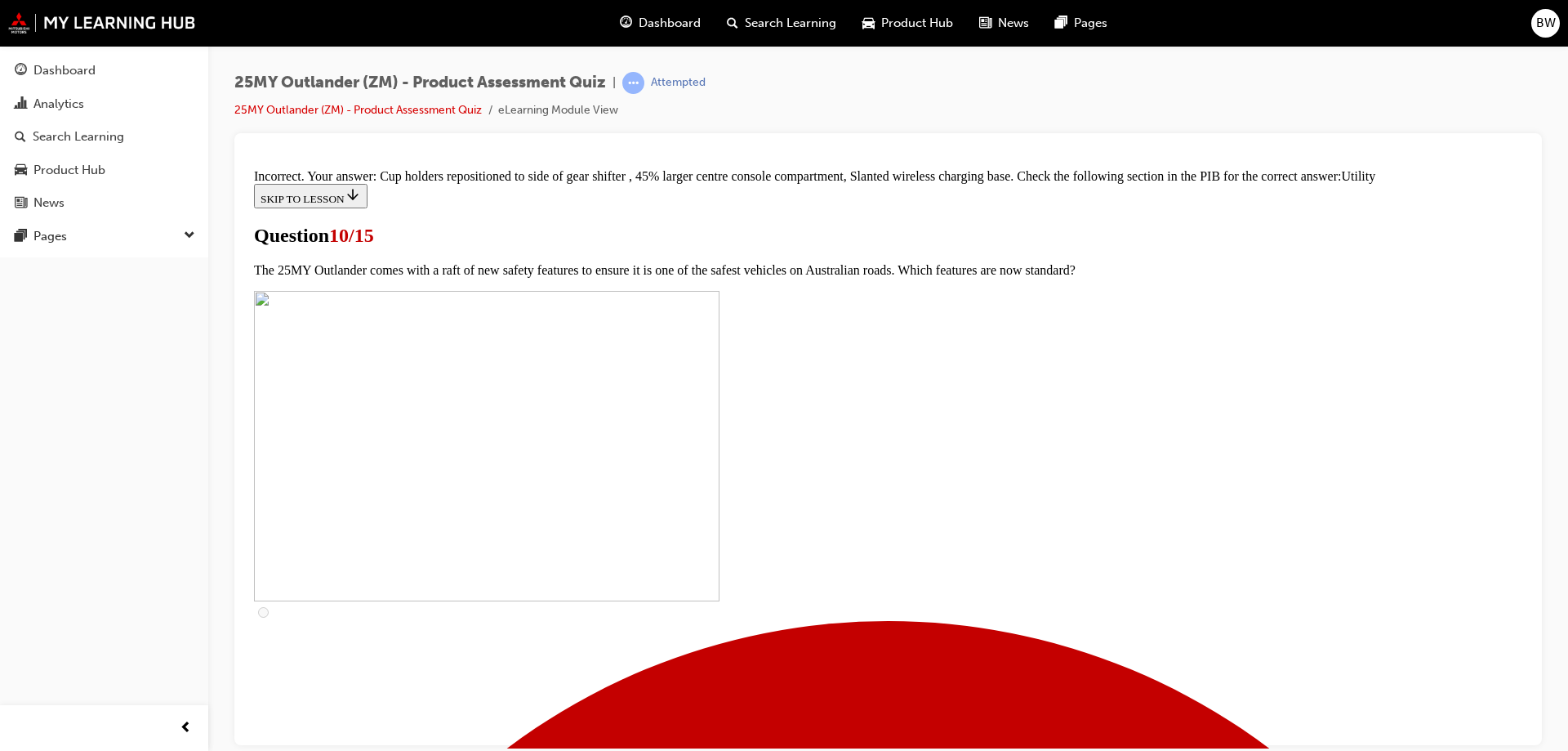
scroll to position [798, 0]
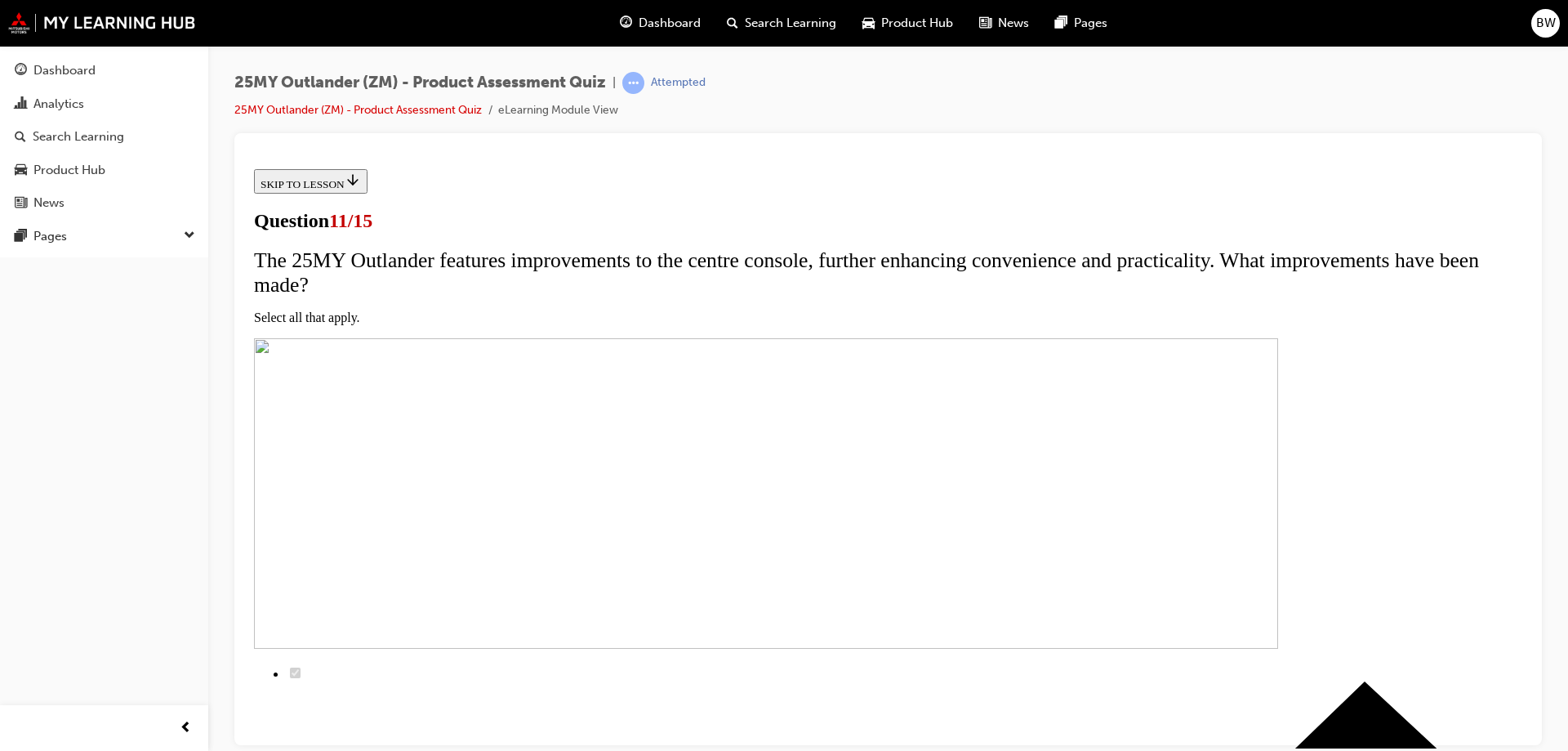
scroll to position [0, 0]
checkbox input "true"
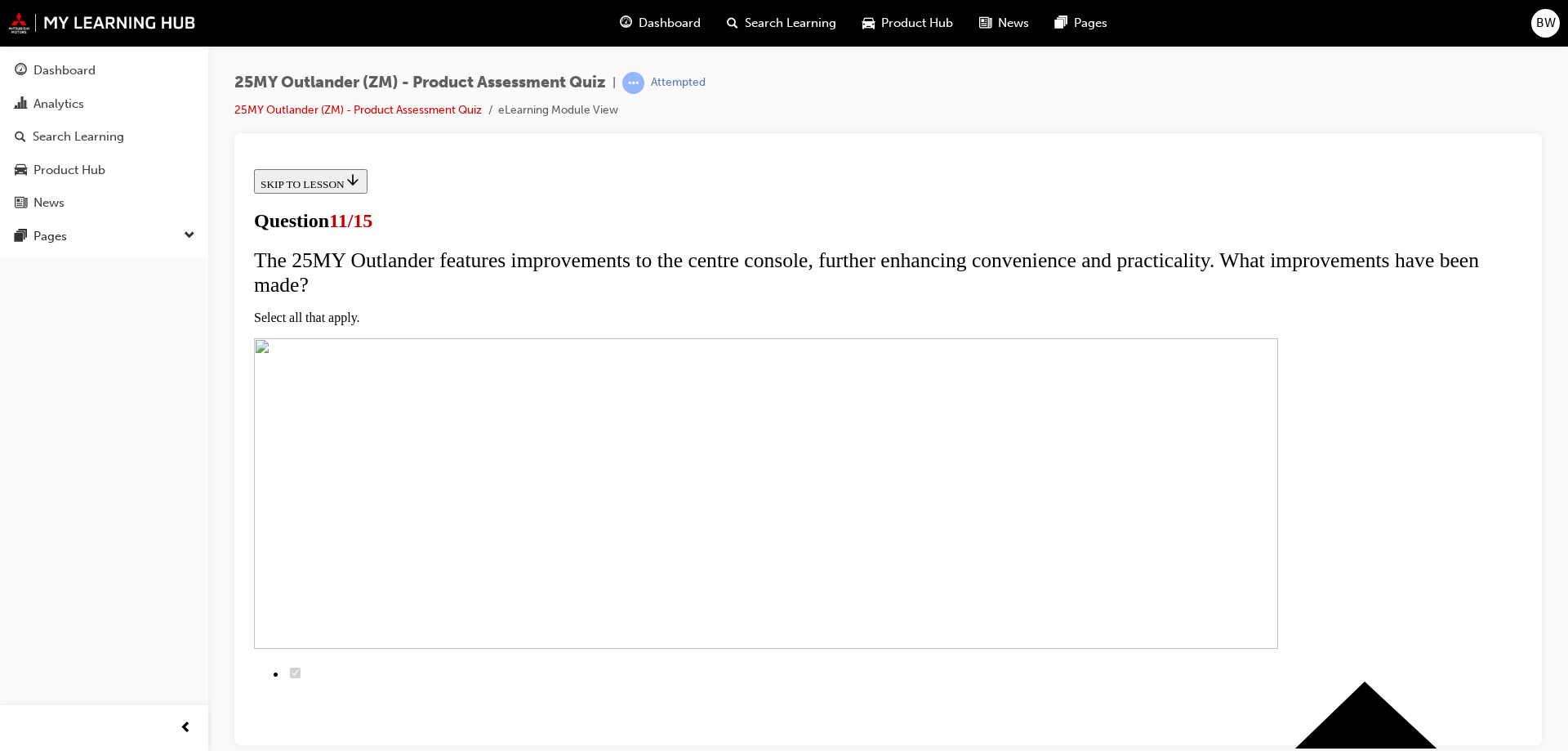
checkbox input "true"
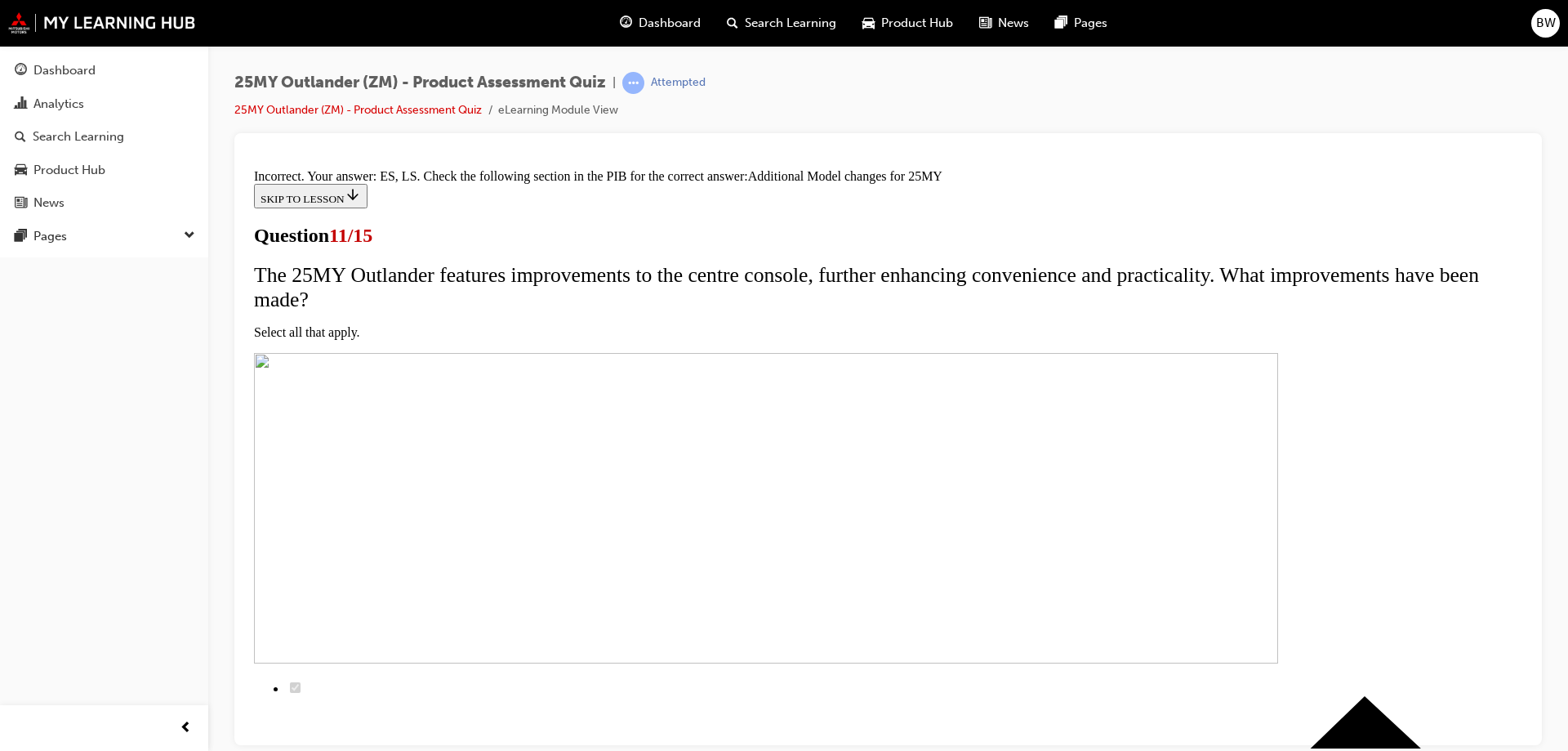
scroll to position [242, 0]
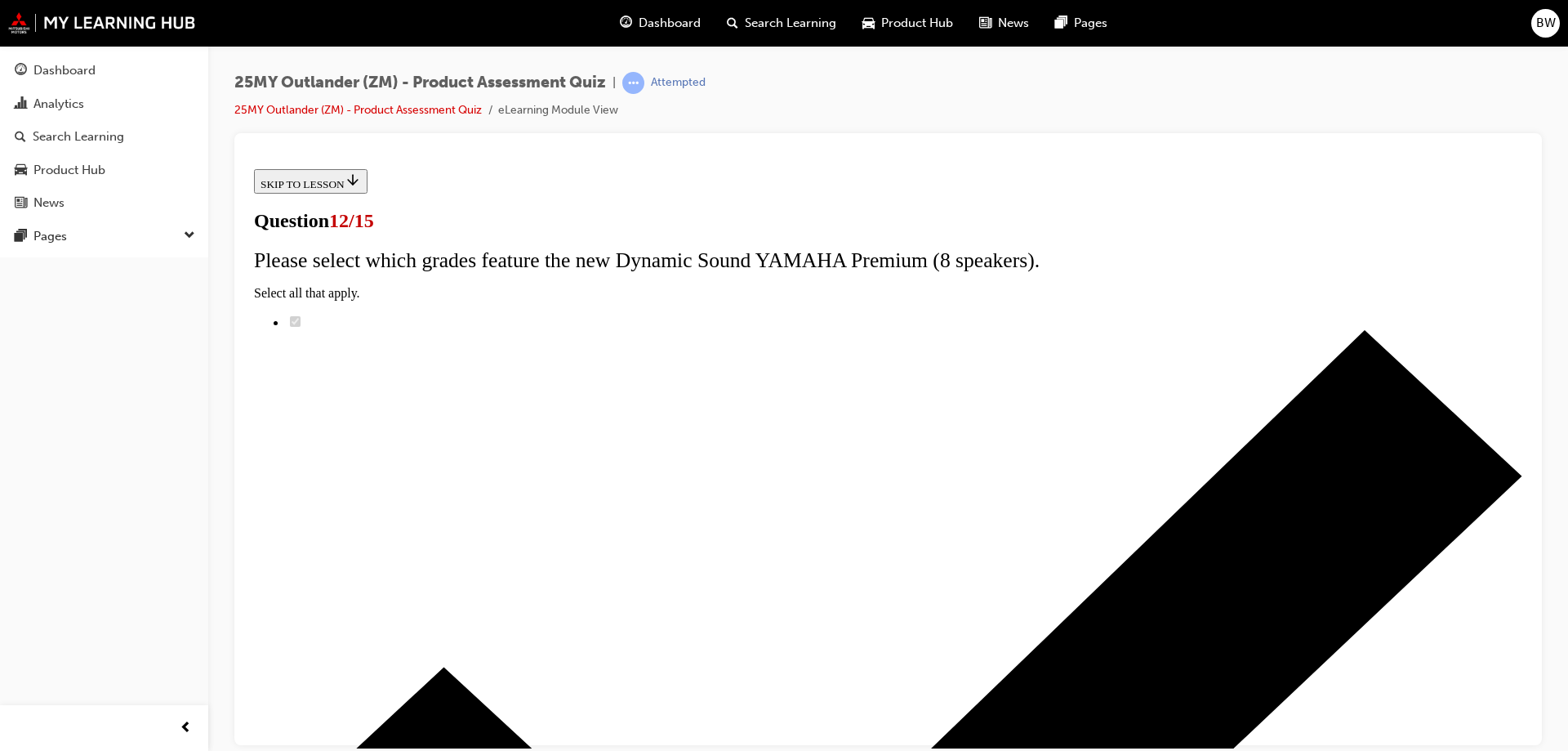
drag, startPoint x: 984, startPoint y: 492, endPoint x: 581, endPoint y: 270, distance: 460.1
copy div "Is the following statement true or false? To improve NVH characteristics and ap…"
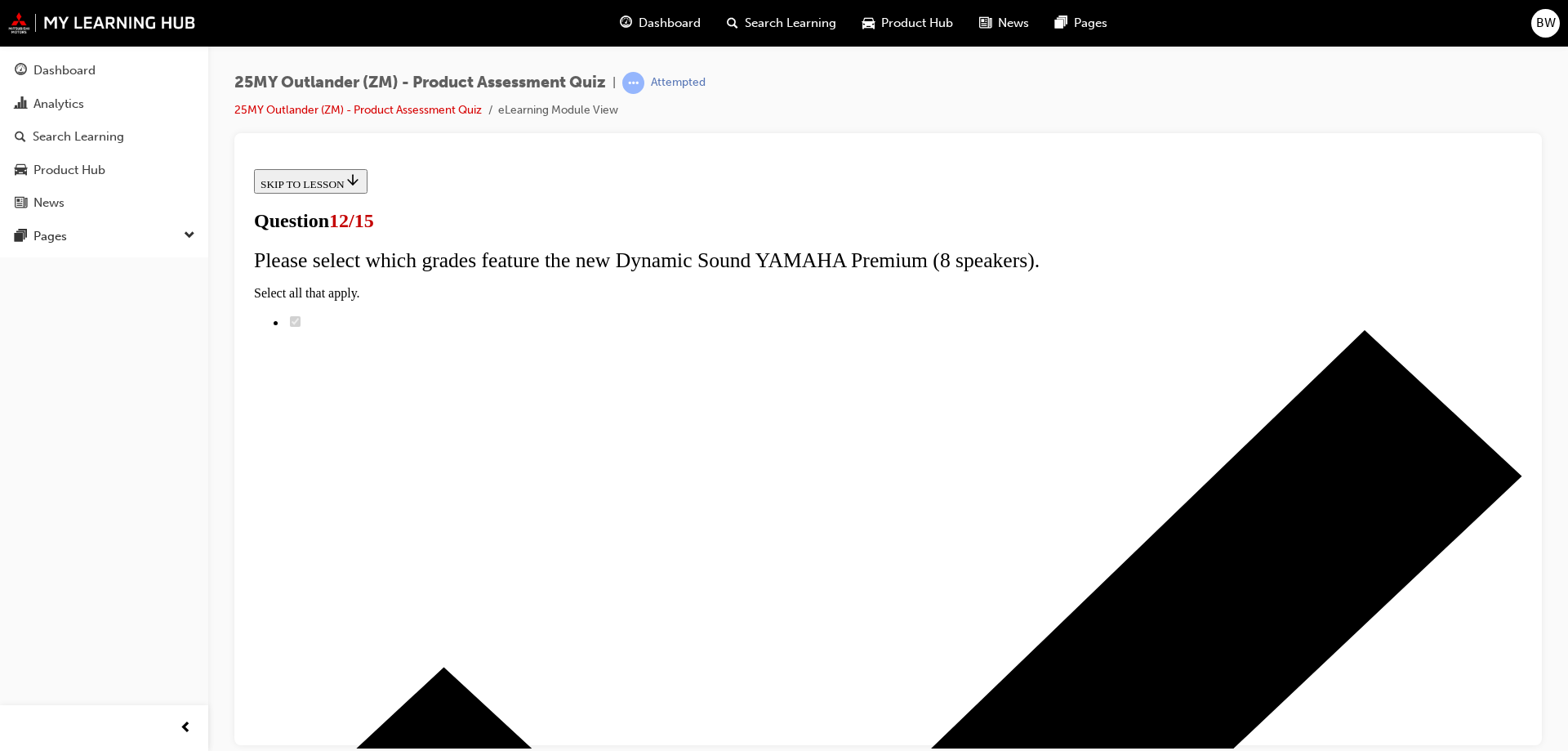
radio input "true"
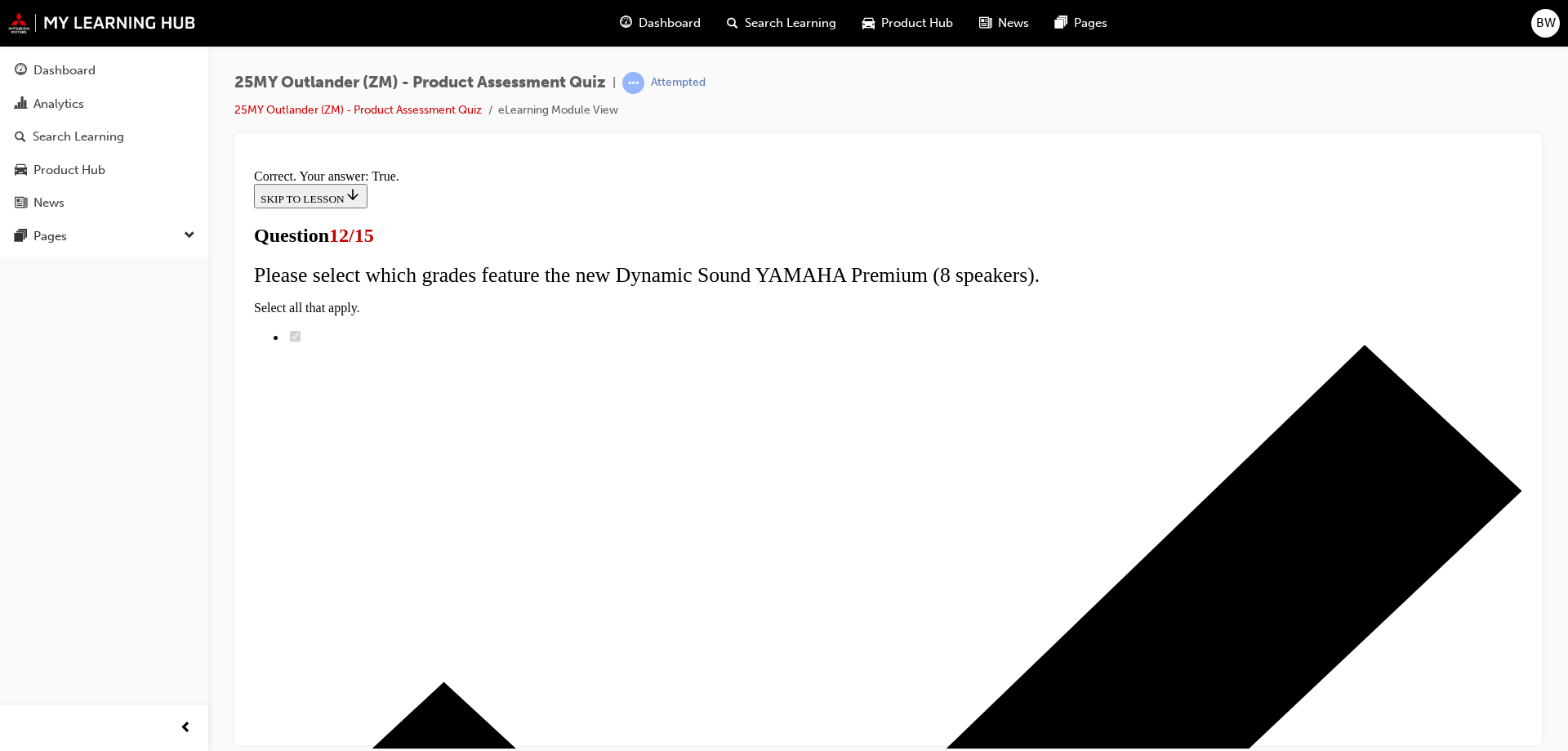
scroll to position [191, 0]
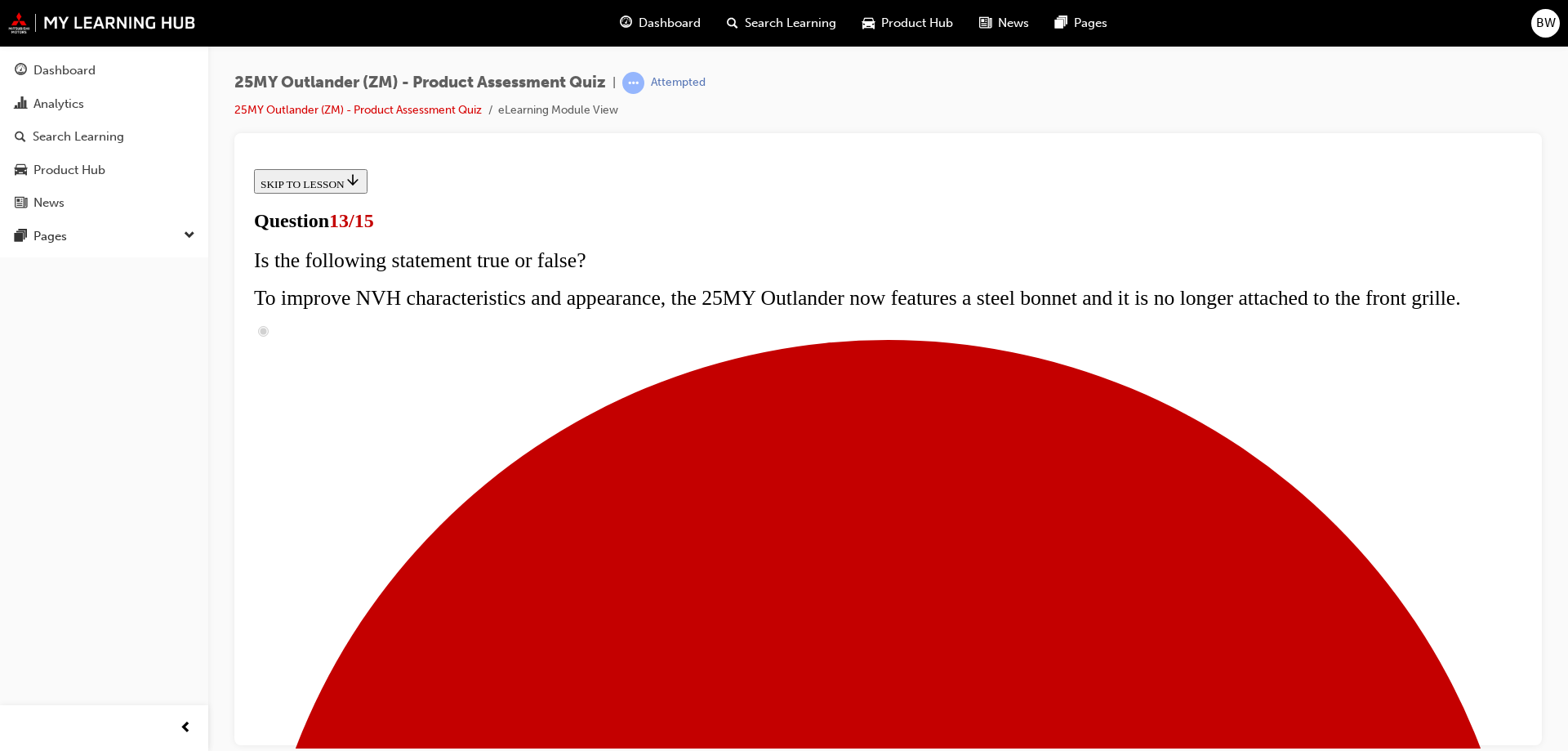
scroll to position [163, 0]
drag, startPoint x: 1042, startPoint y: 687, endPoint x: 601, endPoint y: 233, distance: 632.9
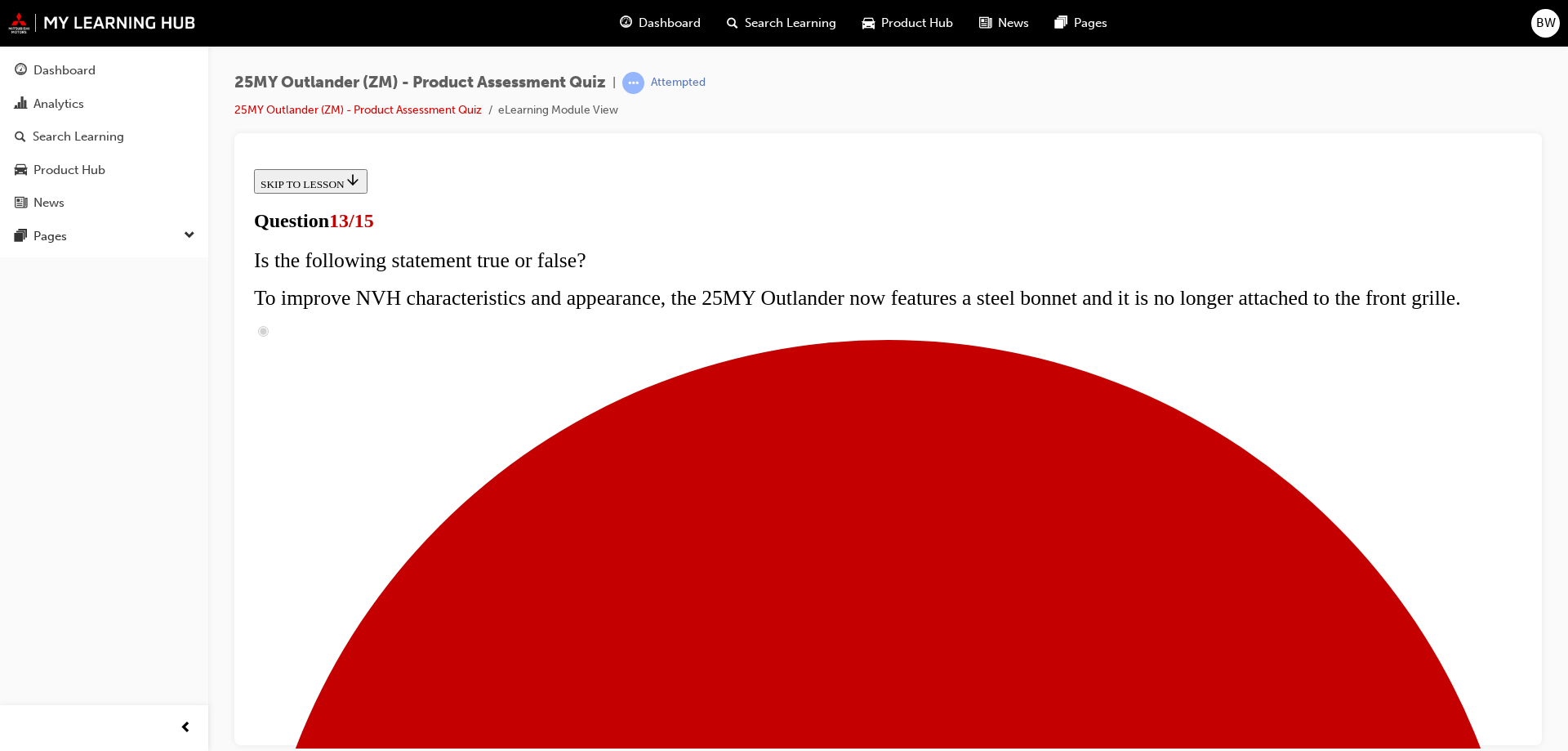
radio input "true"
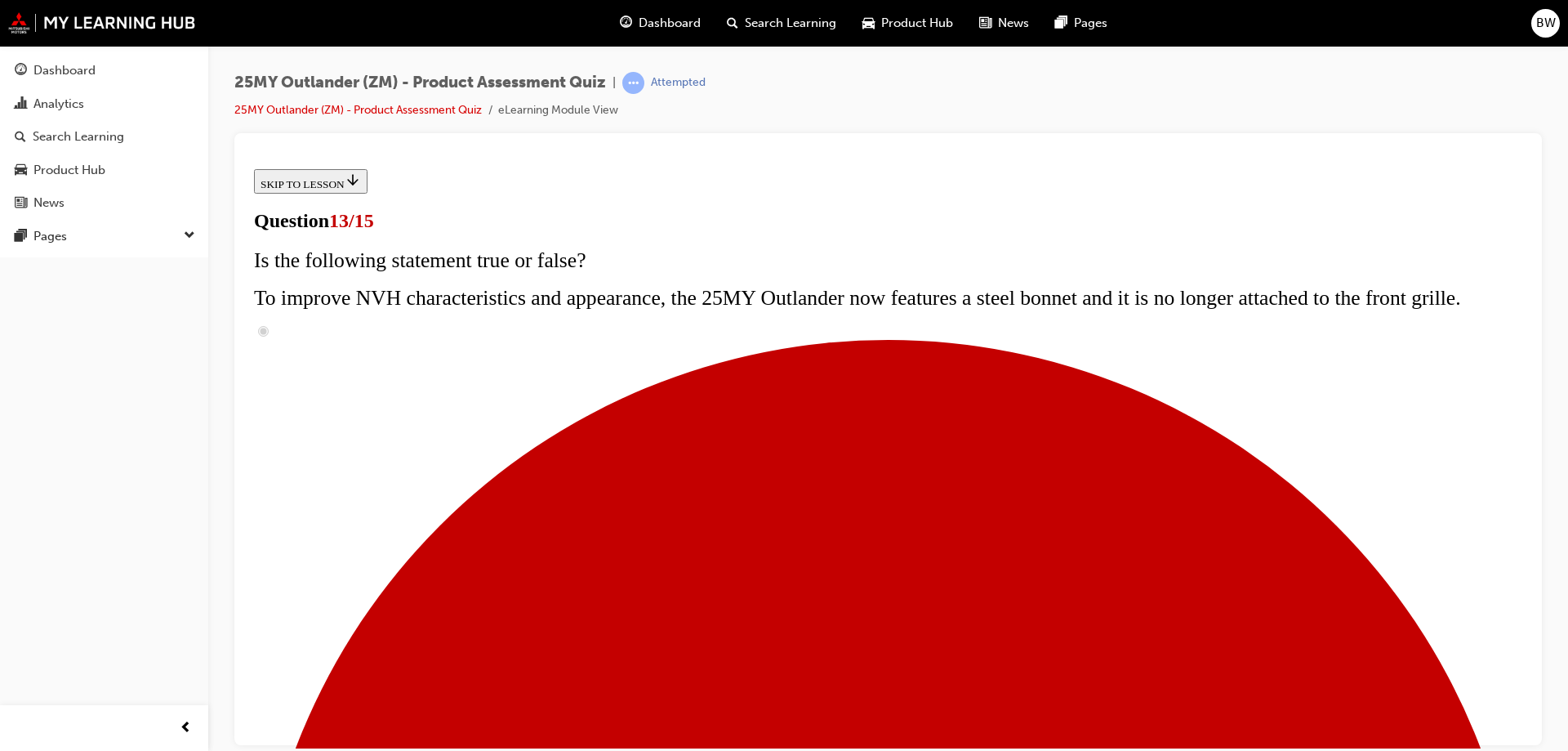
radio input "true"
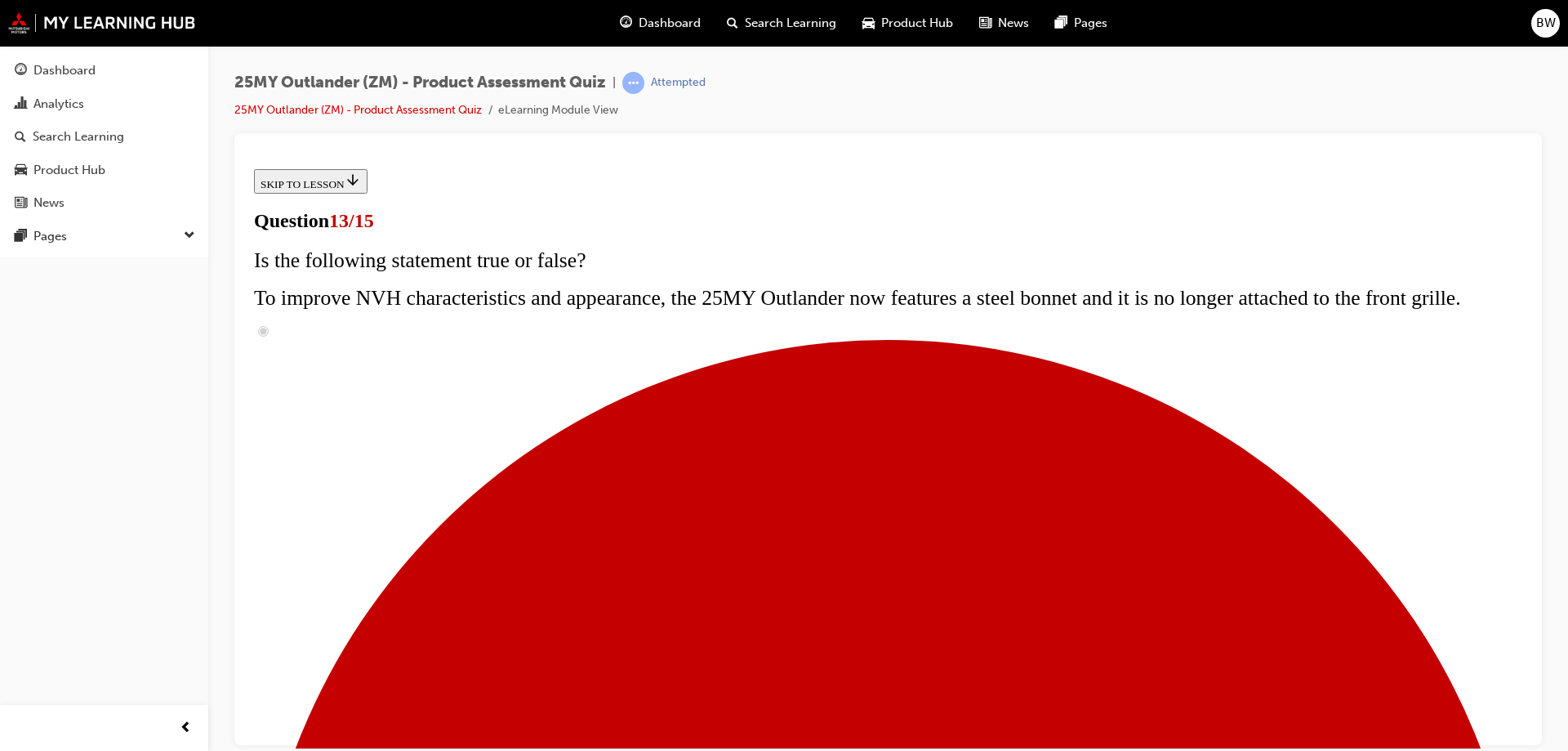
radio input "true"
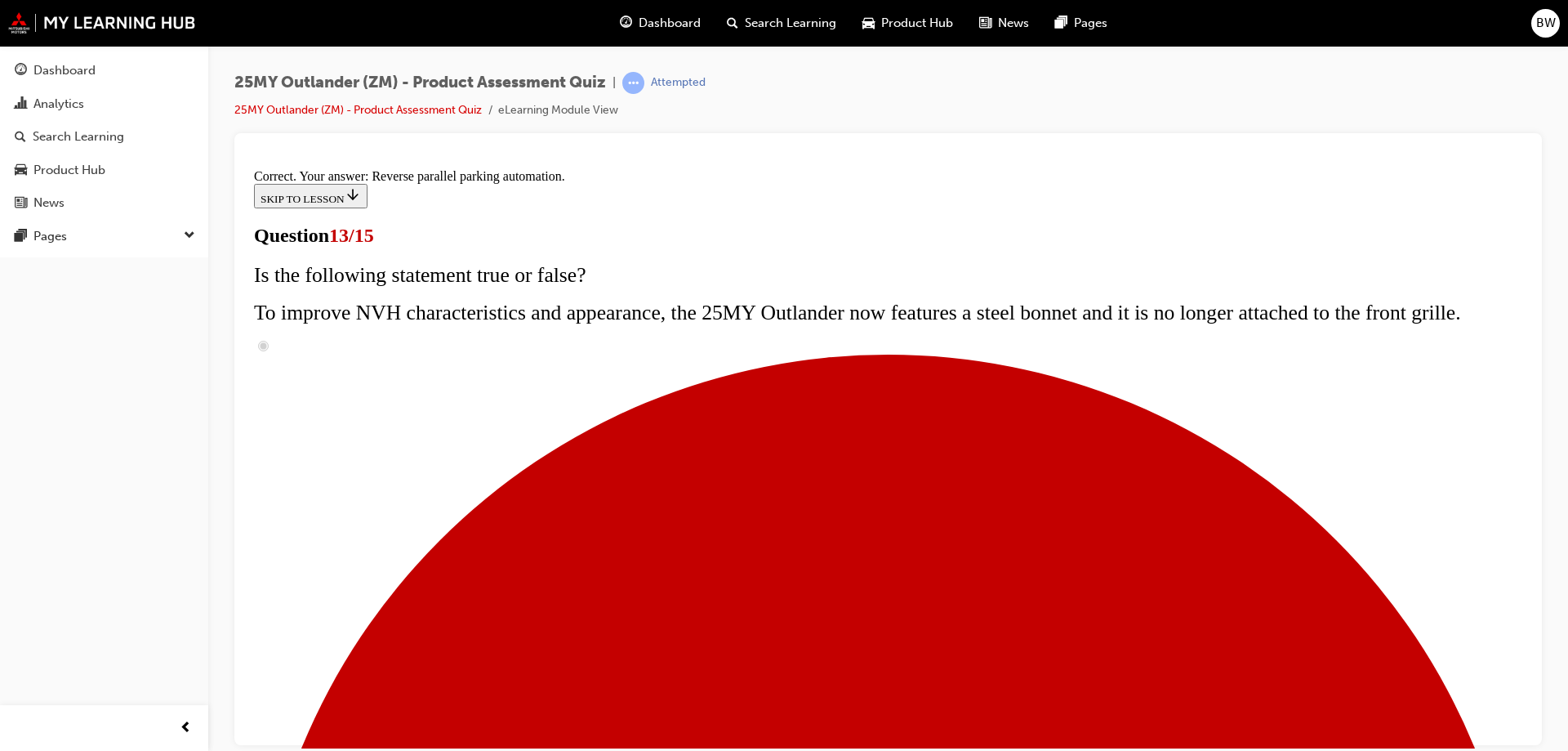
scroll to position [425, 0]
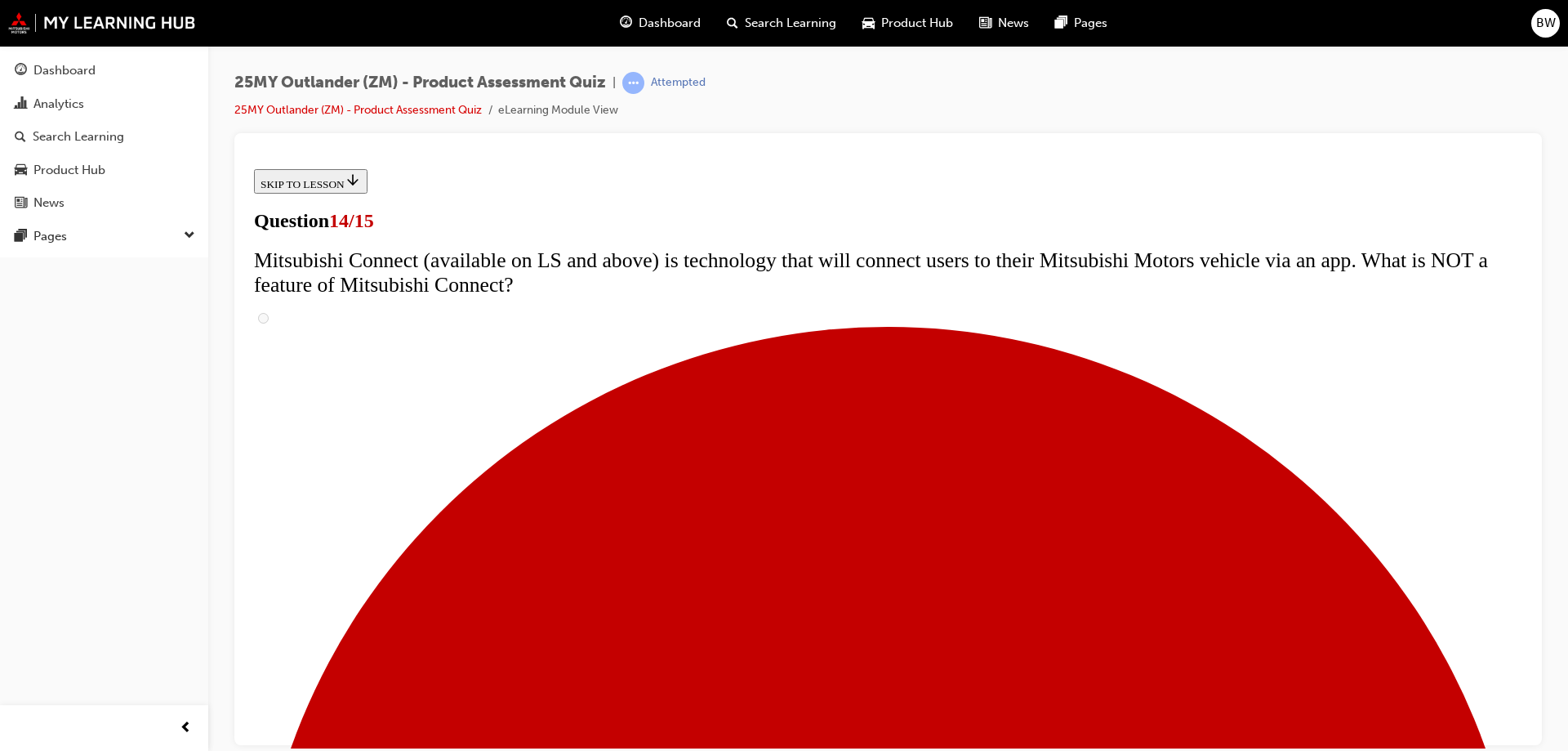
scroll to position [64, 0]
drag, startPoint x: 1053, startPoint y: 632, endPoint x: 589, endPoint y: 316, distance: 561.4
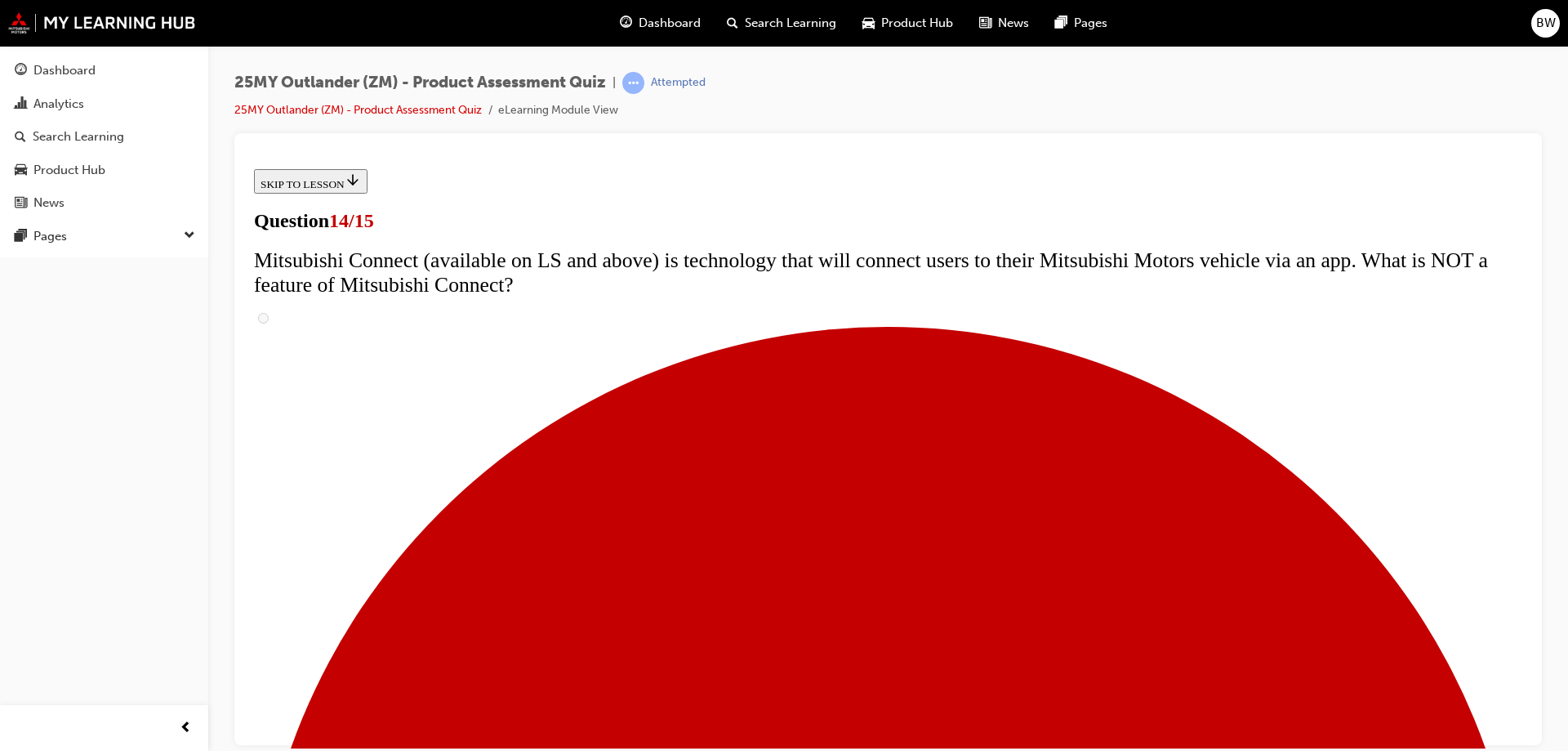
radio input "true"
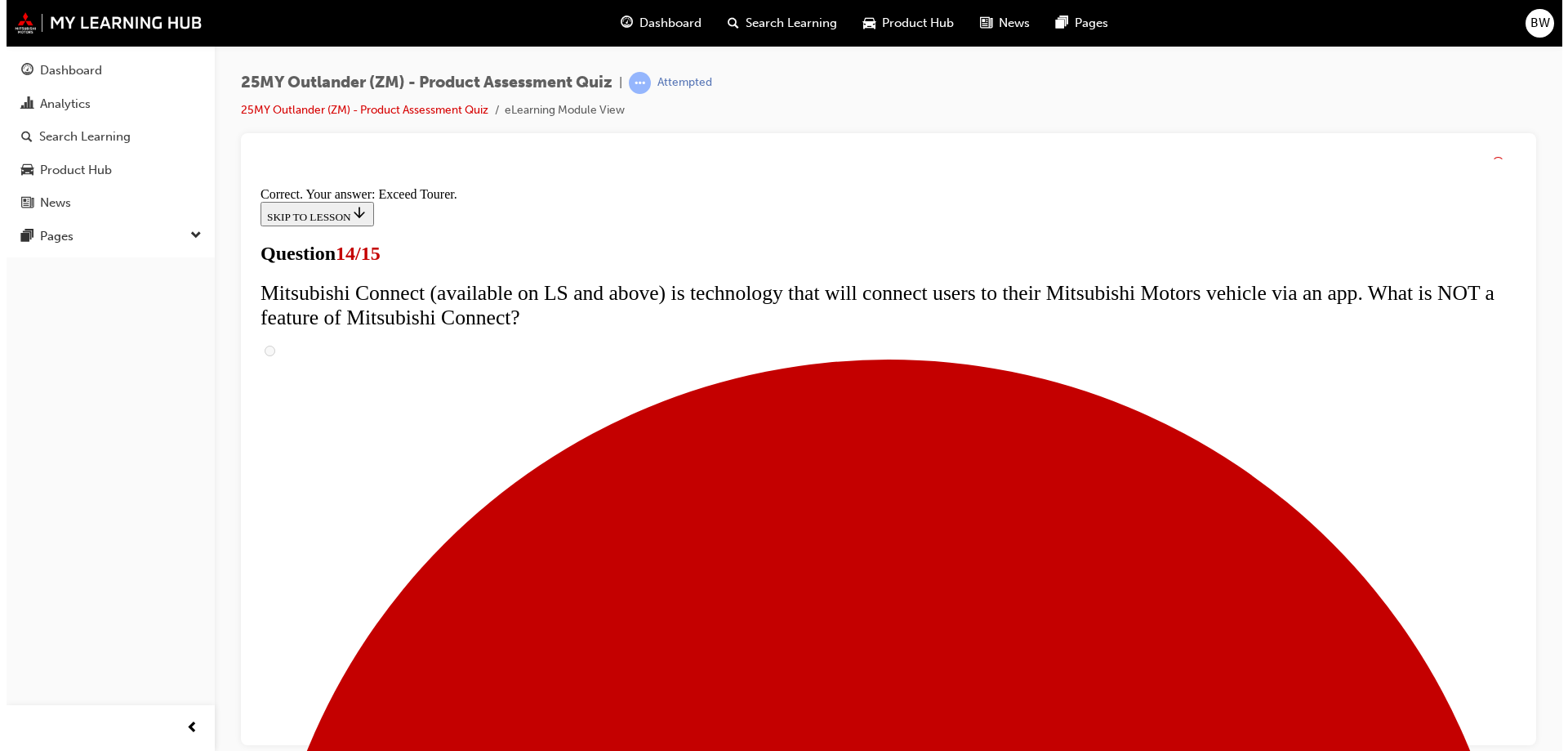
scroll to position [682, 0]
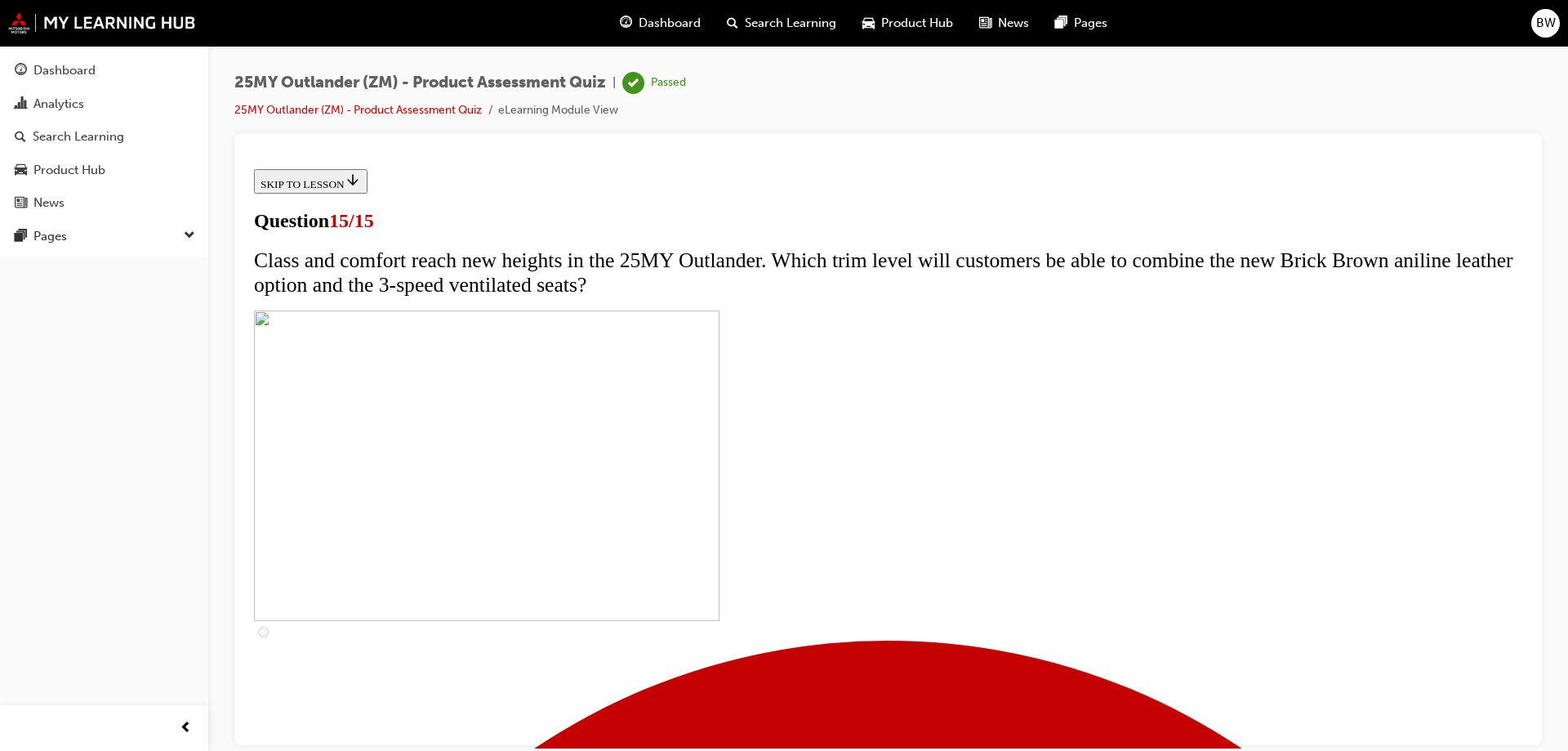
scroll to position [246, 0]
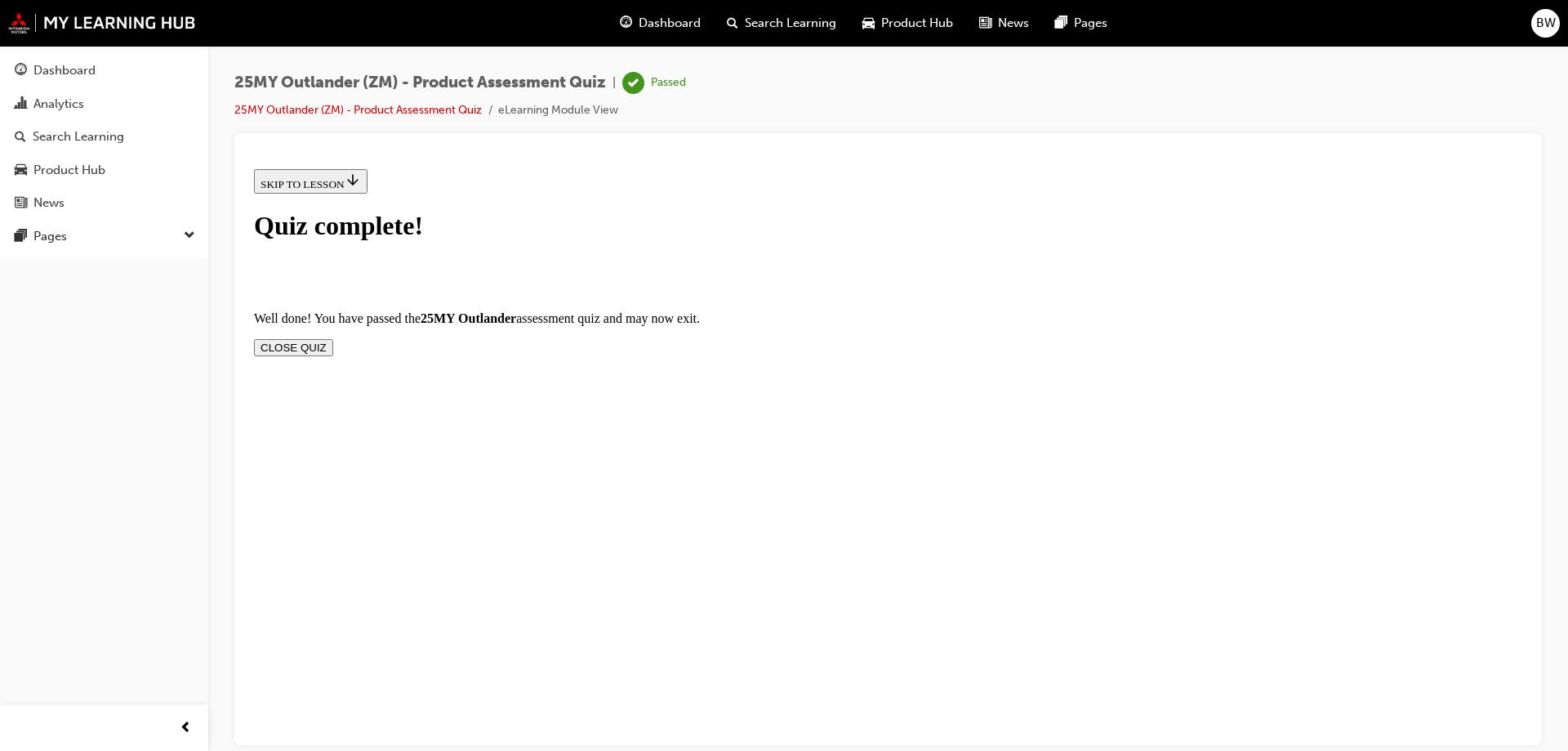
click at [334, 339] on button "CLOSE QUIZ" at bounding box center [293, 347] width 79 height 17
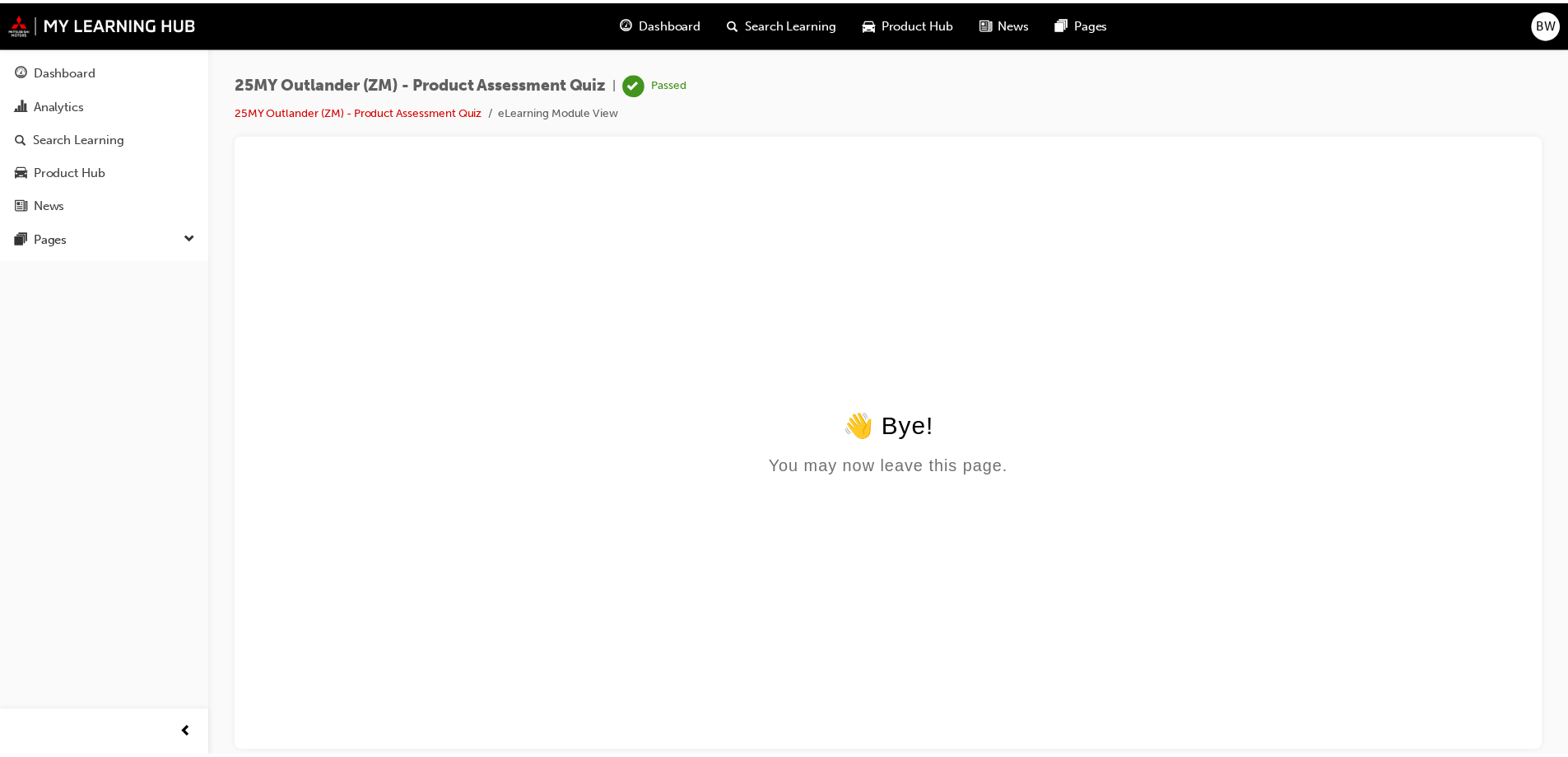
scroll to position [0, 0]
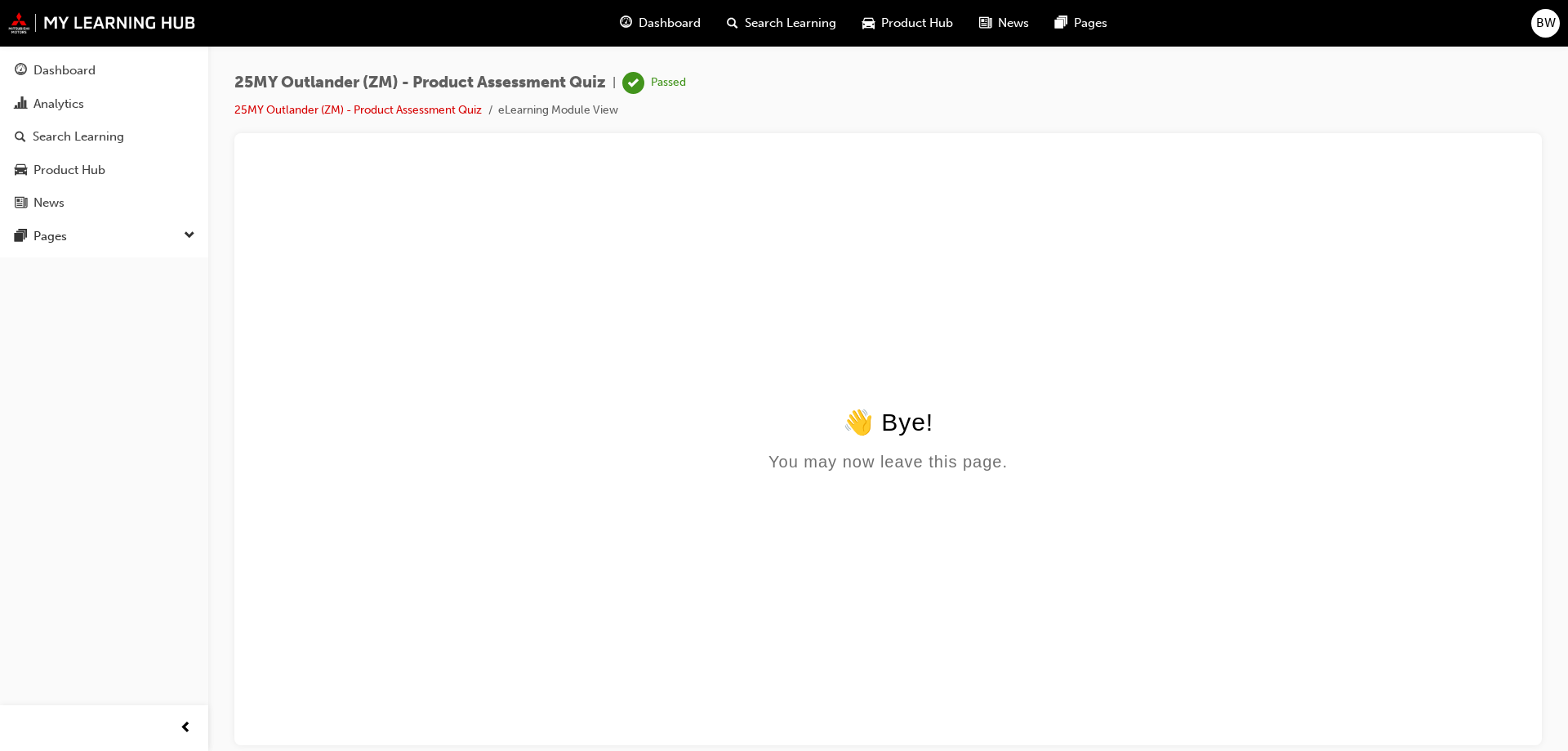
click at [1044, 343] on html "👋 Bye! You may now leave this page." at bounding box center [888, 319] width 1281 height 315
click at [55, 64] on div "Dashboard" at bounding box center [64, 70] width 62 height 19
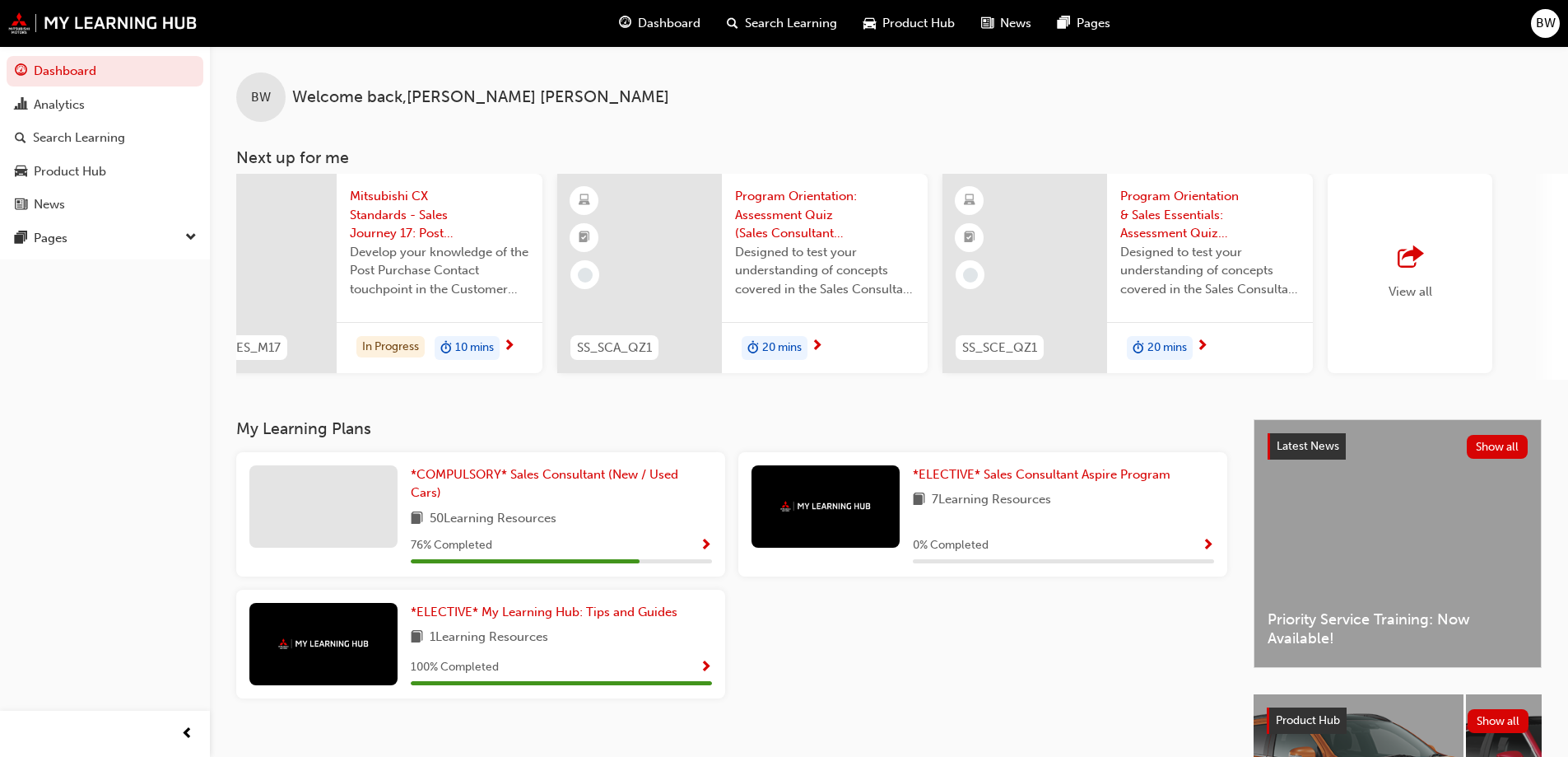
scroll to position [0, 977]
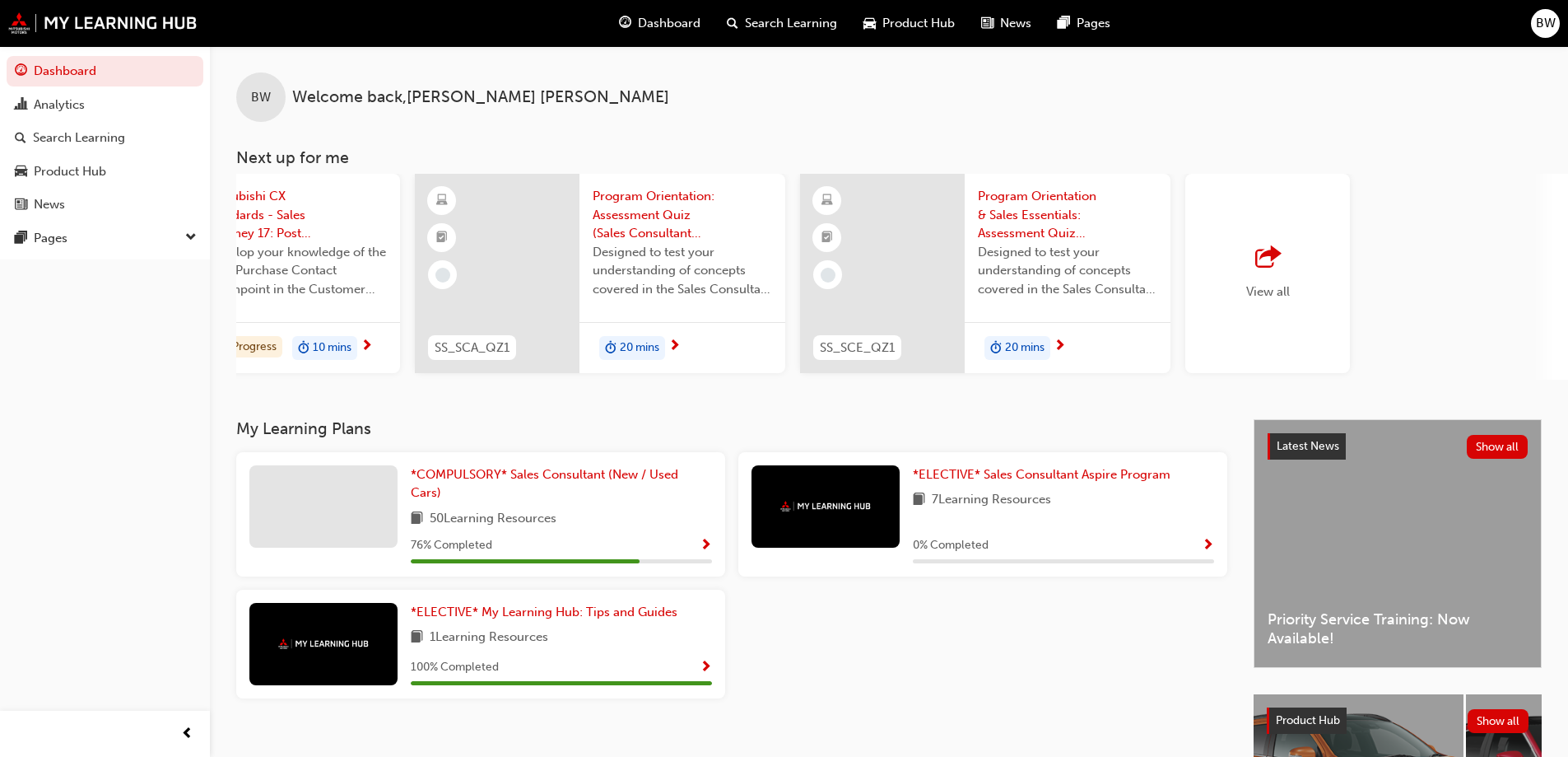
click at [1053, 231] on div "View all" at bounding box center [1267, 273] width 164 height 199
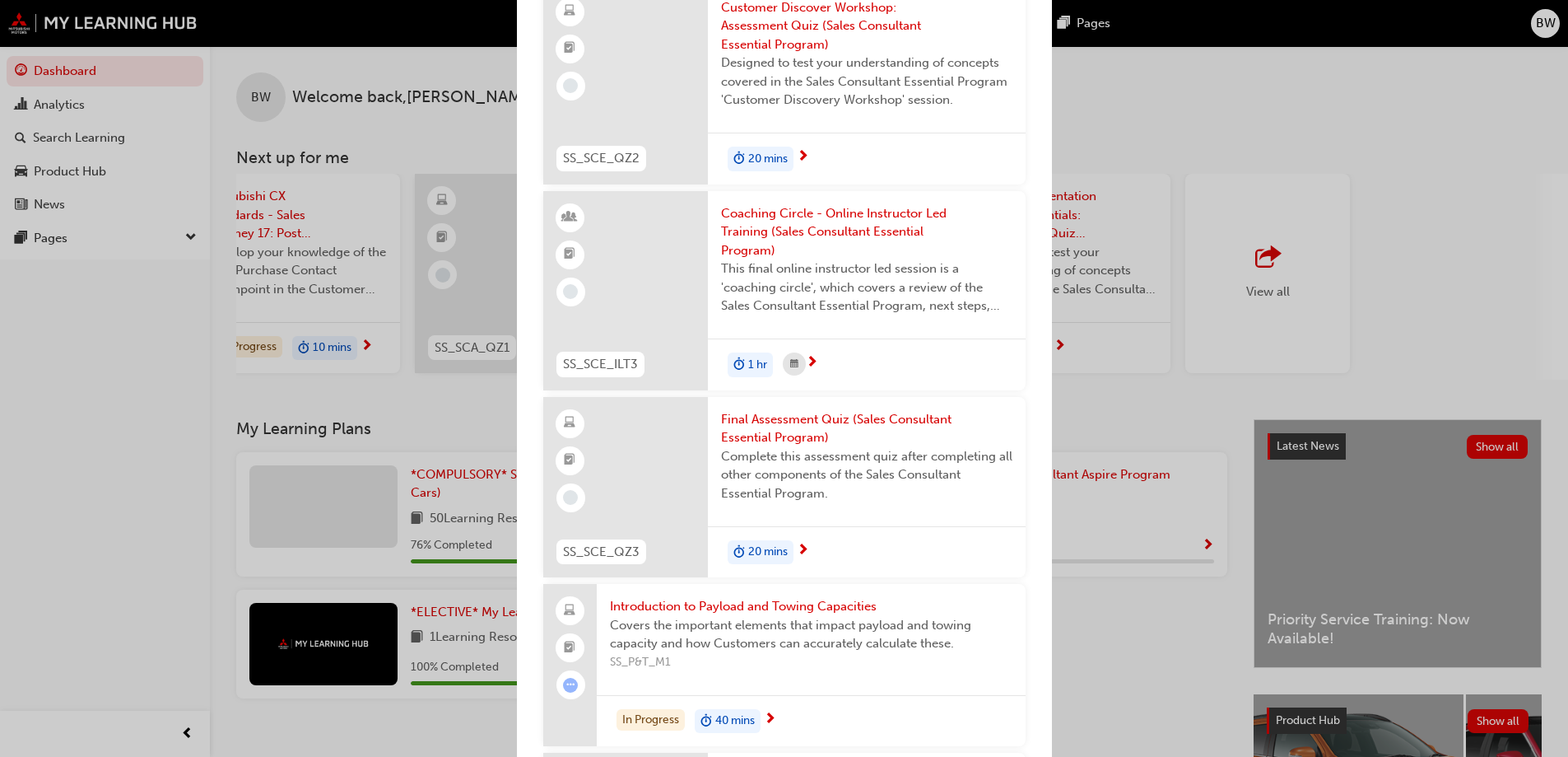
scroll to position [3069, 0]
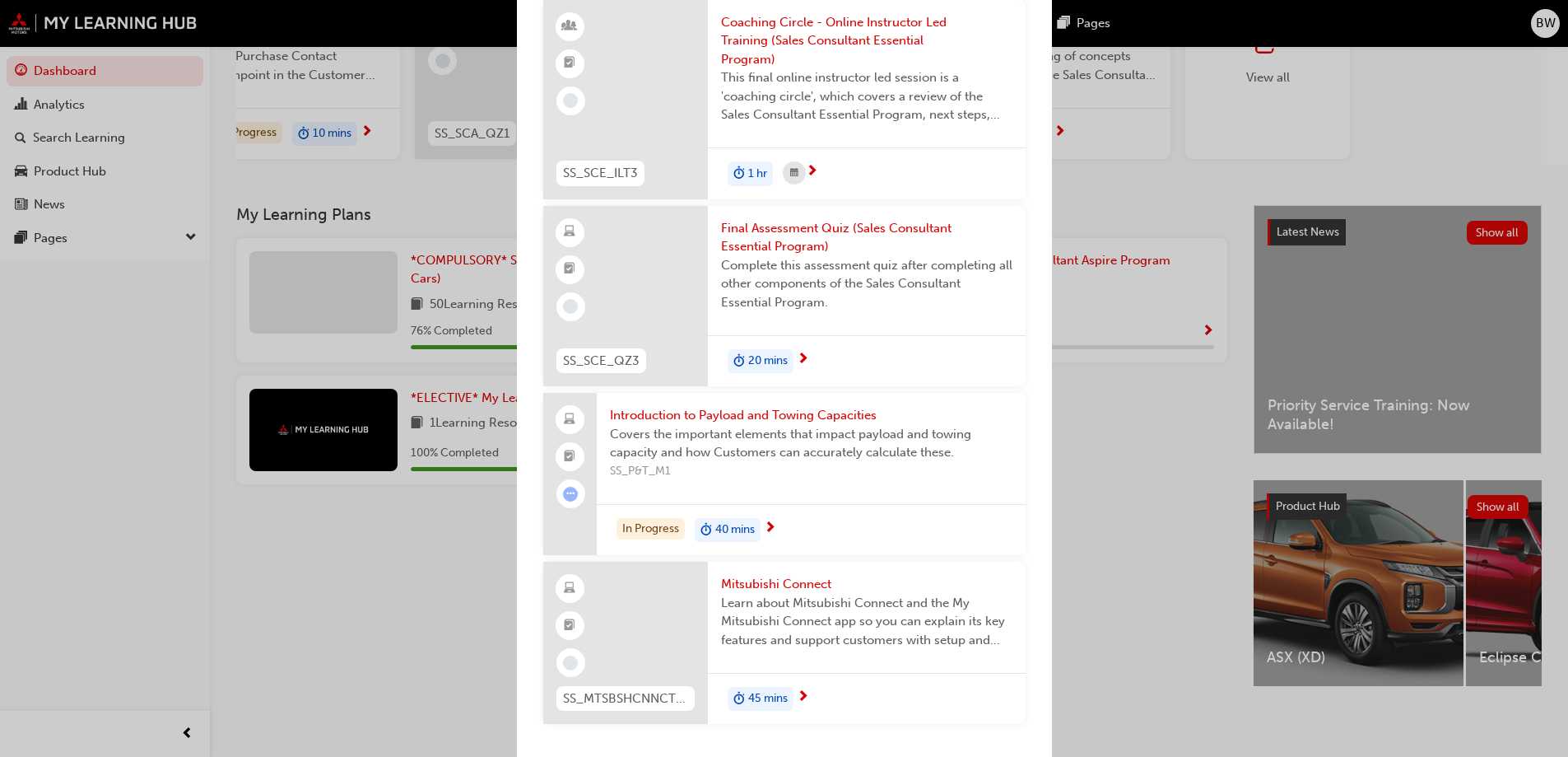
click at [778, 525] on span "Mitsubishi Connect" at bounding box center [867, 584] width 292 height 19
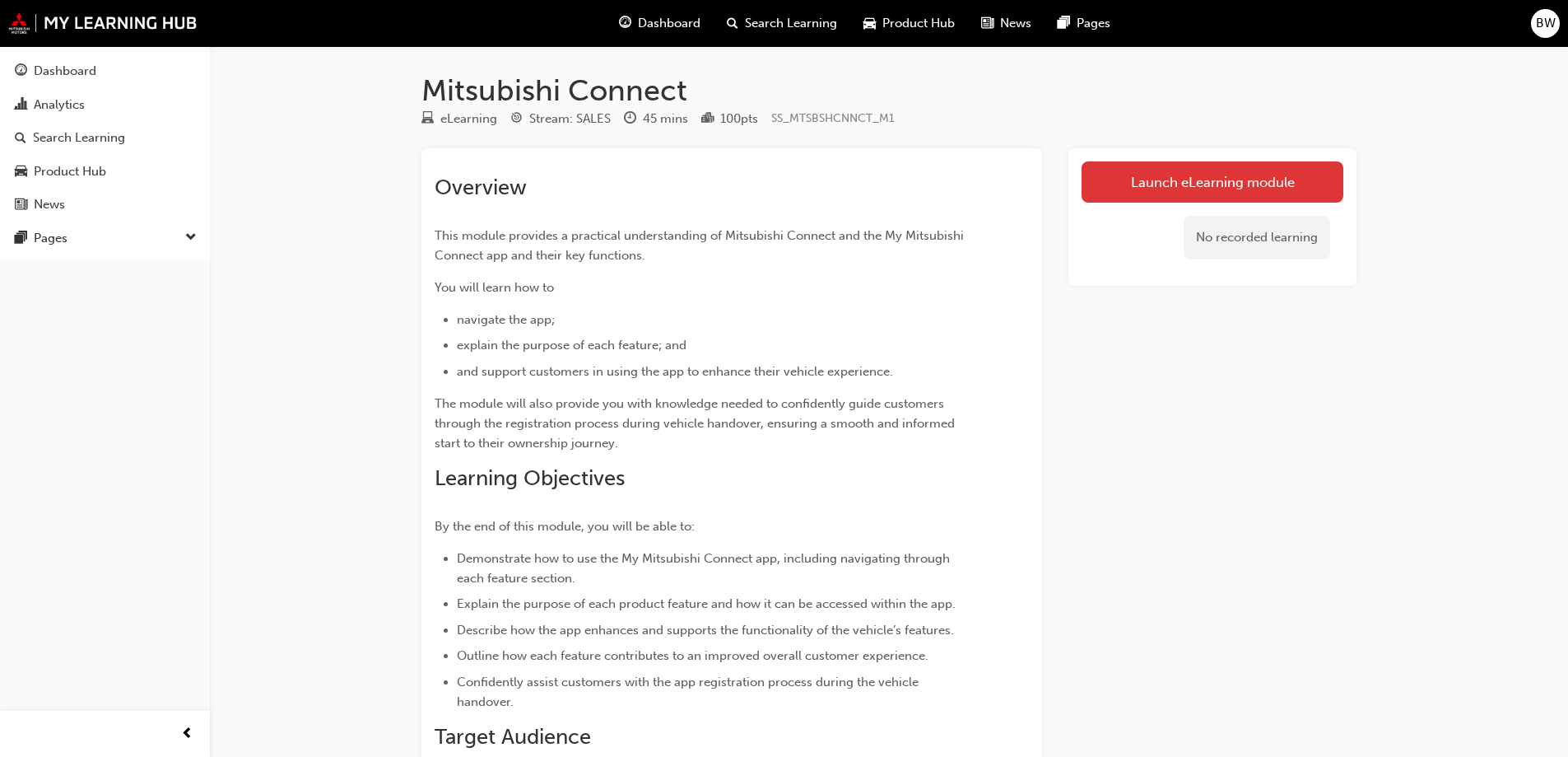
click at [1053, 181] on link "Launch eLearning module" at bounding box center [1212, 182] width 262 height 42
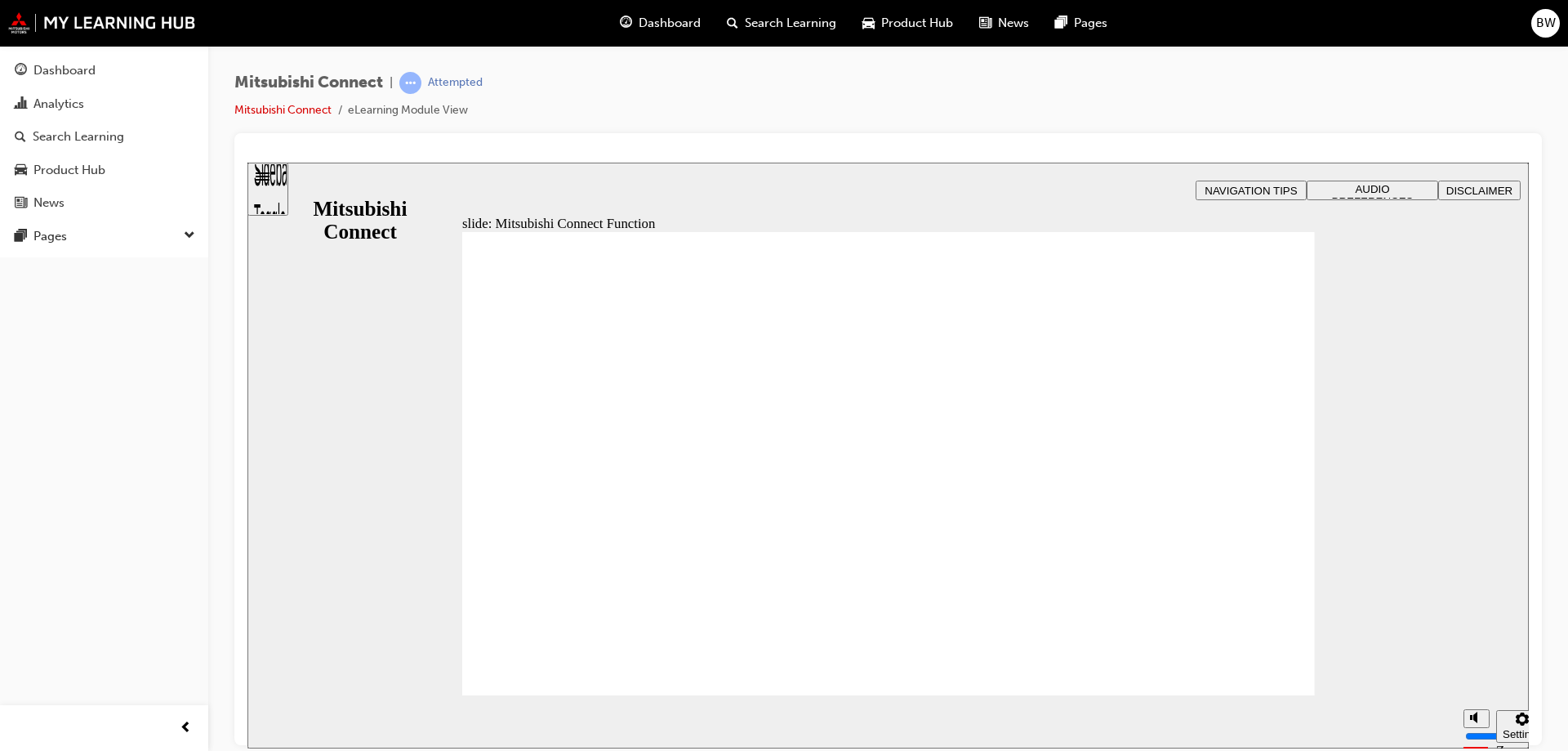
click at [1044, 521] on section "Pause (Ctrl+Alt+P) Replay (Ctrl+Alt+R) Show captions (Ctrl+Alt+C) Playback spee…" at bounding box center [888, 721] width 1281 height 53
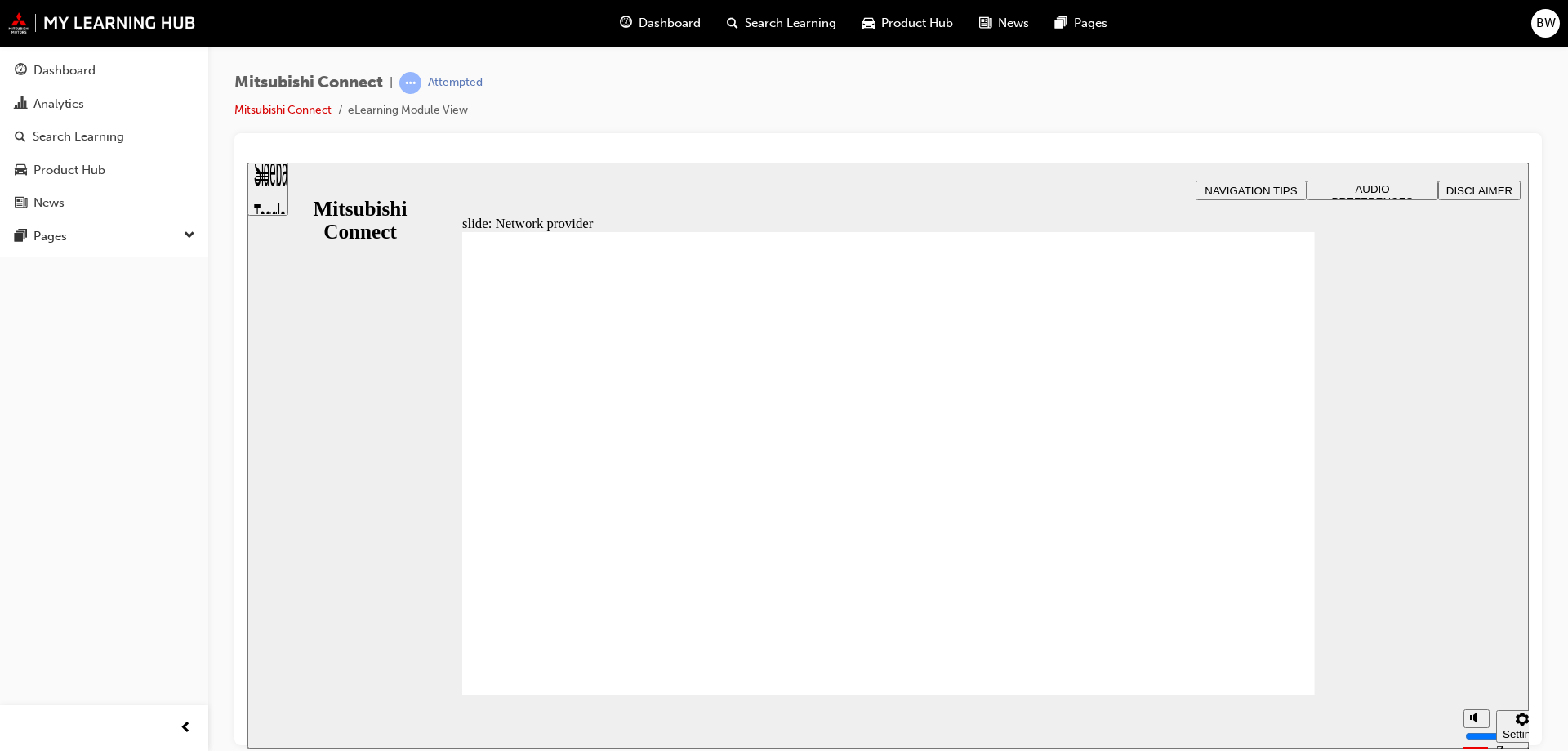
drag, startPoint x: 1218, startPoint y: 354, endPoint x: 866, endPoint y: 332, distance: 352.7
drag, startPoint x: 898, startPoint y: 307, endPoint x: 919, endPoint y: 397, distance: 92.4
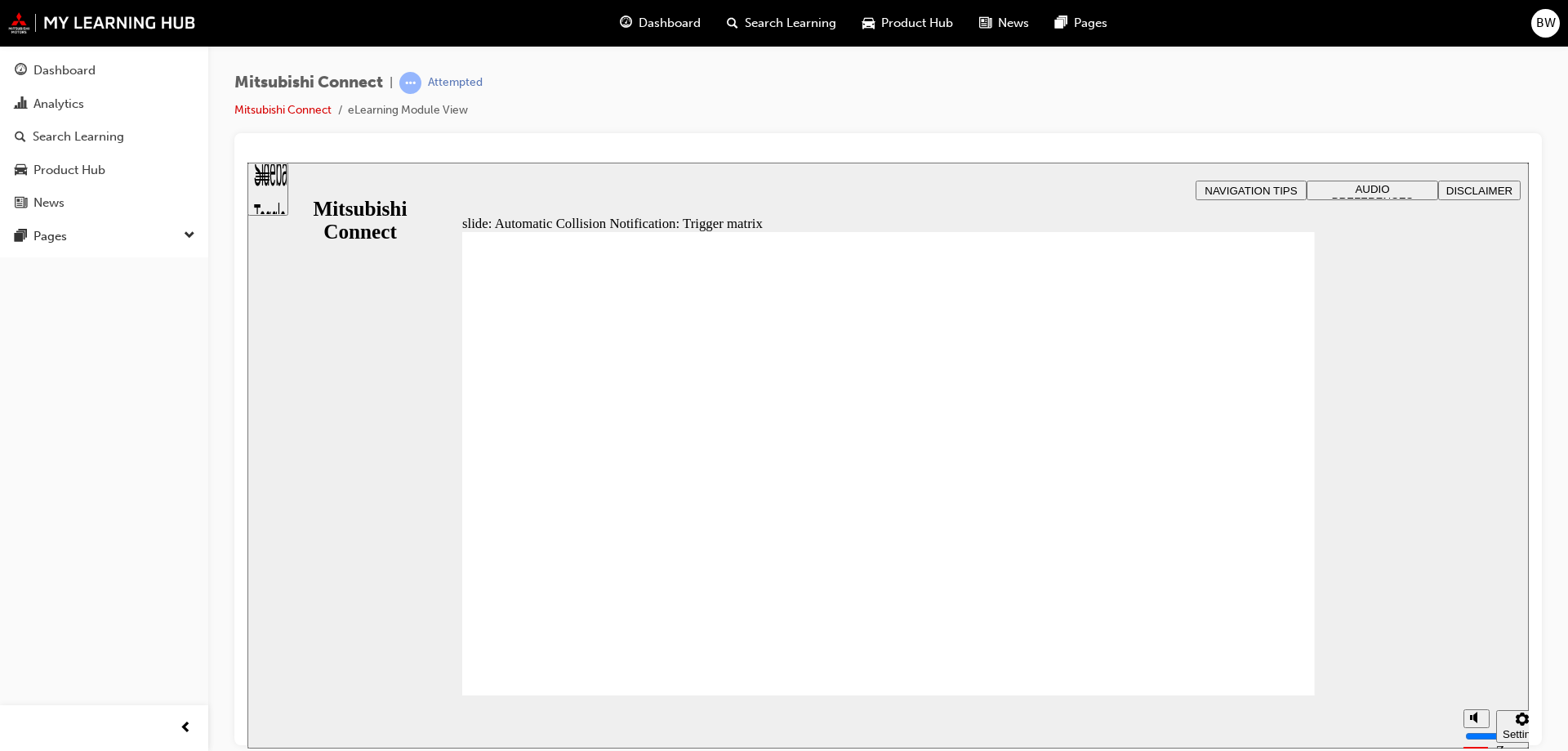
drag, startPoint x: 1031, startPoint y: 431, endPoint x: 1146, endPoint y: 480, distance: 125.0
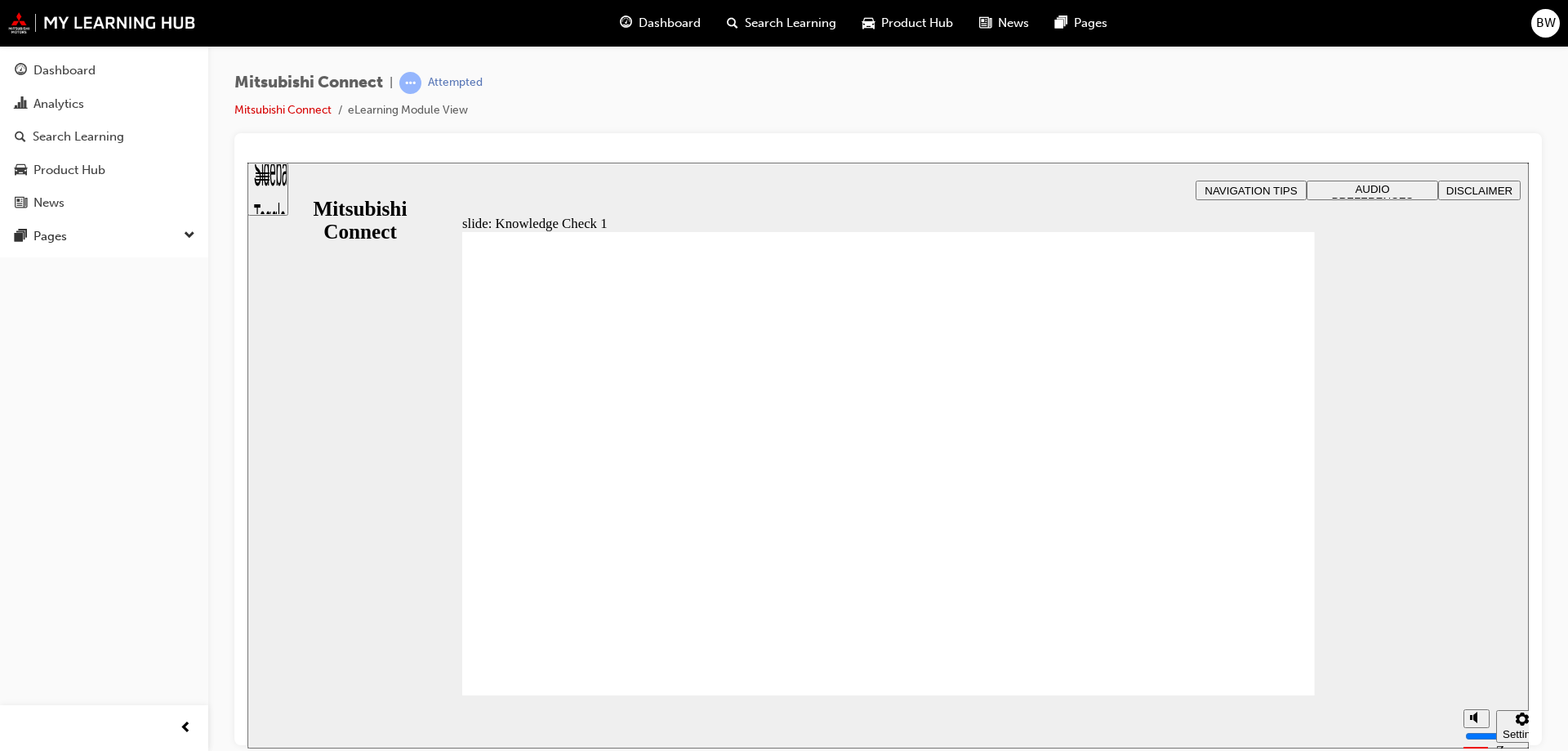
drag, startPoint x: 1245, startPoint y: 655, endPoint x: 1251, endPoint y: 670, distance: 16.2
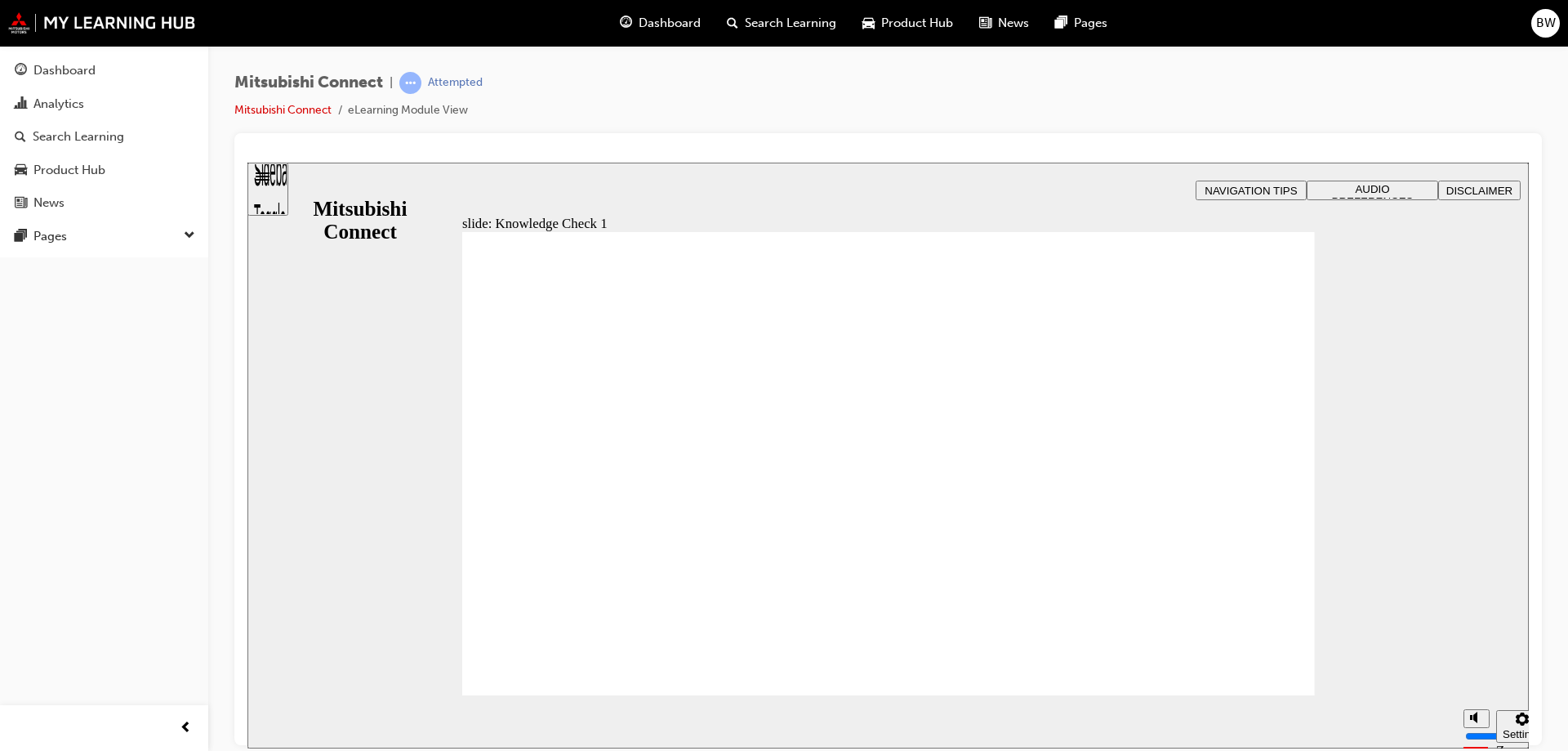
drag, startPoint x: 898, startPoint y: 392, endPoint x: 485, endPoint y: 353, distance: 414.8
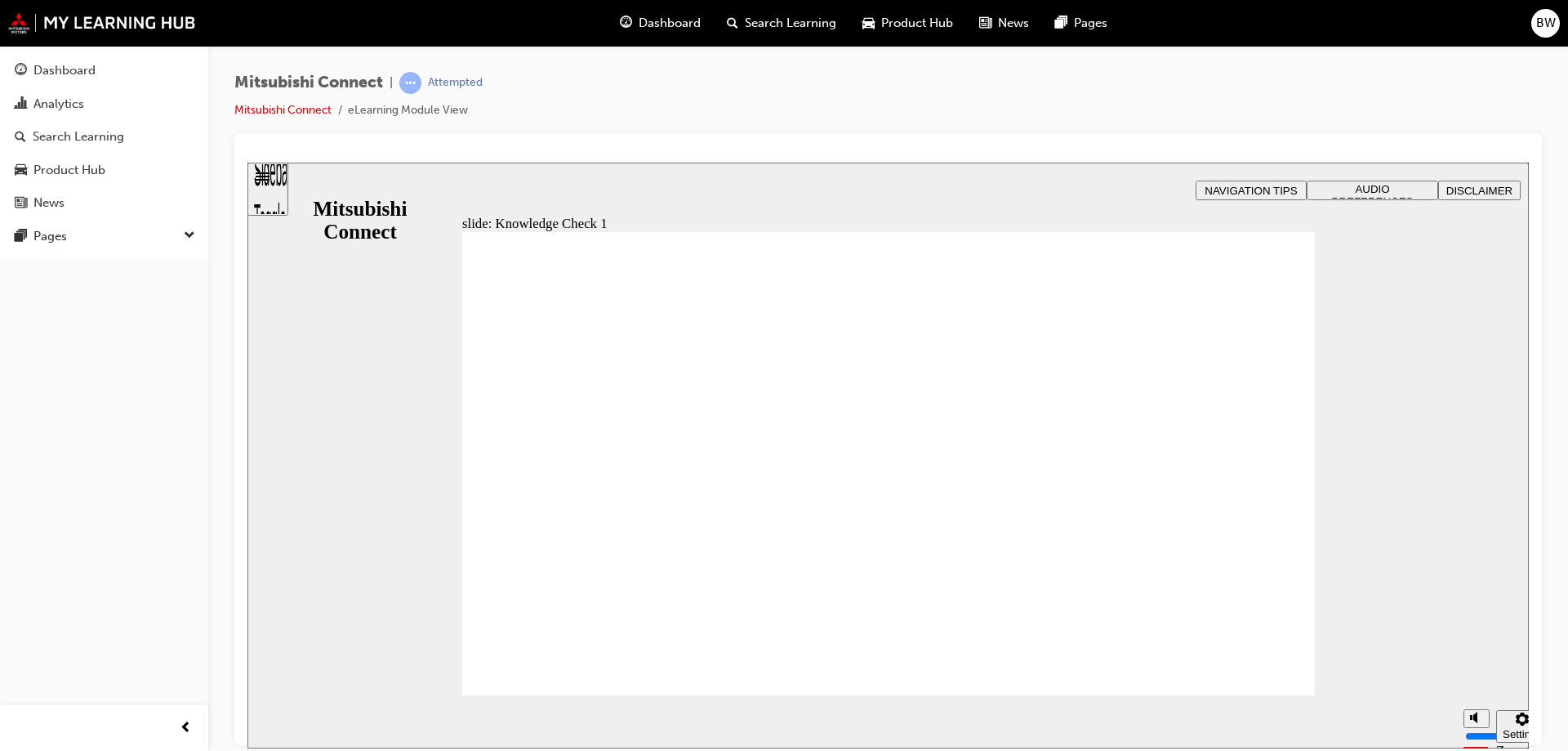
drag, startPoint x: 492, startPoint y: 362, endPoint x: 684, endPoint y: 381, distance: 192.9
drag, startPoint x: 892, startPoint y: 391, endPoint x: 371, endPoint y: 335, distance: 524.0
click at [371, 335] on div "slide: Knowledge Check 1 Rectangle 1 B N Rectangle 2 Rectangle 3 Knowledge Chec…" at bounding box center [888, 455] width 1281 height 586
checkbox input "true"
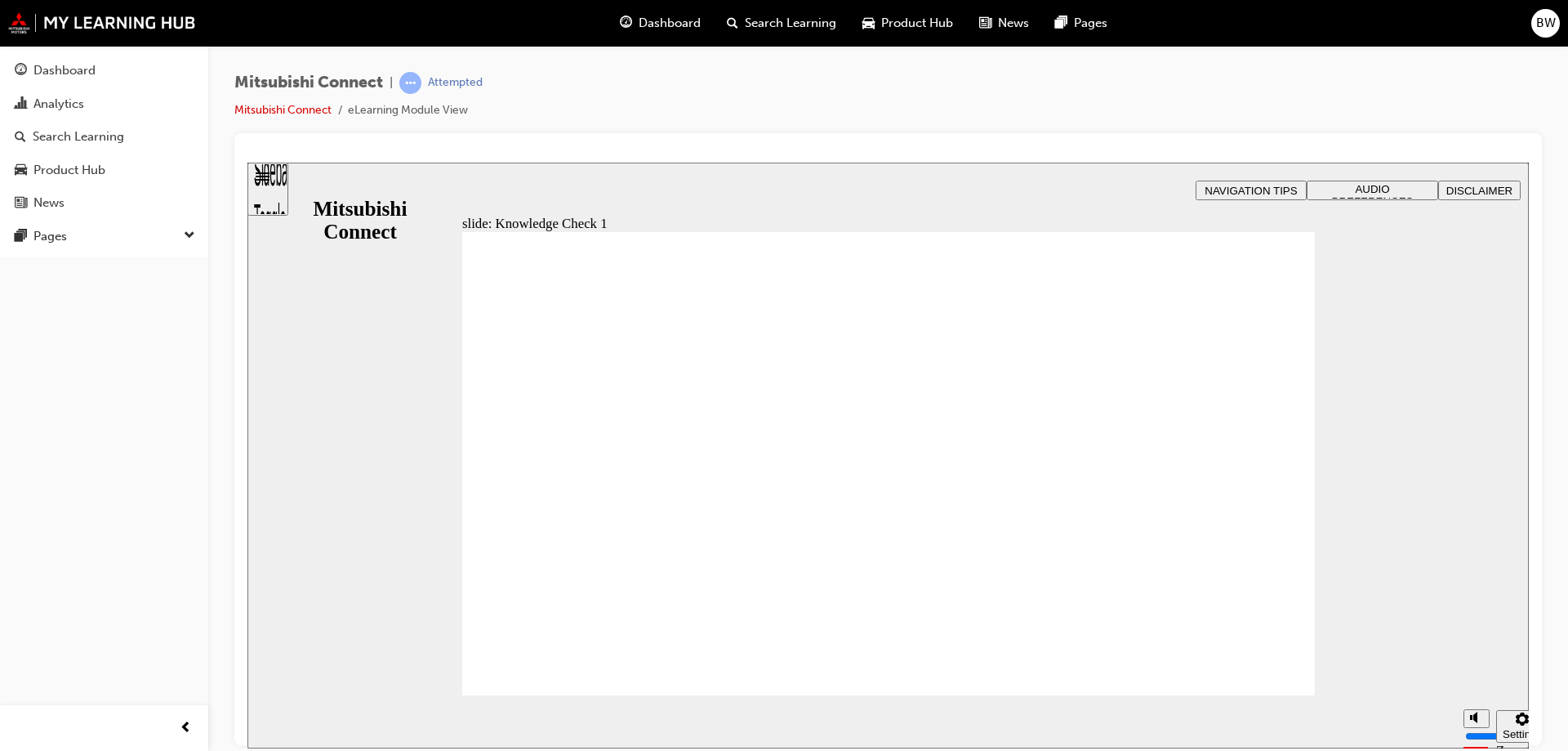
checkbox input "true"
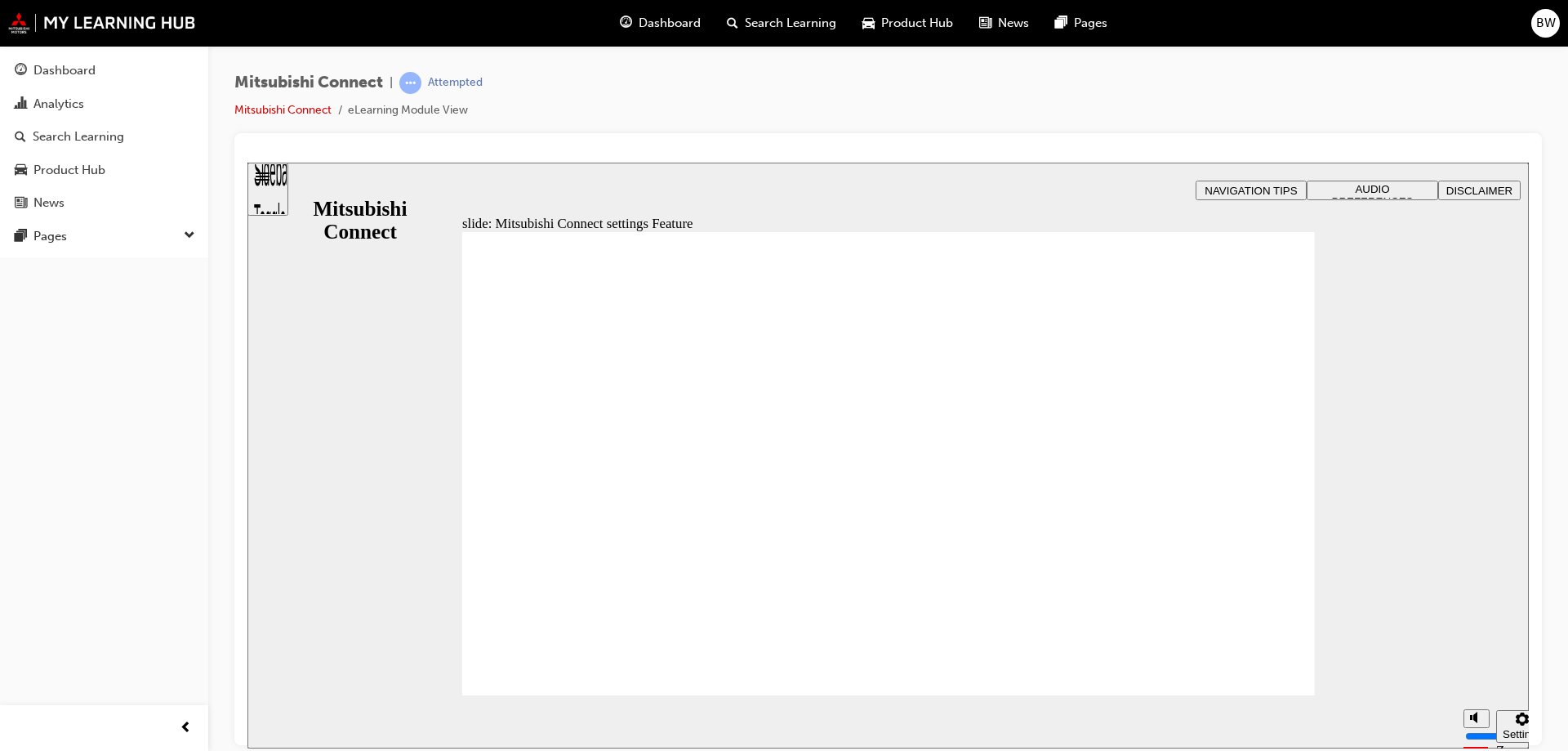
radio input "true"
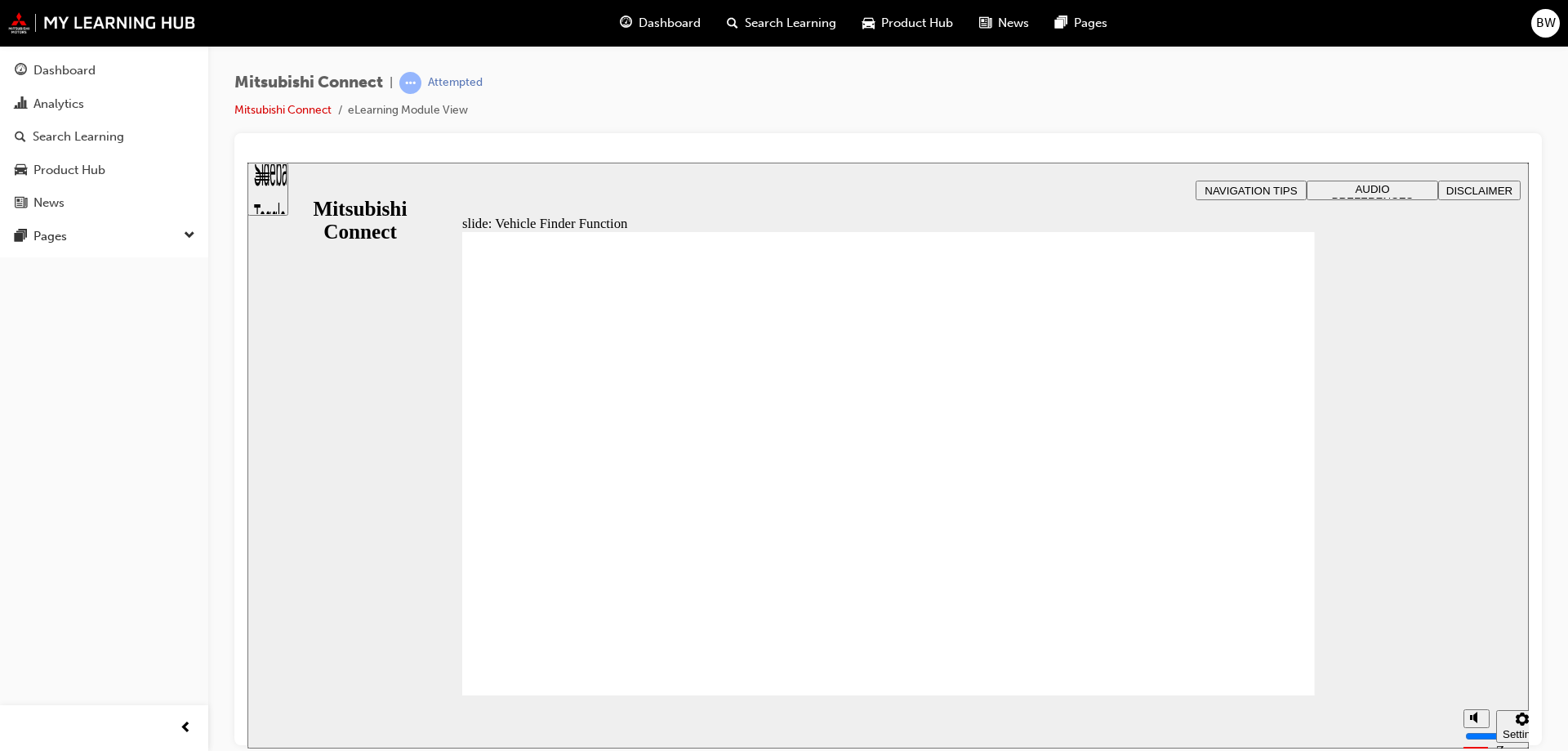
checkbox input "true"
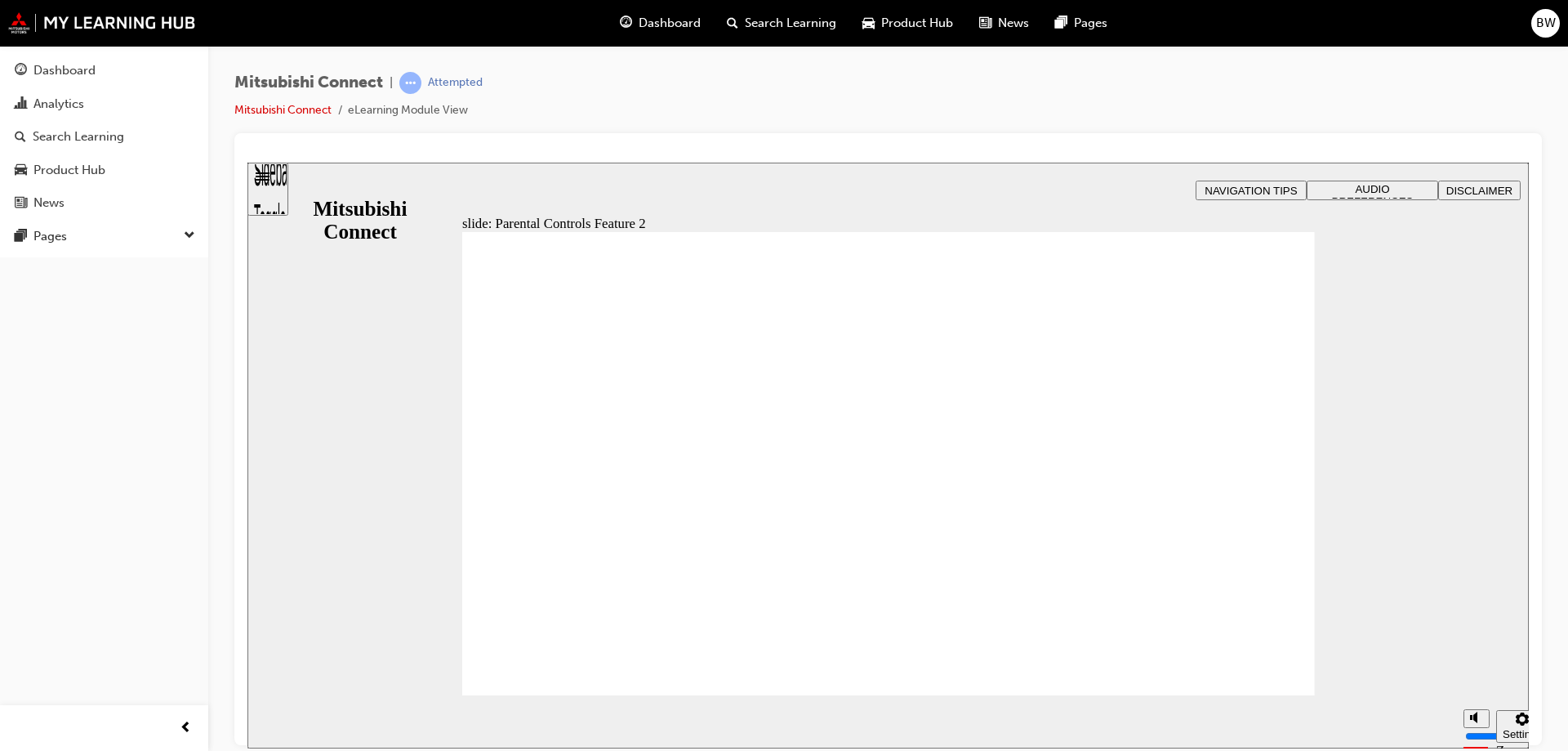
click at [1044, 521] on span "Rectangle 1 B N Rectangle 2 Rectangle 3 Parental Controls Group Oval 1 Feature…" at bounding box center [888, 710] width 853 height 959
